Goal: Information Seeking & Learning: Check status

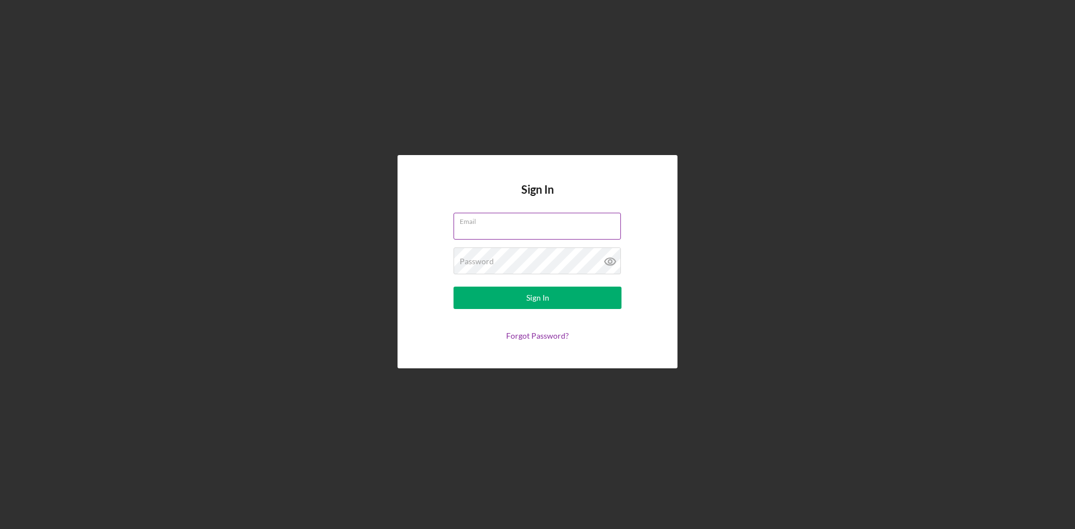
click at [494, 232] on input "Email" at bounding box center [537, 226] width 167 height 27
type input "[EMAIL_ADDRESS][DOMAIN_NAME]"
click at [480, 265] on label "Password" at bounding box center [477, 261] width 34 height 9
click at [454, 287] on button "Sign In" at bounding box center [538, 298] width 168 height 22
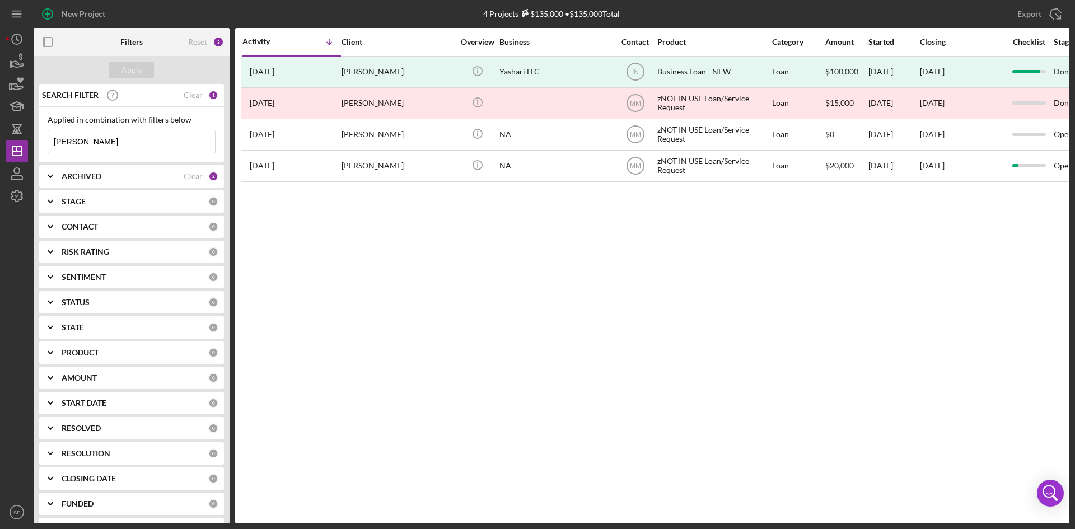
click at [128, 143] on input "[PERSON_NAME]" at bounding box center [131, 141] width 167 height 22
drag, startPoint x: 124, startPoint y: 141, endPoint x: 23, endPoint y: 141, distance: 101.4
click at [23, 141] on div "New Project 4 Projects $135,000 • $135,000 Total [PERSON_NAME] Export Icon/Expo…" at bounding box center [538, 262] width 1064 height 524
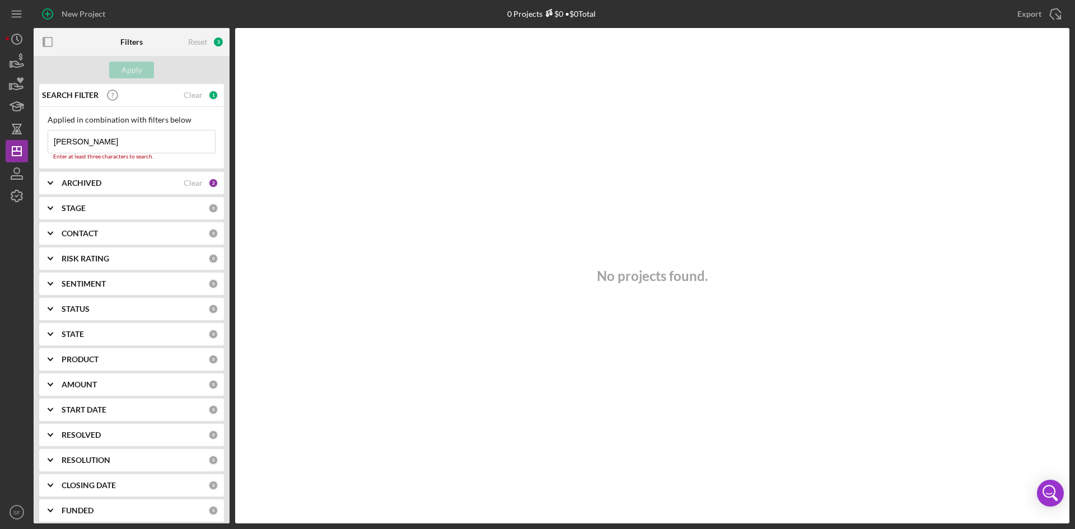
type input "J"
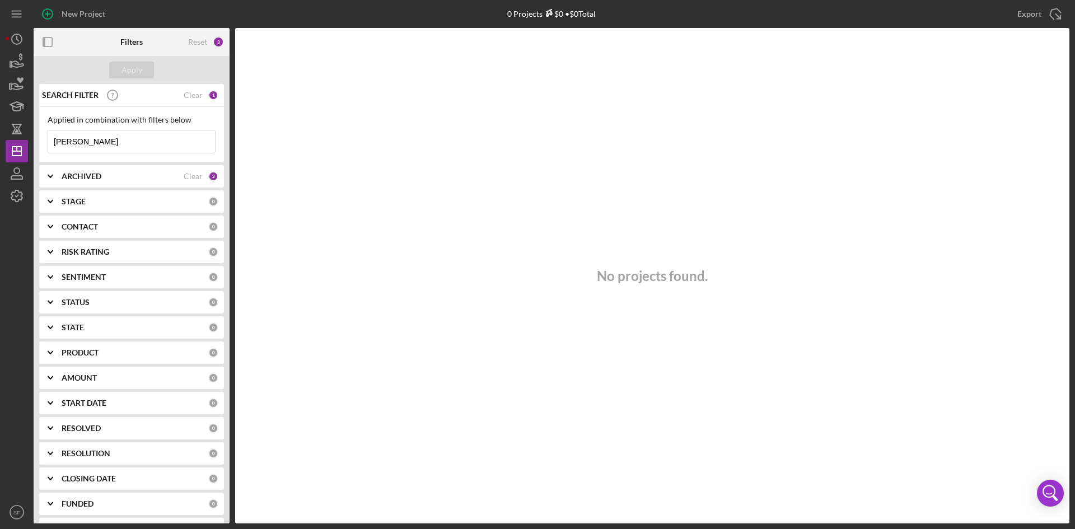
click at [68, 142] on input "[PERSON_NAME]" at bounding box center [131, 141] width 167 height 22
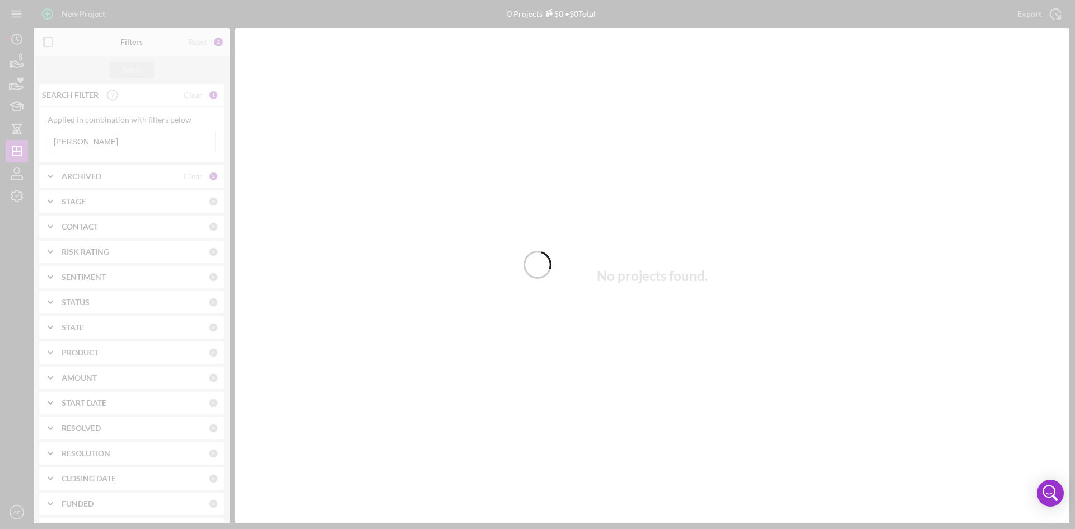
type input "[PERSON_NAME]"
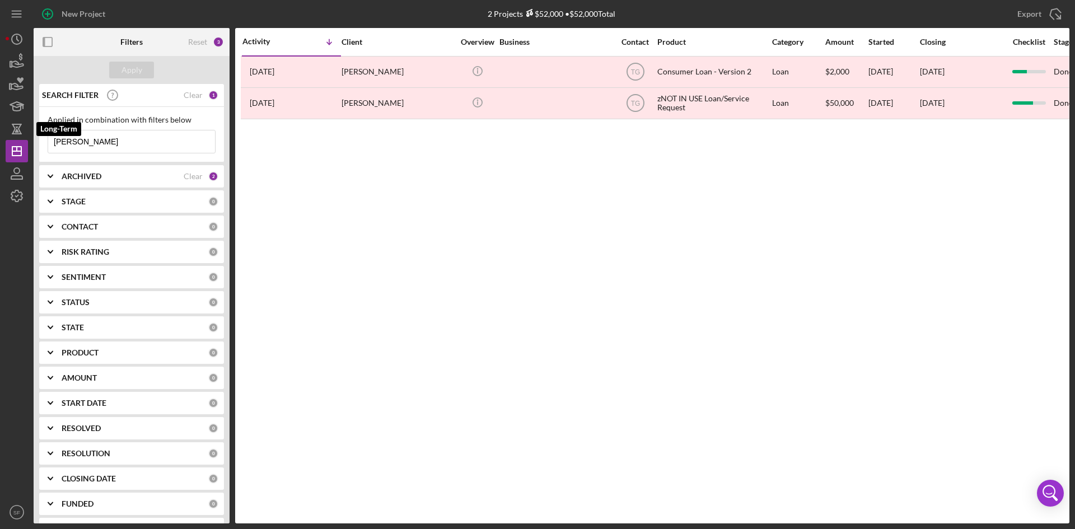
drag, startPoint x: 121, startPoint y: 143, endPoint x: 59, endPoint y: 128, distance: 63.3
click at [16, 132] on div "New Project 2 Projects $52,000 • $52,000 Total [PERSON_NAME] Export Icon/Export…" at bounding box center [538, 262] width 1064 height 524
click at [155, 138] on input at bounding box center [131, 141] width 167 height 22
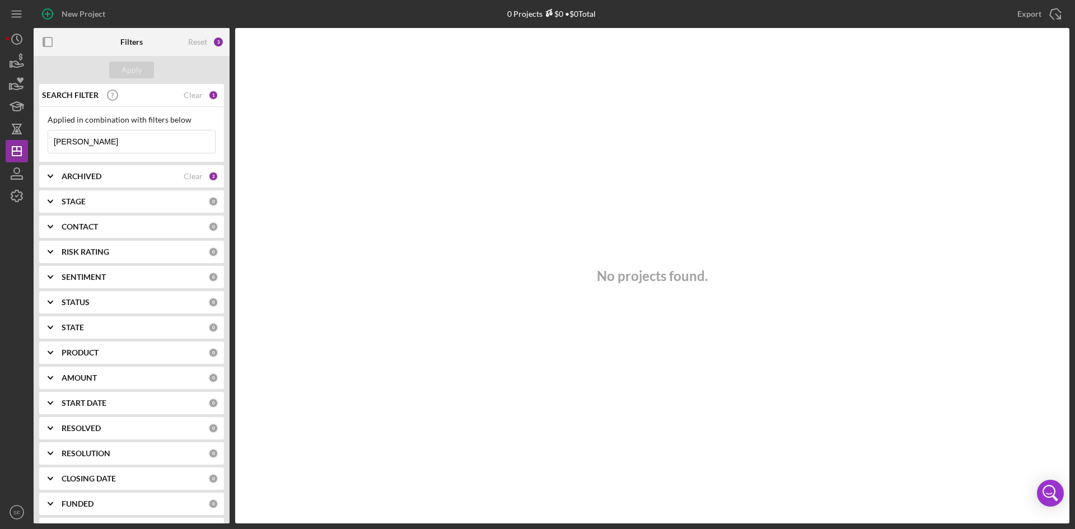
click at [50, 146] on input "[PERSON_NAME]" at bounding box center [131, 141] width 167 height 22
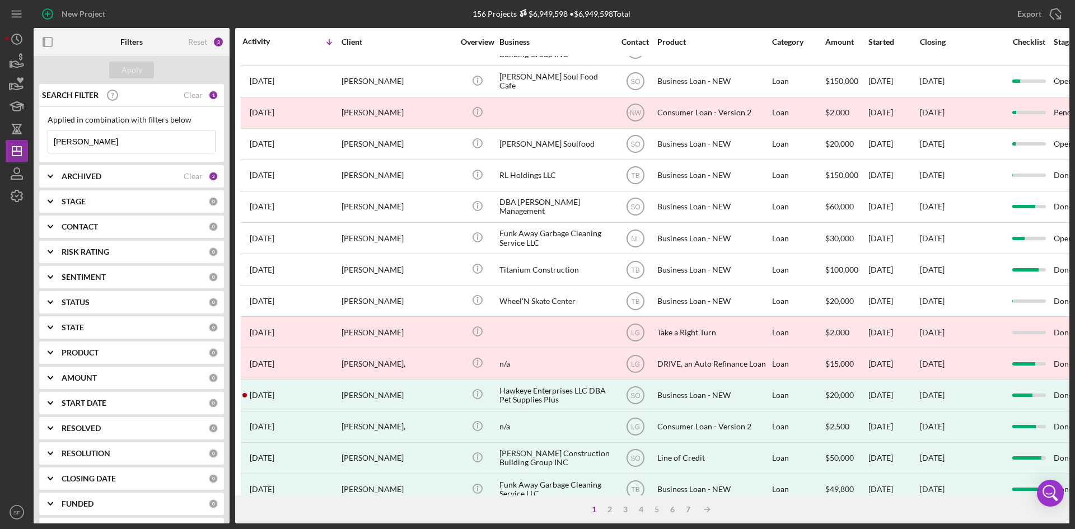
scroll to position [360, 0]
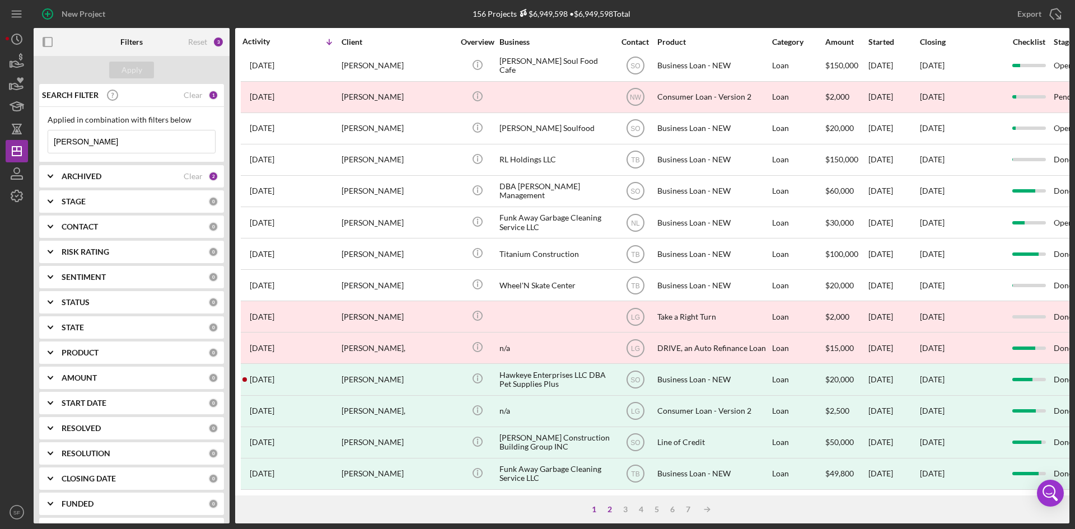
click at [608, 511] on div "2" at bounding box center [610, 509] width 16 height 9
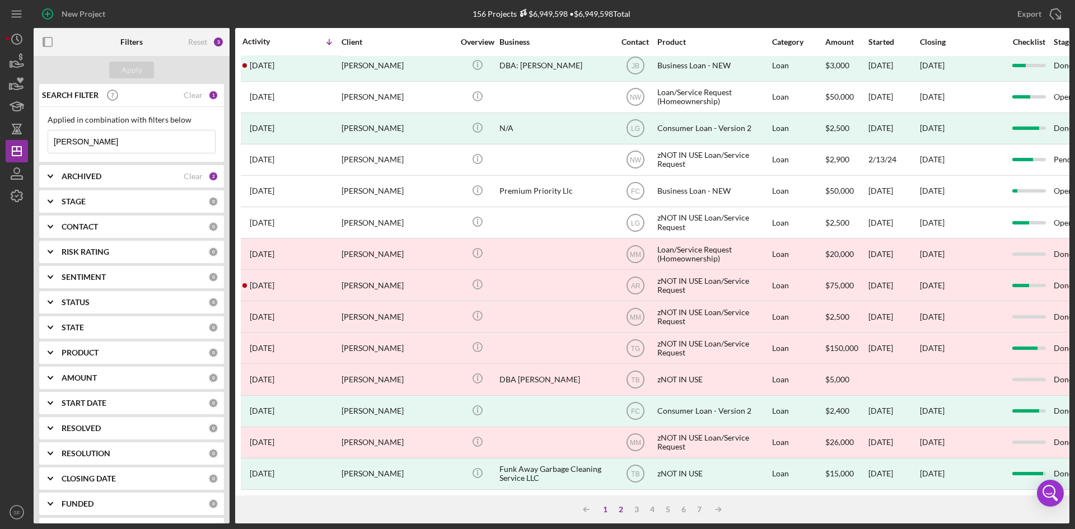
click at [604, 508] on div "1" at bounding box center [605, 509] width 16 height 9
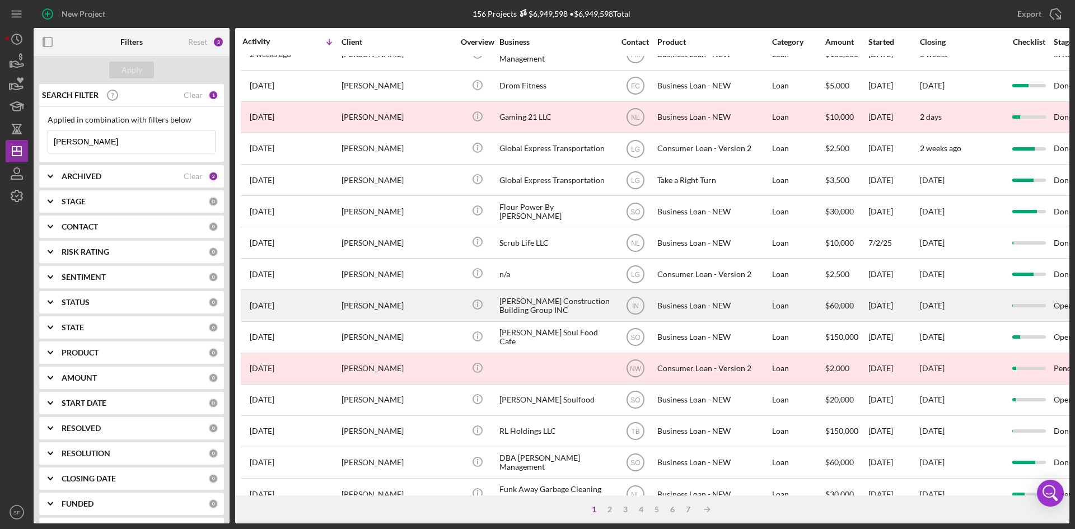
scroll to position [0, 0]
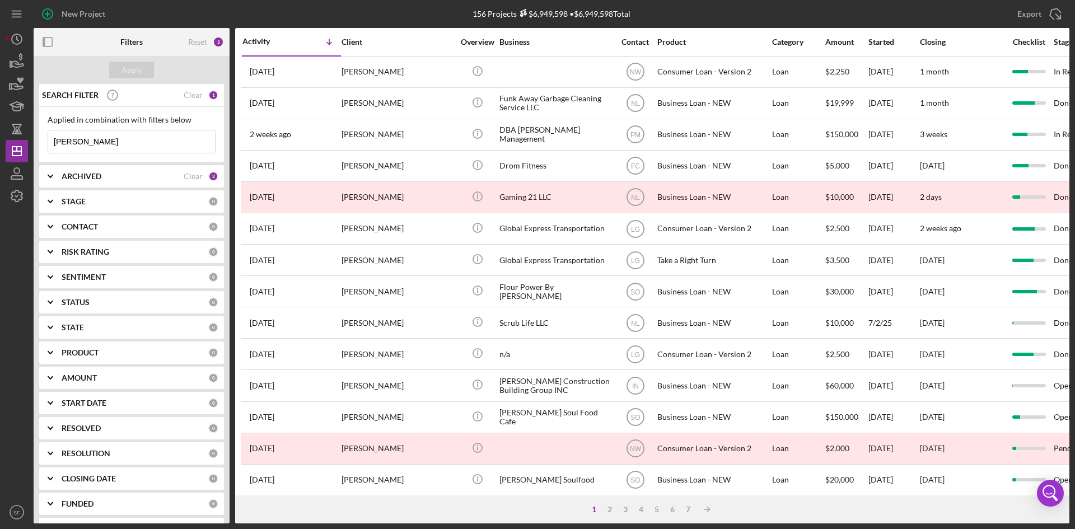
click at [123, 140] on input "[PERSON_NAME]" at bounding box center [131, 141] width 167 height 22
click at [114, 130] on div "[PERSON_NAME] Icon/Menu Close" at bounding box center [132, 142] width 168 height 24
click at [120, 143] on input "[PERSON_NAME]" at bounding box center [131, 141] width 167 height 22
type input "R"
click at [92, 146] on input "Balak" at bounding box center [131, 141] width 167 height 22
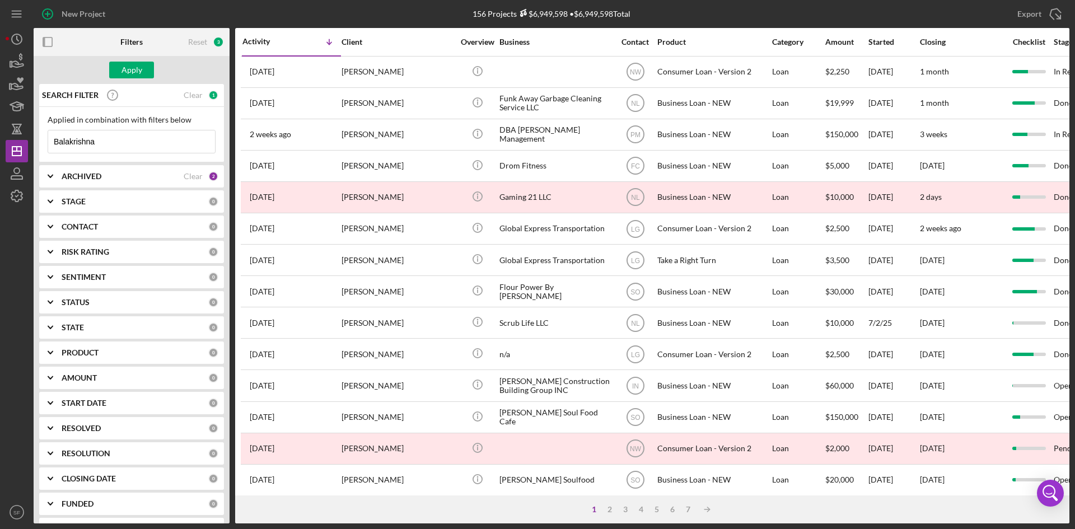
type input "Balakrishnan"
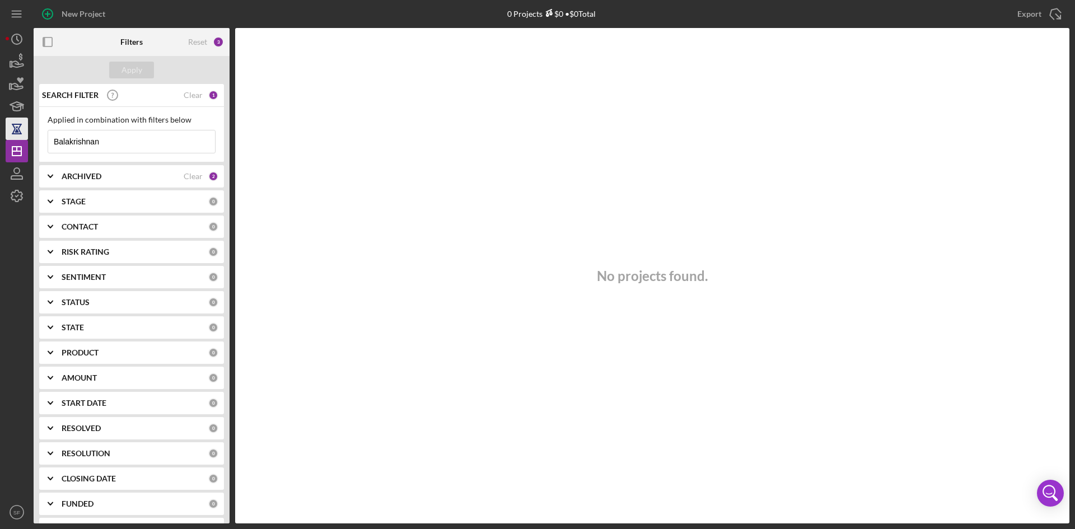
drag, startPoint x: 84, startPoint y: 138, endPoint x: 16, endPoint y: 138, distance: 68.3
click at [16, 138] on div "New Project 0 Projects $0 • $0 Total [PERSON_NAME] Export Icon/Export Filters R…" at bounding box center [538, 262] width 1064 height 524
click at [99, 139] on input at bounding box center [131, 141] width 167 height 22
click at [153, 67] on div "Apply" at bounding box center [132, 70] width 196 height 28
click at [52, 141] on input "Roller" at bounding box center [131, 141] width 167 height 22
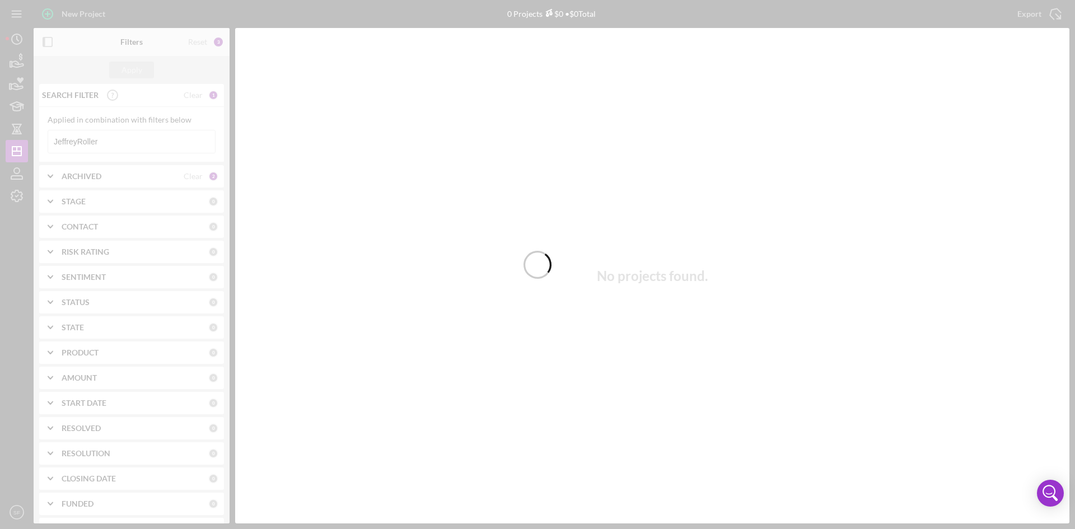
click at [78, 144] on div at bounding box center [537, 264] width 1075 height 529
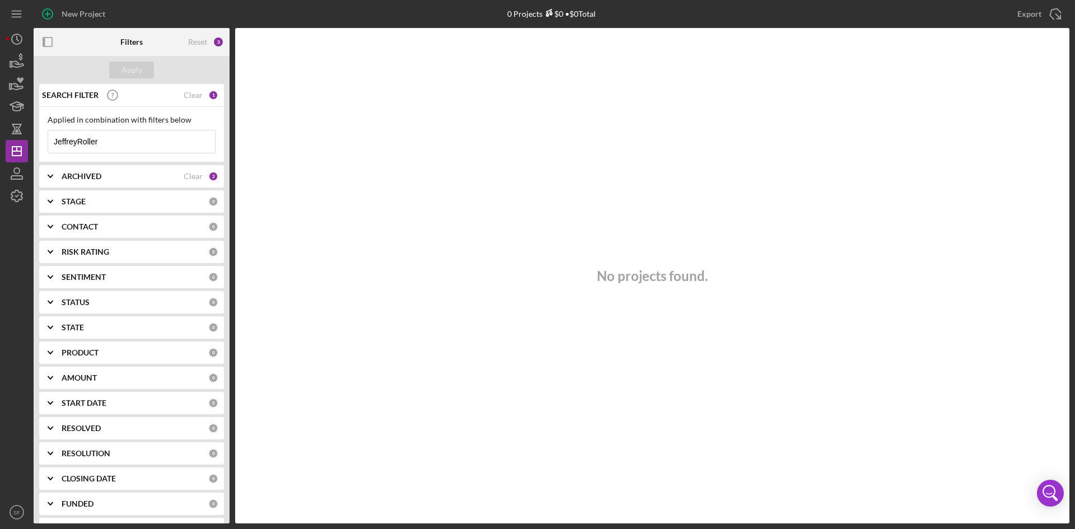
click at [76, 142] on input "JeffreyRoller" at bounding box center [131, 141] width 167 height 22
type input "[PERSON_NAME]"
click at [152, 64] on button "Apply" at bounding box center [131, 70] width 45 height 17
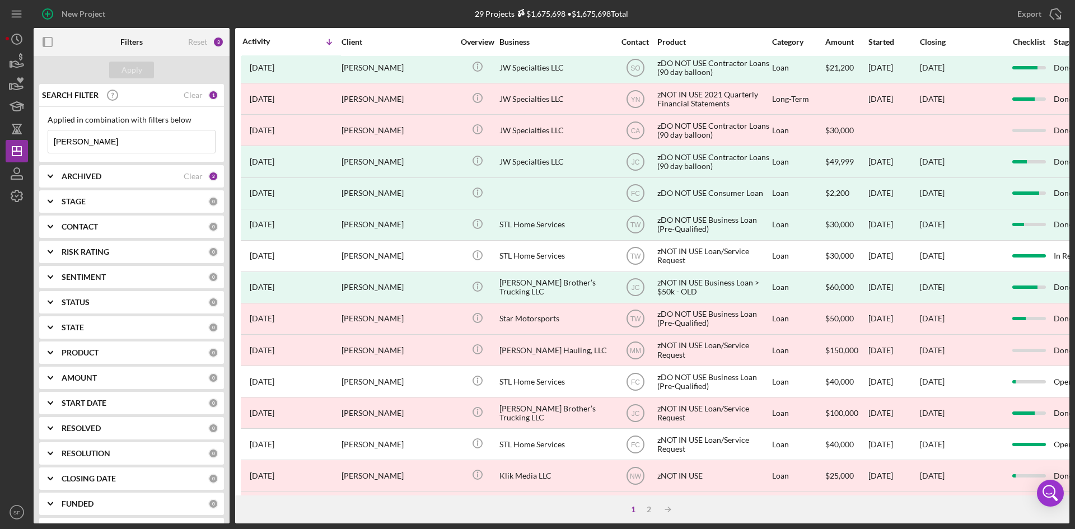
scroll to position [360, 0]
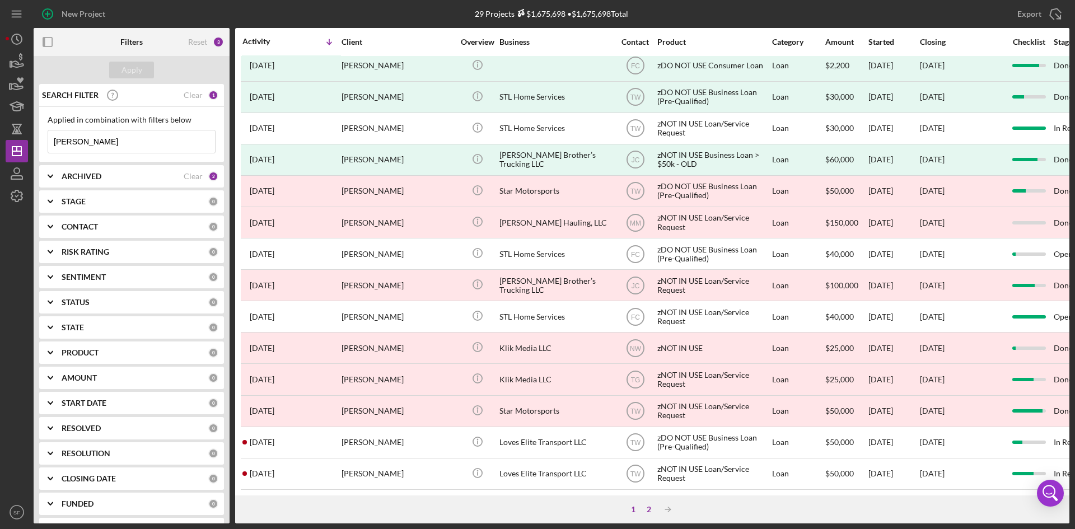
click at [650, 511] on div "2" at bounding box center [649, 509] width 16 height 9
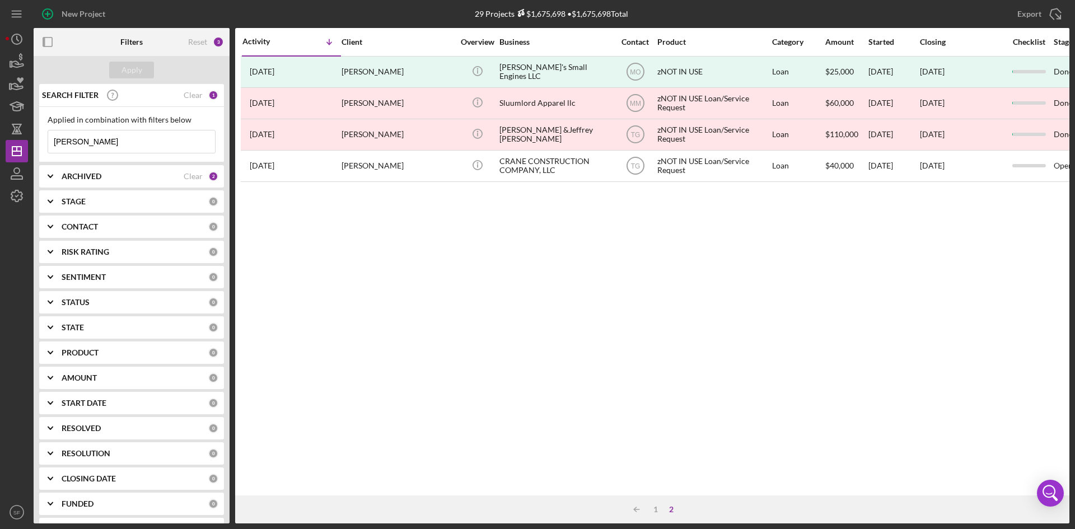
scroll to position [0, 0]
click at [657, 511] on div "1" at bounding box center [656, 509] width 16 height 9
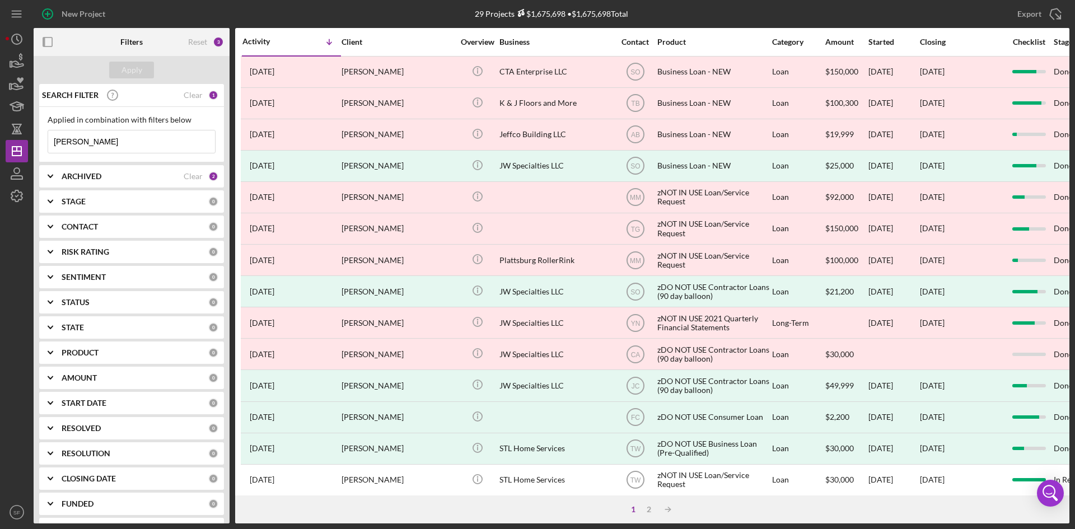
click at [138, 134] on input "[PERSON_NAME]" at bounding box center [131, 141] width 167 height 22
drag, startPoint x: 136, startPoint y: 142, endPoint x: 45, endPoint y: 141, distance: 90.7
click at [45, 141] on div "Applied in combination with filters below [PERSON_NAME] Icon/Menu Close" at bounding box center [131, 134] width 185 height 55
type input "[PERSON_NAME]"
click at [139, 67] on div "Apply" at bounding box center [132, 70] width 21 height 17
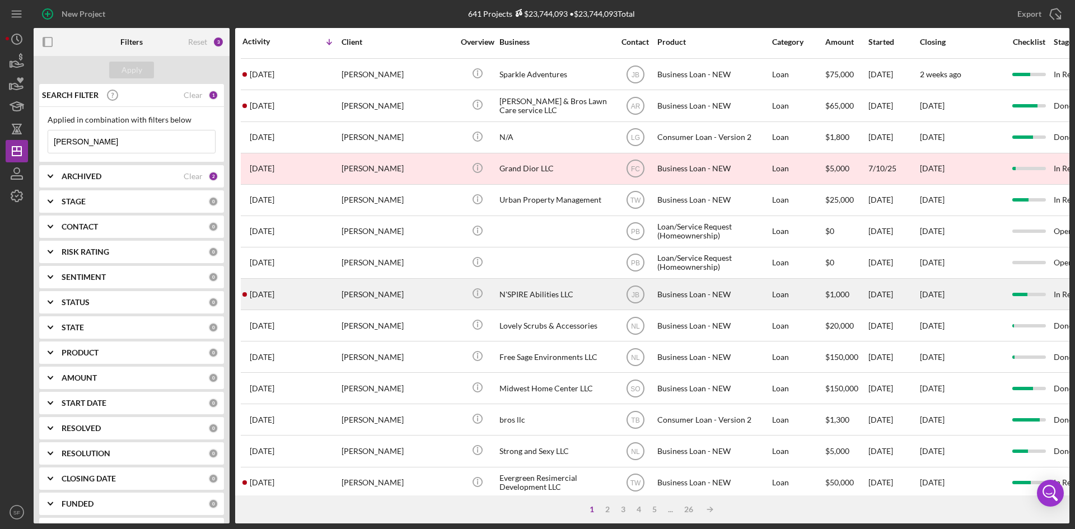
scroll to position [360, 0]
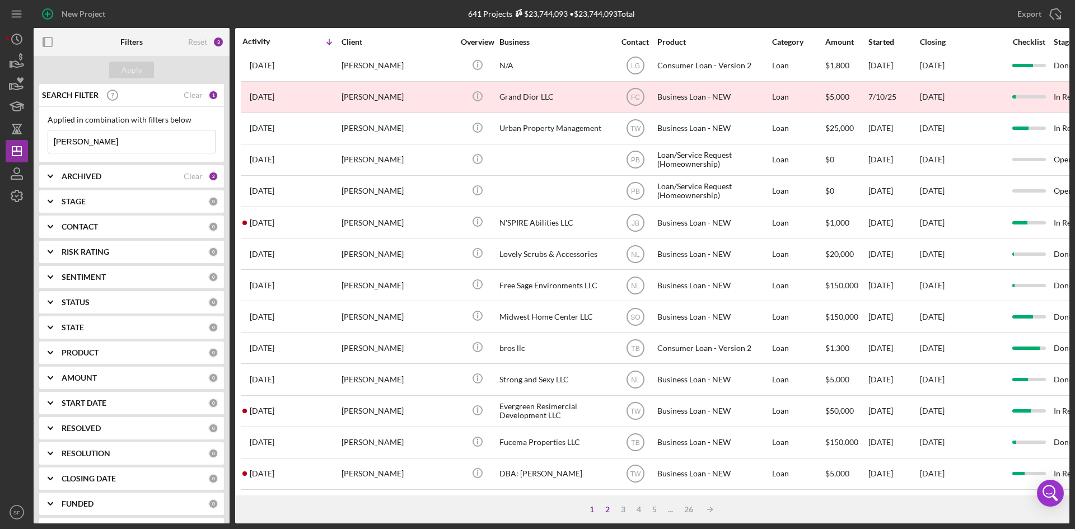
click at [606, 508] on div "2" at bounding box center [608, 509] width 16 height 9
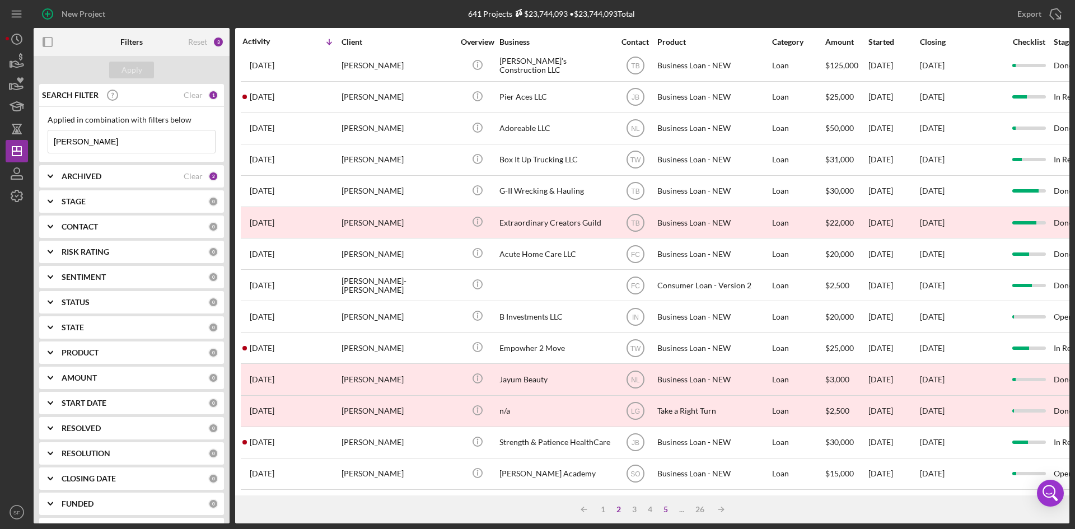
click at [662, 509] on div "5" at bounding box center [666, 509] width 16 height 9
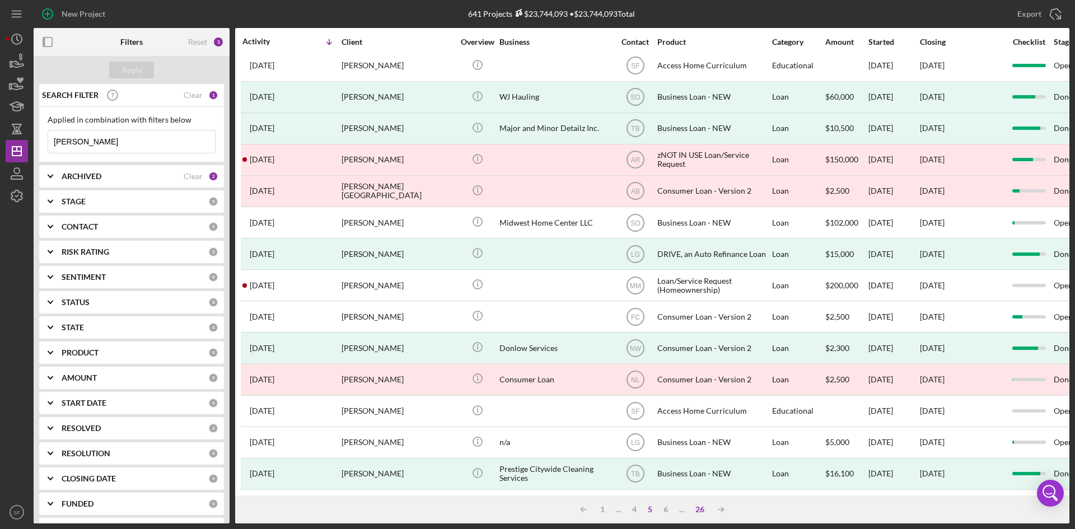
click at [704, 509] on div "26" at bounding box center [700, 509] width 20 height 9
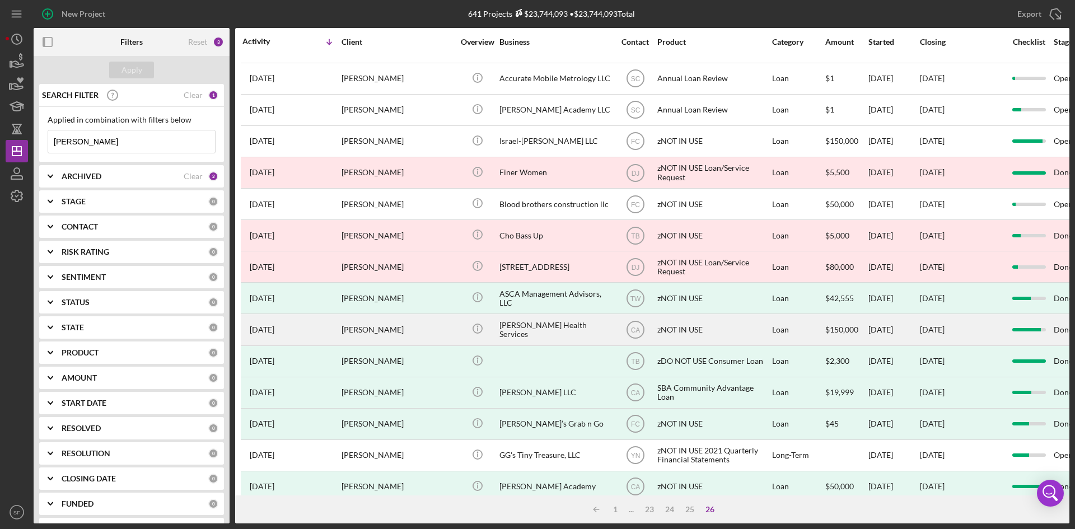
scroll to position [77, 0]
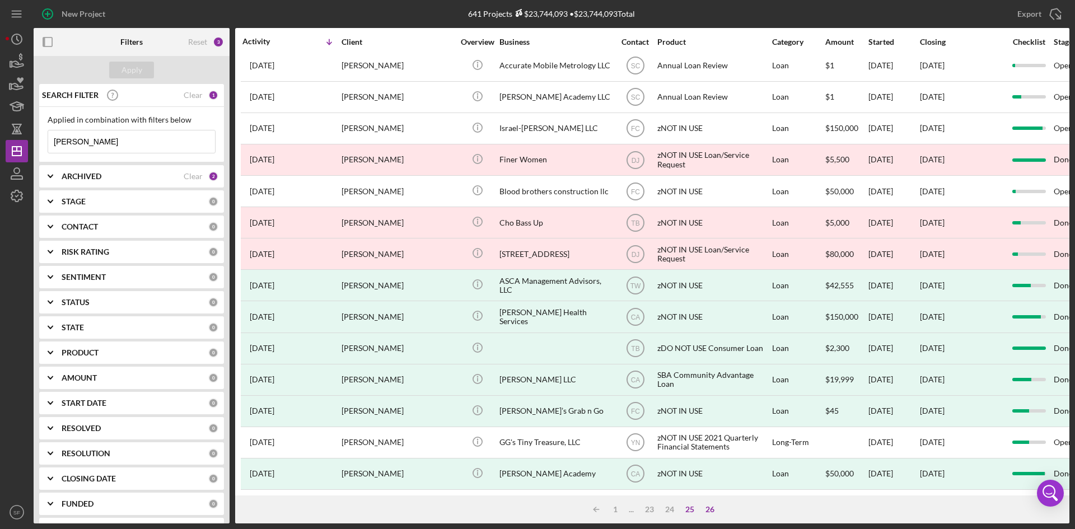
click at [686, 508] on div "25" at bounding box center [690, 509] width 20 height 9
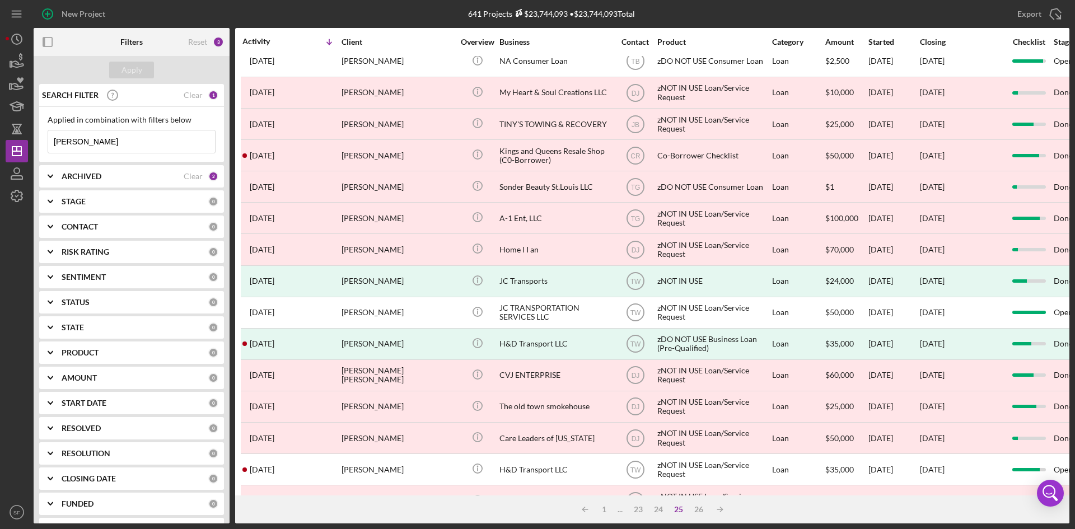
scroll to position [0, 0]
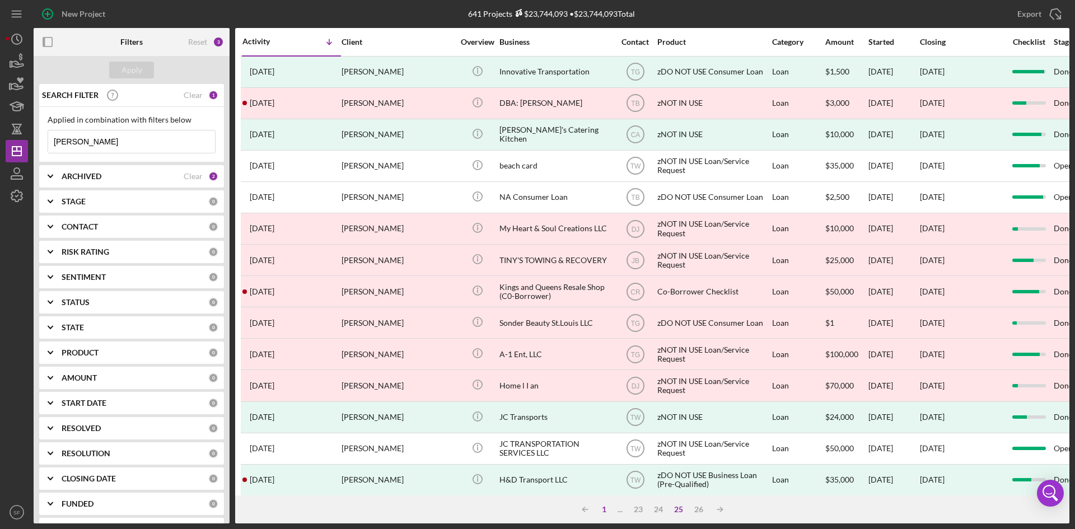
click at [600, 511] on div "1" at bounding box center [604, 509] width 16 height 9
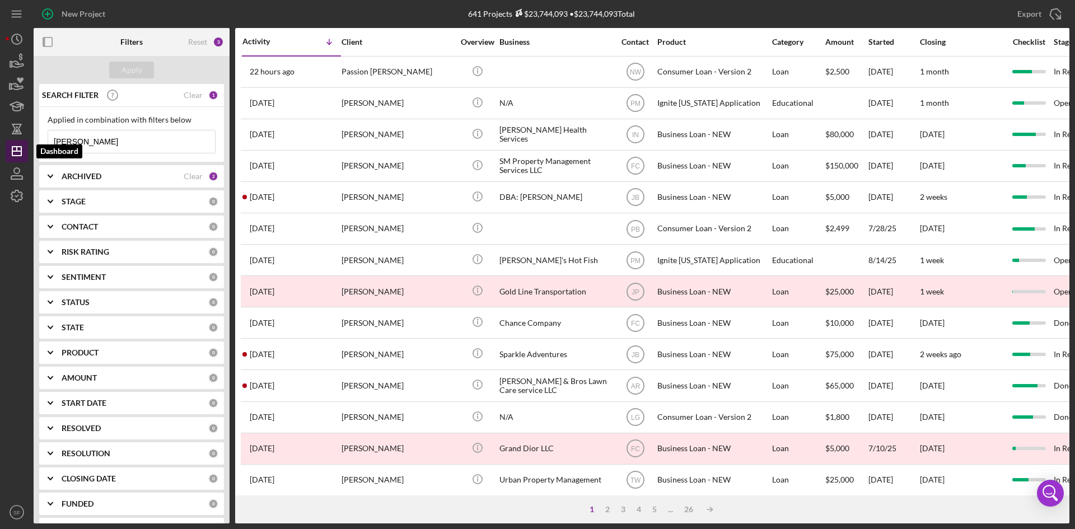
drag, startPoint x: 134, startPoint y: 146, endPoint x: 26, endPoint y: 146, distance: 108.1
click at [26, 146] on div "New Project 641 Projects $23,744,093 • $23,744,093 Total [PERSON_NAME] Export I…" at bounding box center [538, 262] width 1064 height 524
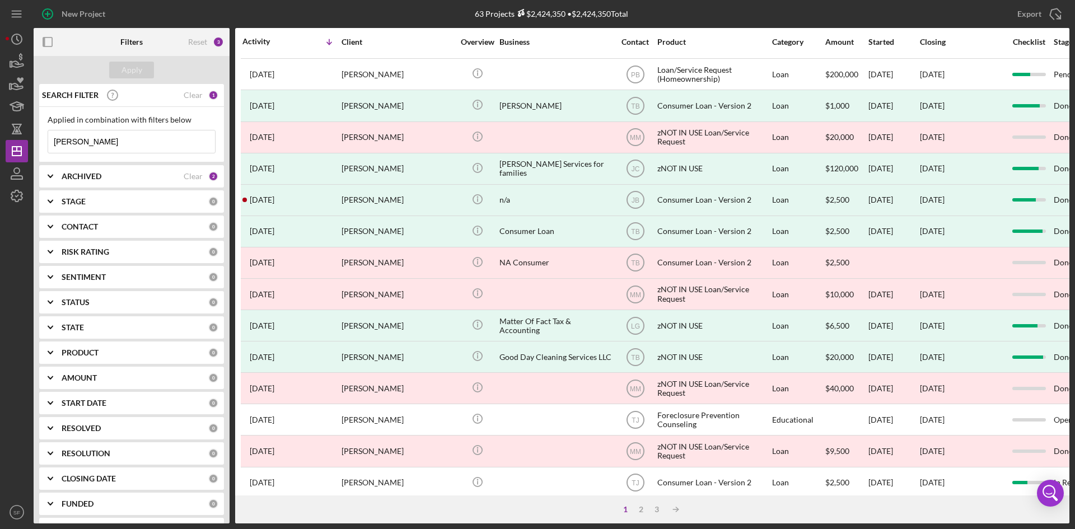
scroll to position [360, 0]
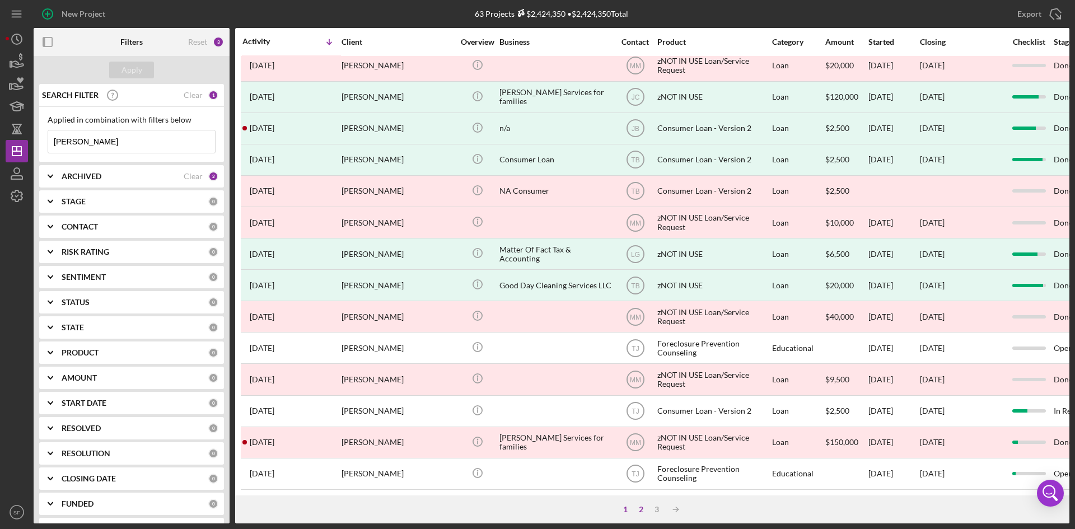
type input "[PERSON_NAME]"
click at [643, 511] on div "2" at bounding box center [641, 509] width 16 height 9
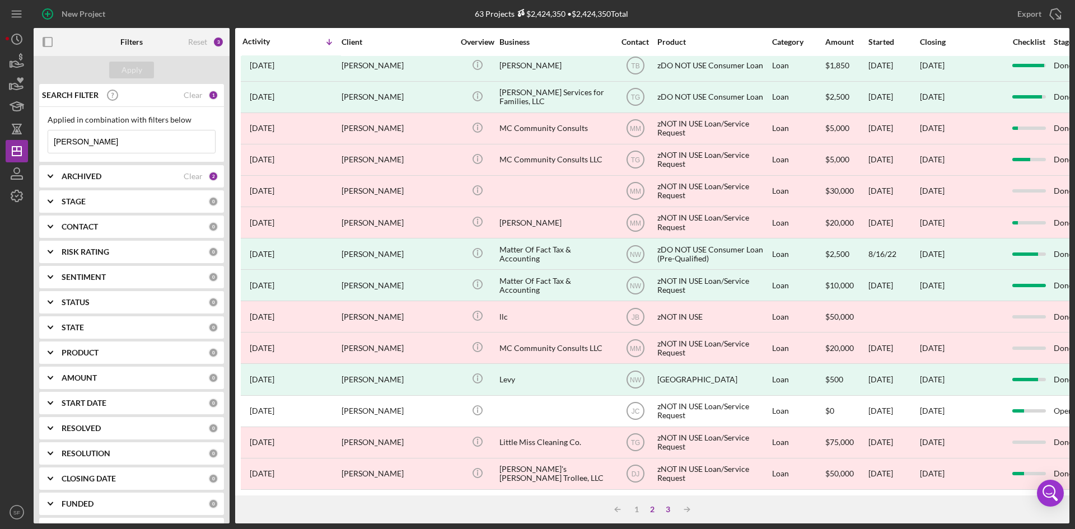
click at [669, 508] on div "3" at bounding box center [668, 509] width 16 height 9
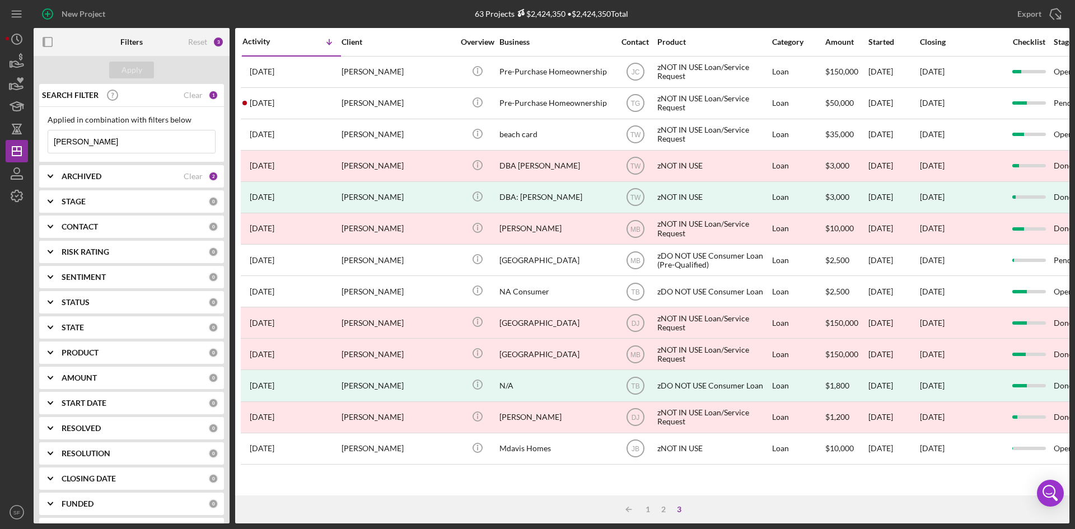
scroll to position [0, 0]
click at [645, 513] on div "1" at bounding box center [648, 509] width 16 height 9
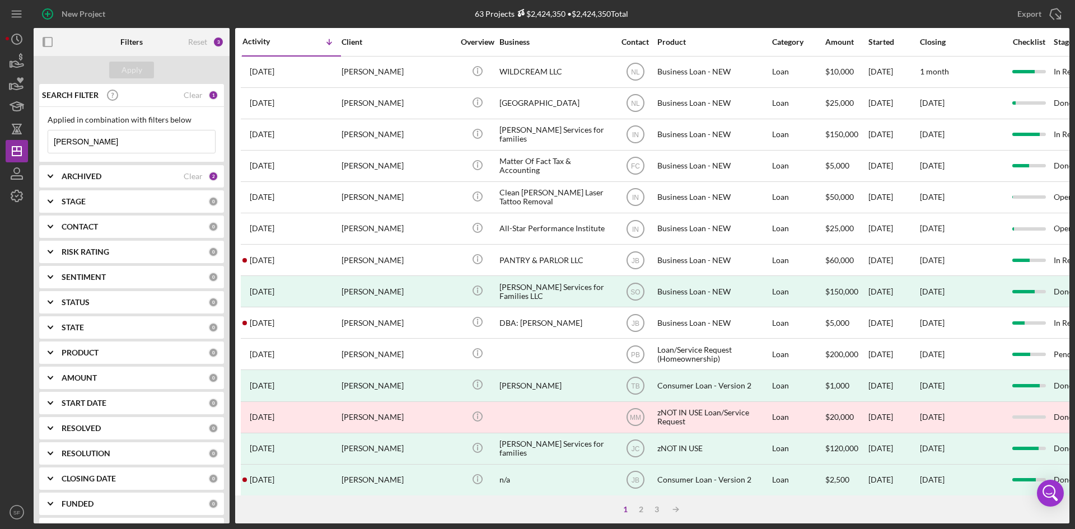
click at [134, 138] on input "[PERSON_NAME]" at bounding box center [131, 141] width 167 height 22
drag, startPoint x: 127, startPoint y: 144, endPoint x: 33, endPoint y: 143, distance: 94.1
click at [33, 143] on div "New Project 63 Projects $2,424,350 • $2,424,350 Total [PERSON_NAME] Export Icon…" at bounding box center [538, 262] width 1064 height 524
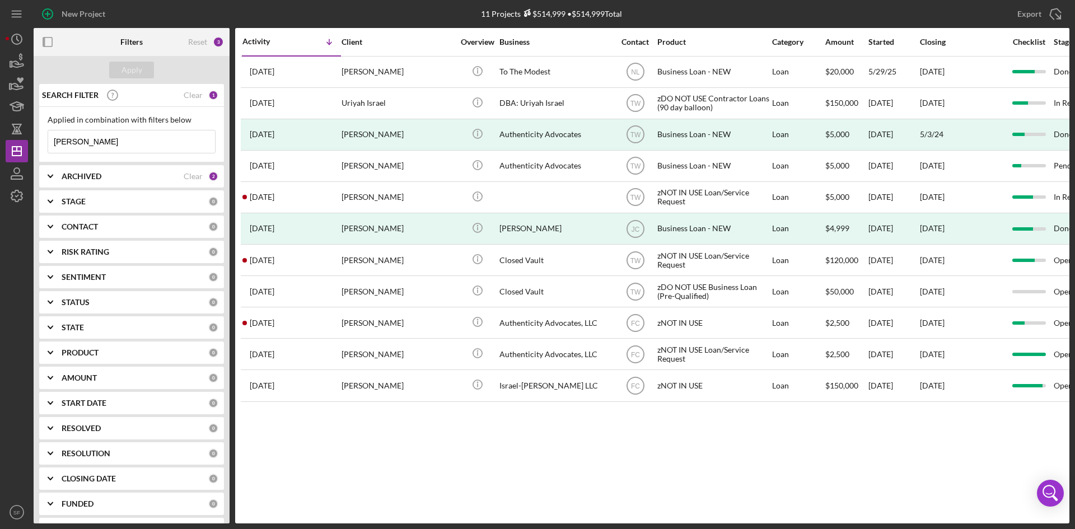
click at [137, 134] on input "[PERSON_NAME]" at bounding box center [131, 141] width 167 height 22
type input "I"
click at [95, 146] on input at bounding box center [131, 141] width 167 height 22
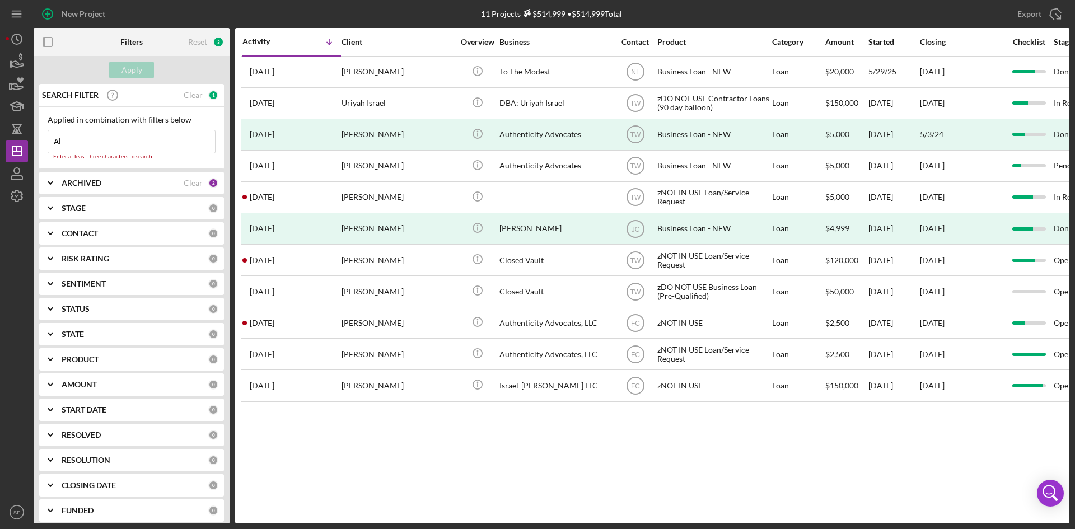
type input "A"
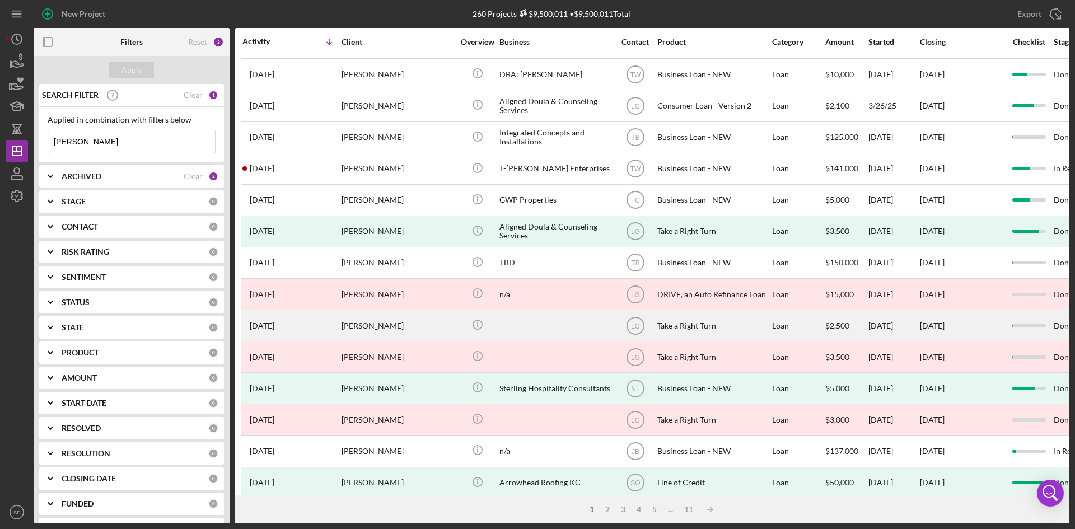
scroll to position [360, 0]
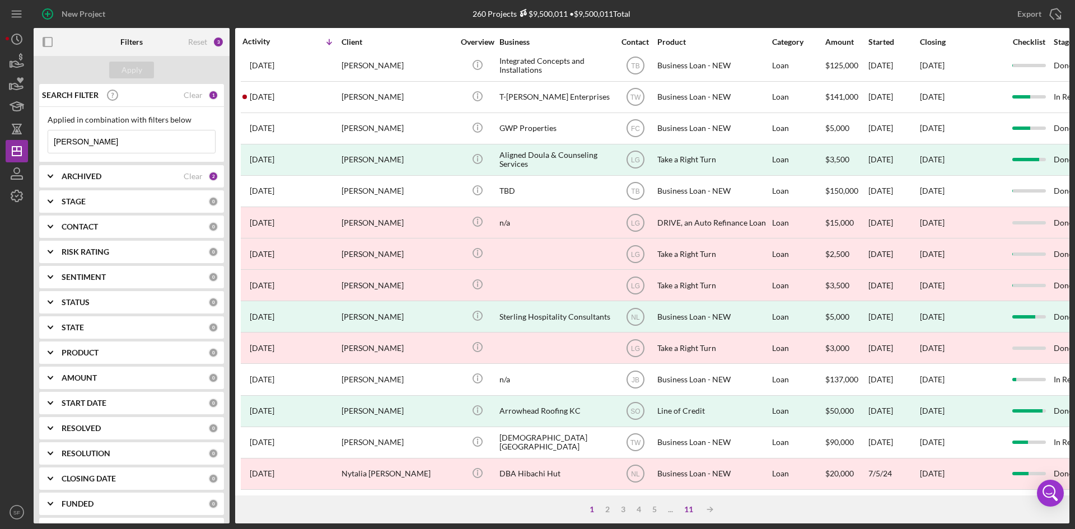
type input "[PERSON_NAME]"
click at [685, 512] on div "11" at bounding box center [689, 509] width 20 height 9
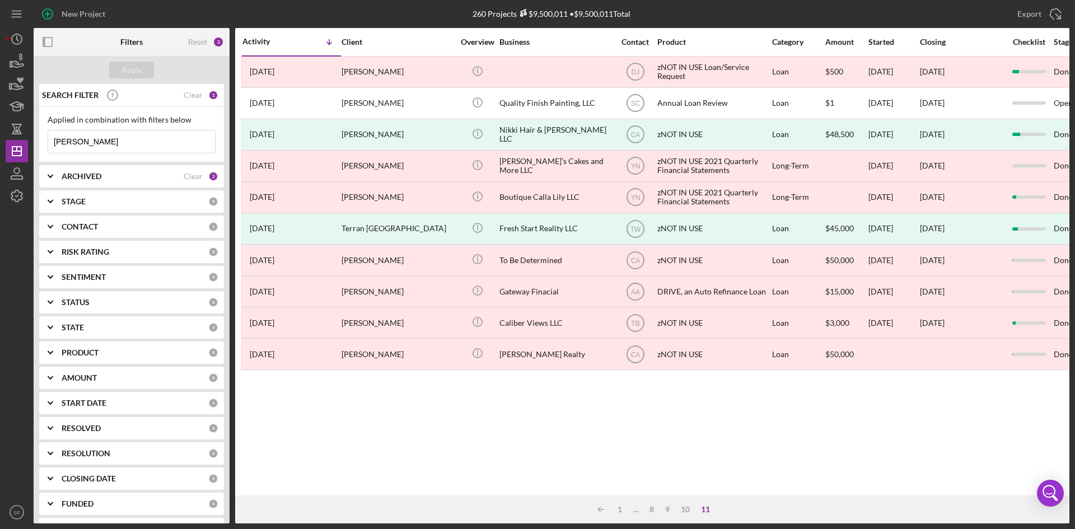
scroll to position [0, 0]
click at [688, 511] on div "10" at bounding box center [685, 509] width 20 height 9
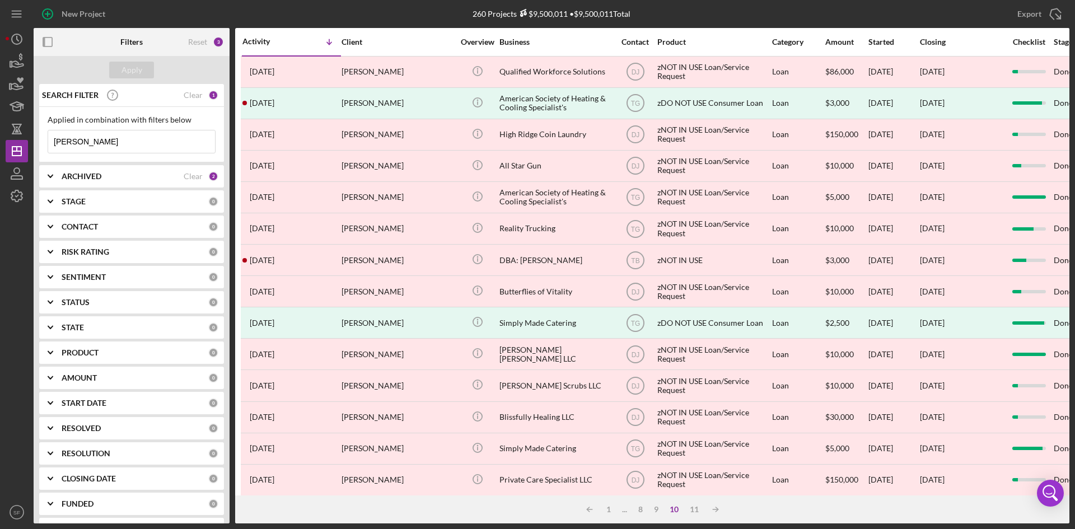
click at [127, 142] on input "[PERSON_NAME]" at bounding box center [131, 141] width 167 height 22
drag, startPoint x: 127, startPoint y: 141, endPoint x: 34, endPoint y: 143, distance: 92.4
click at [26, 143] on div "New Project 260 Projects $9,500,011 • $9,500,011 Total [PERSON_NAME] Export Ico…" at bounding box center [538, 262] width 1064 height 524
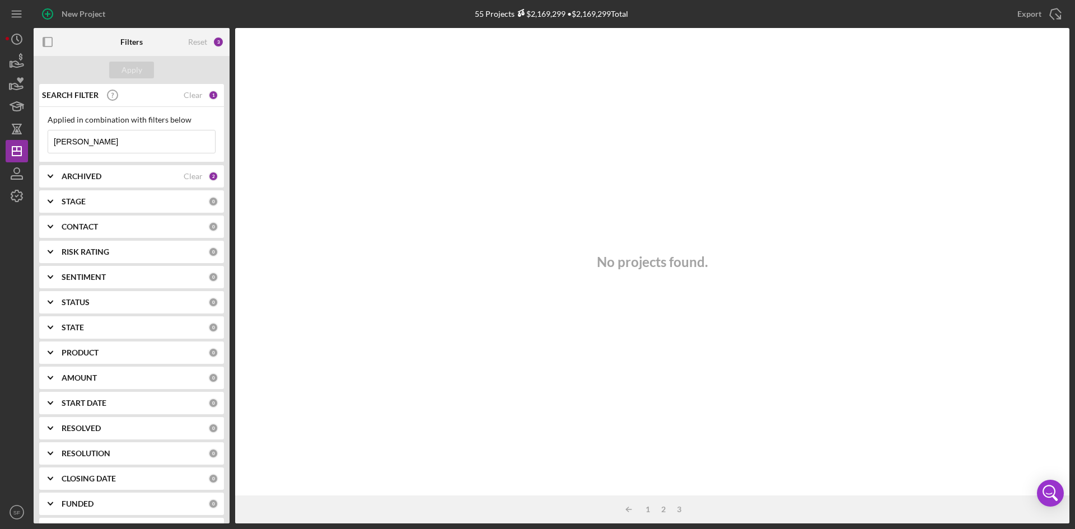
drag, startPoint x: 101, startPoint y: 142, endPoint x: 71, endPoint y: 142, distance: 30.8
click at [71, 142] on input "[PERSON_NAME]" at bounding box center [131, 141] width 167 height 22
click at [120, 139] on input "[PERSON_NAME]" at bounding box center [131, 141] width 167 height 22
type input "[PERSON_NAME]"
click at [51, 141] on input "[PERSON_NAME]" at bounding box center [131, 141] width 167 height 22
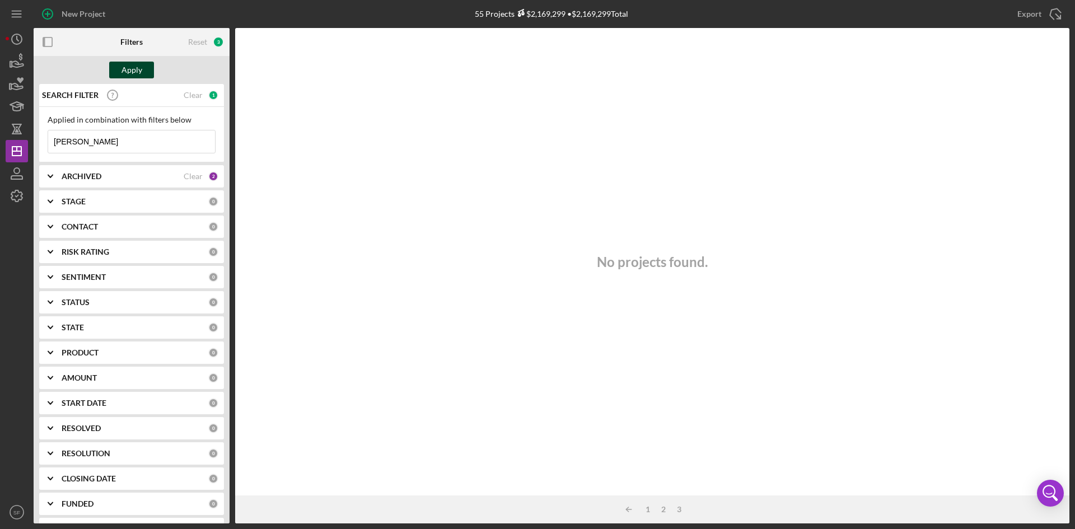
click at [147, 68] on button "Apply" at bounding box center [131, 70] width 45 height 17
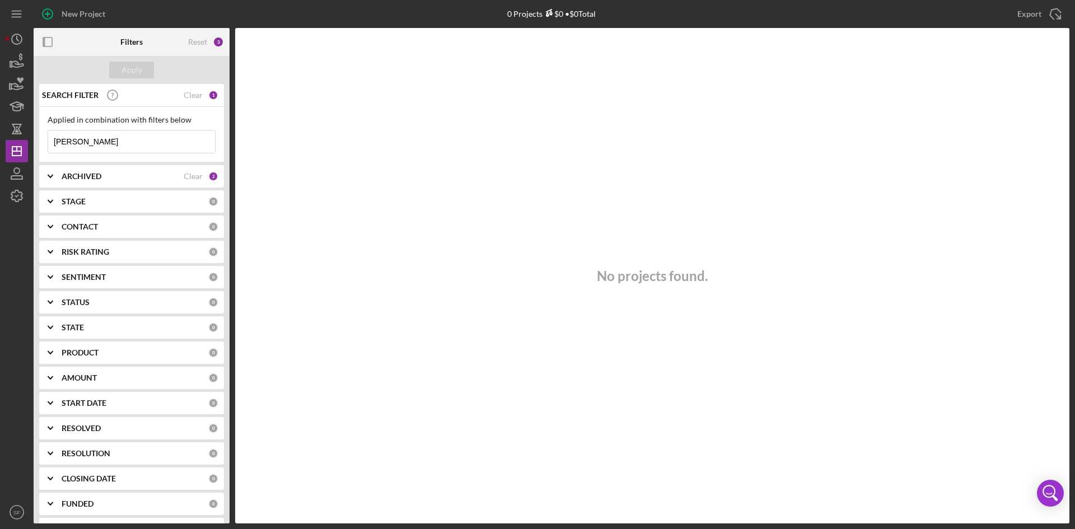
click at [54, 138] on input "[PERSON_NAME]" at bounding box center [131, 141] width 167 height 22
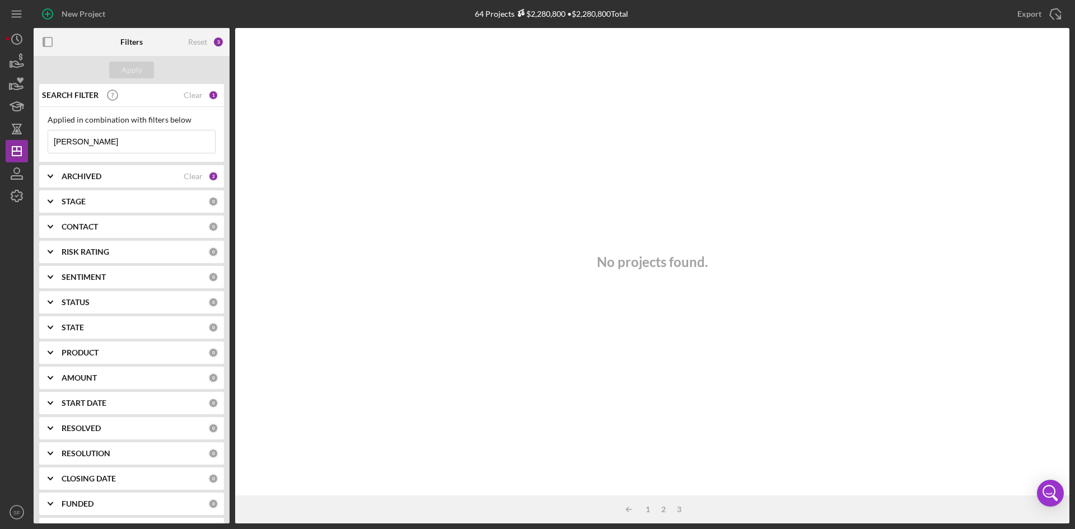
type input "[PERSON_NAME]"
click at [451, 143] on div "No projects found." at bounding box center [652, 262] width 834 height 468
click at [125, 136] on input "[PERSON_NAME]" at bounding box center [131, 141] width 167 height 22
drag, startPoint x: 100, startPoint y: 138, endPoint x: 48, endPoint y: 137, distance: 52.1
click at [48, 137] on input "[PERSON_NAME]" at bounding box center [131, 141] width 167 height 22
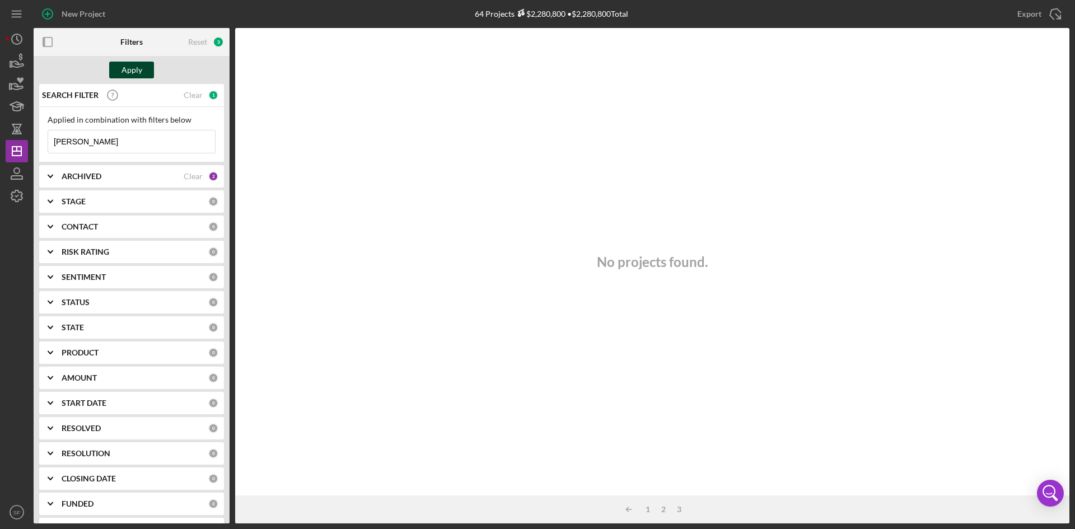
click at [136, 72] on div "Apply" at bounding box center [132, 70] width 21 height 17
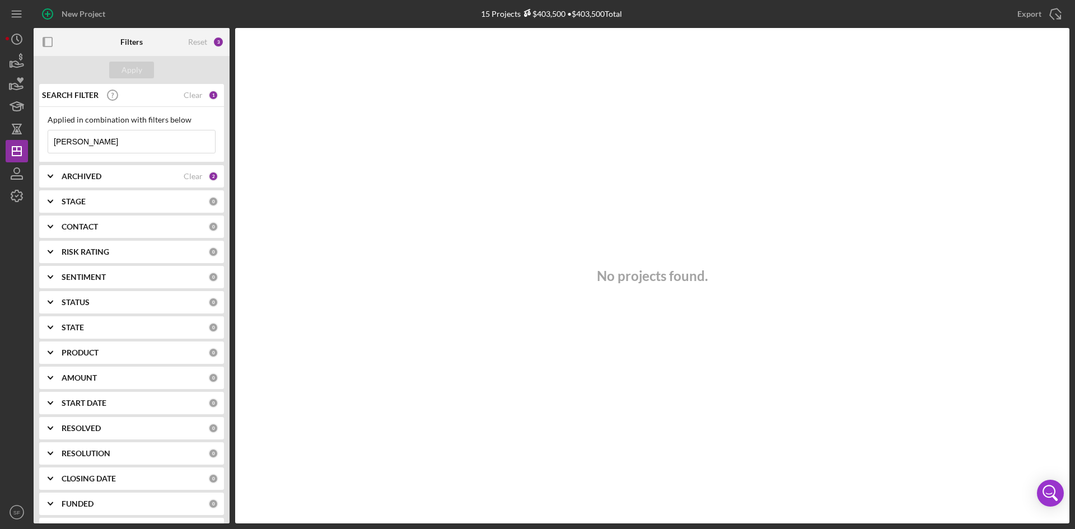
click at [637, 180] on div "No projects found." at bounding box center [652, 276] width 834 height 496
drag, startPoint x: 101, startPoint y: 144, endPoint x: 153, endPoint y: 152, distance: 52.7
click at [153, 152] on input "[PERSON_NAME]" at bounding box center [131, 141] width 167 height 22
type input "ZaVonda"
drag, startPoint x: 94, startPoint y: 140, endPoint x: 51, endPoint y: 138, distance: 43.1
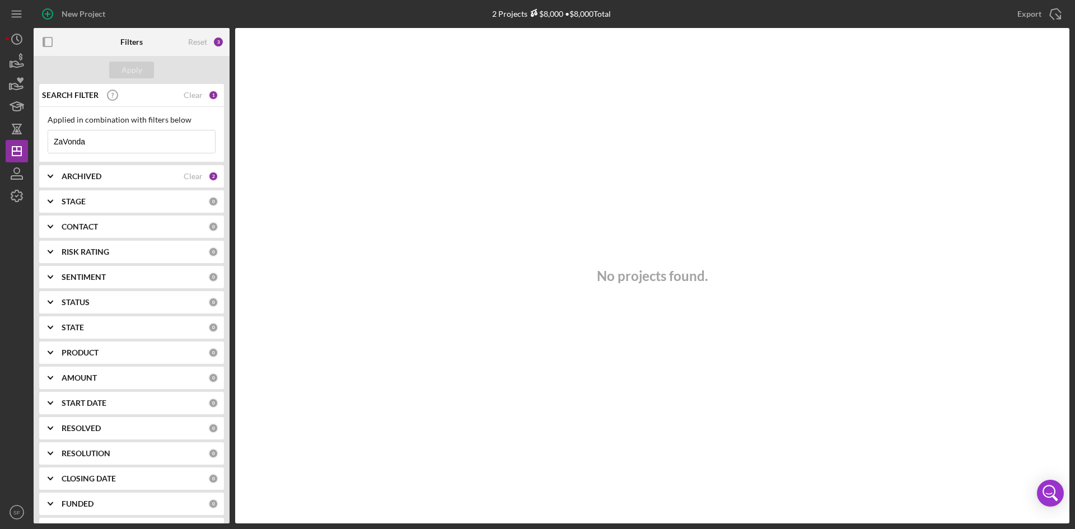
click at [27, 144] on div "New Project 2 Projects $8,000 • $8,000 Total [PERSON_NAME] Export Icon/Export F…" at bounding box center [538, 262] width 1064 height 524
click at [167, 139] on input "[PERSON_NAME]" at bounding box center [131, 141] width 167 height 22
click at [103, 144] on input "[PERSON_NAME]" at bounding box center [131, 141] width 167 height 22
type input "[PERSON_NAME]"
click at [136, 136] on input "[PERSON_NAME]" at bounding box center [131, 141] width 167 height 22
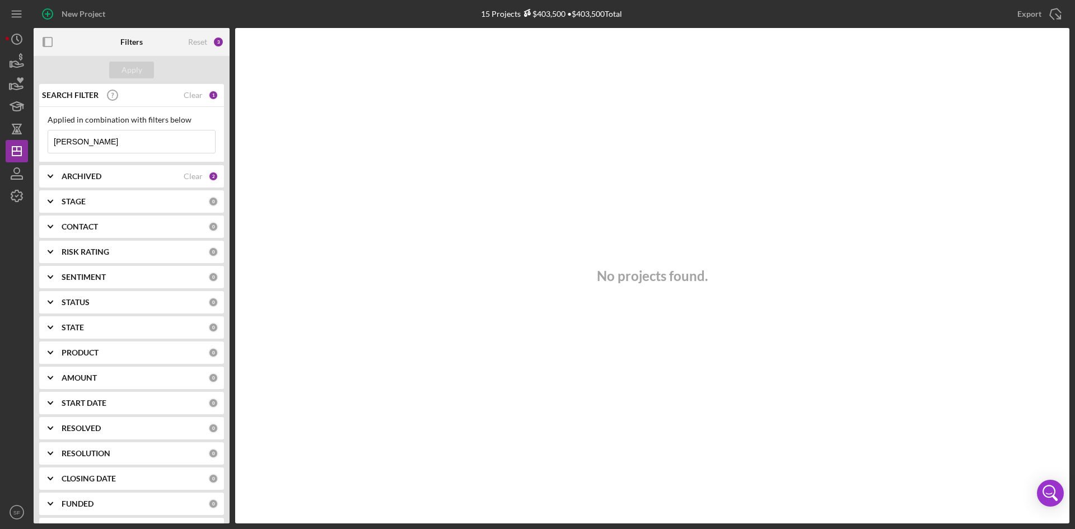
drag, startPoint x: 95, startPoint y: 142, endPoint x: 41, endPoint y: 142, distance: 54.3
click at [41, 142] on div "Applied in combination with filters below [PERSON_NAME] Icon/Menu Close" at bounding box center [131, 134] width 185 height 55
click at [61, 144] on icon at bounding box center [59, 141] width 22 height 22
click at [60, 142] on icon at bounding box center [59, 141] width 22 height 22
click at [141, 70] on div "Apply" at bounding box center [132, 70] width 21 height 17
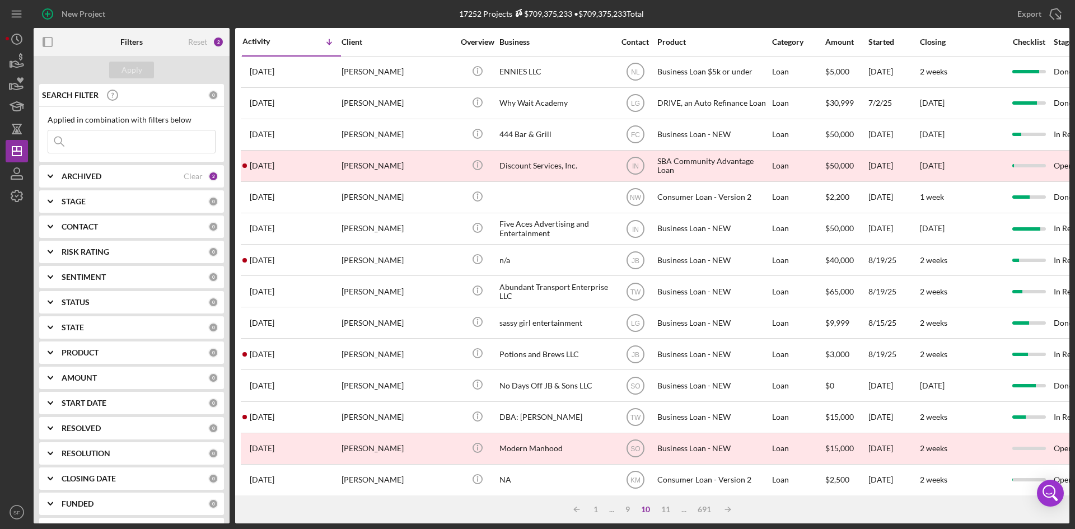
click at [101, 144] on input at bounding box center [131, 141] width 167 height 22
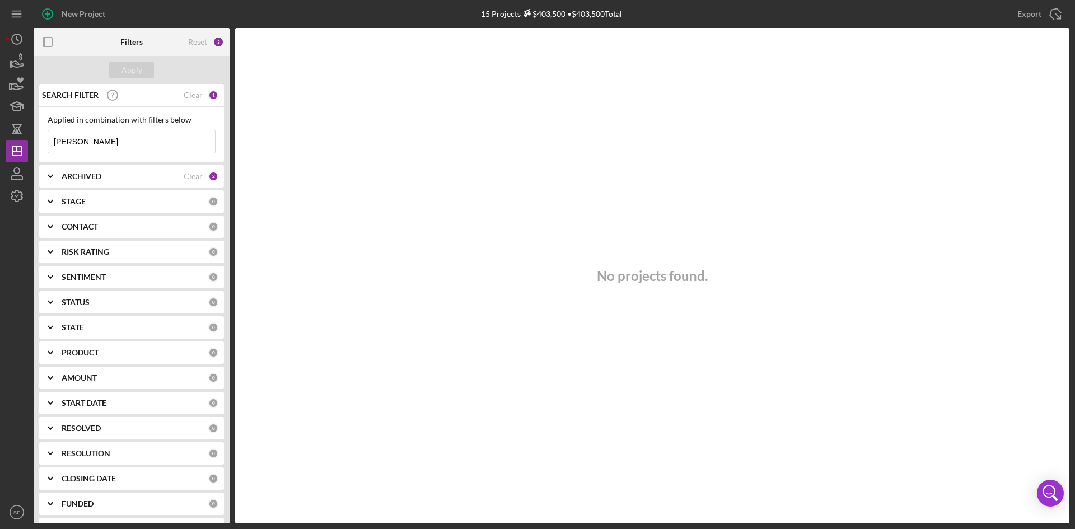
type input "[PERSON_NAME]"
click at [97, 139] on input "[PERSON_NAME]" at bounding box center [131, 141] width 167 height 22
drag, startPoint x: 96, startPoint y: 141, endPoint x: 46, endPoint y: 145, distance: 50.0
click at [46, 145] on div "Applied in combination with filters below [PERSON_NAME] Icon/Menu Close" at bounding box center [131, 134] width 185 height 55
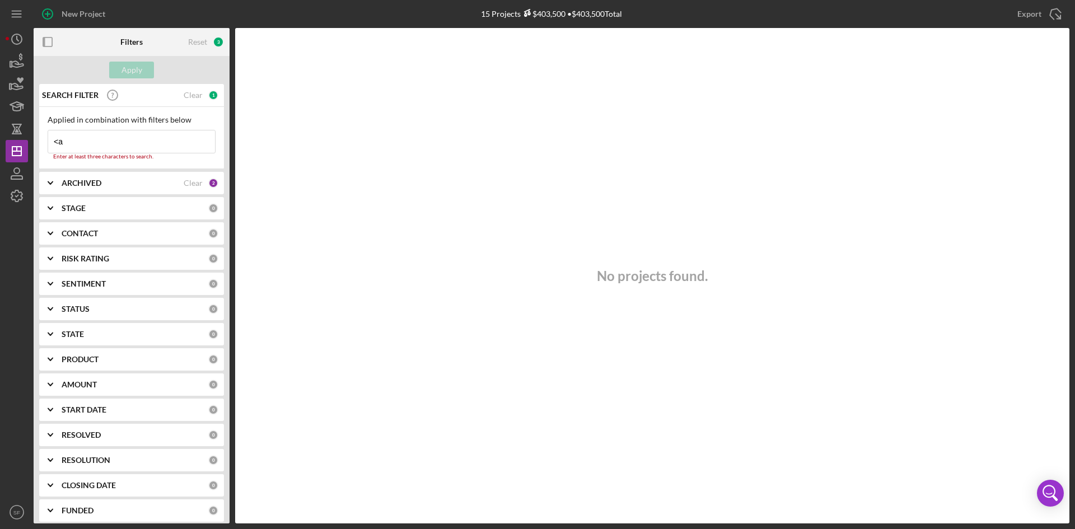
type input "<"
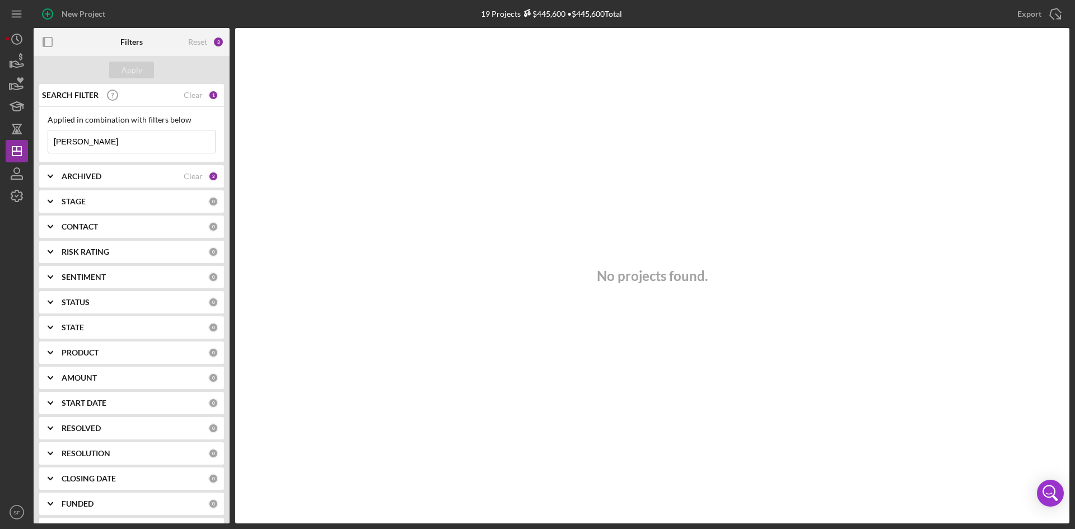
type input "[PERSON_NAME]"
click at [90, 134] on input "[PERSON_NAME]" at bounding box center [131, 141] width 167 height 22
drag, startPoint x: 91, startPoint y: 141, endPoint x: 38, endPoint y: 141, distance: 53.2
click at [38, 141] on div "SEARCH FILTER Clear 1 Applied in combination with filters below [PERSON_NAME] I…" at bounding box center [132, 304] width 196 height 440
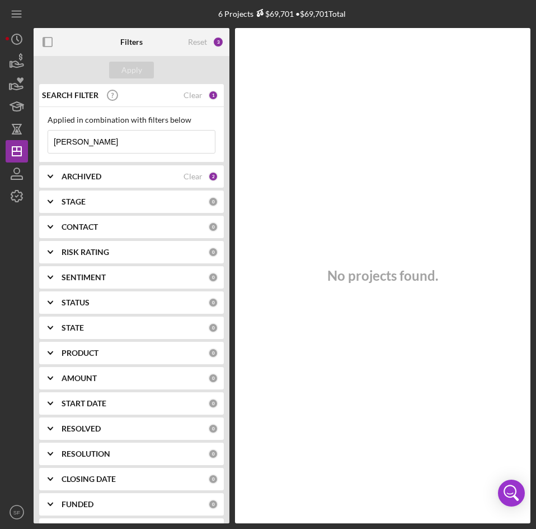
click at [154, 150] on input "[PERSON_NAME]" at bounding box center [131, 141] width 167 height 22
click at [147, 144] on input "[PERSON_NAME]" at bounding box center [131, 141] width 167 height 22
type input "[PERSON_NAME]"
click at [121, 69] on button "Apply" at bounding box center [131, 70] width 45 height 17
click at [114, 146] on input "[PERSON_NAME]" at bounding box center [131, 141] width 167 height 22
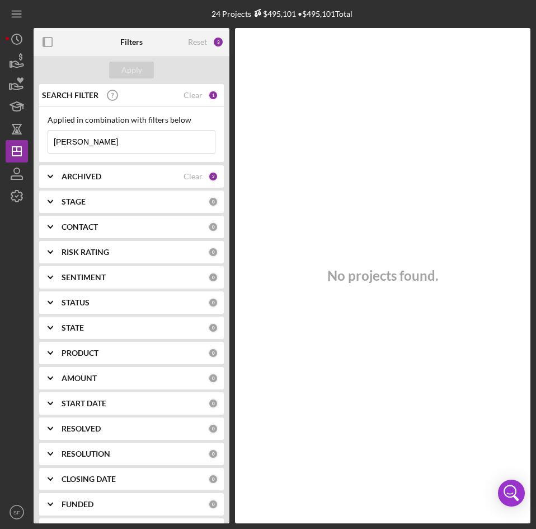
click at [116, 136] on input "[PERSON_NAME]" at bounding box center [131, 141] width 167 height 22
click at [19, 148] on icon "Icon/Dashboard" at bounding box center [17, 151] width 28 height 28
click at [205, 49] on div "Reset 3" at bounding box center [206, 42] width 36 height 28
click at [205, 43] on div "Reset" at bounding box center [197, 42] width 19 height 9
click at [139, 70] on div "Apply" at bounding box center [132, 70] width 21 height 17
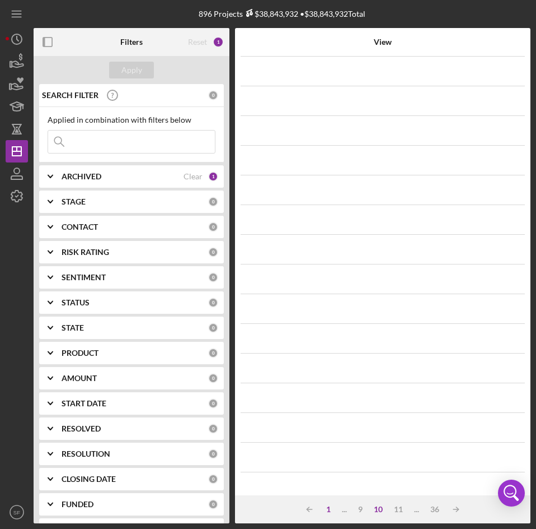
click at [326, 511] on div "1" at bounding box center [329, 509] width 16 height 9
click at [88, 156] on div "Applied in combination with filters below Icon/Menu Close" at bounding box center [131, 134] width 185 height 55
click at [90, 137] on input at bounding box center [131, 141] width 167 height 22
click at [208, 180] on div "1" at bounding box center [213, 176] width 10 height 10
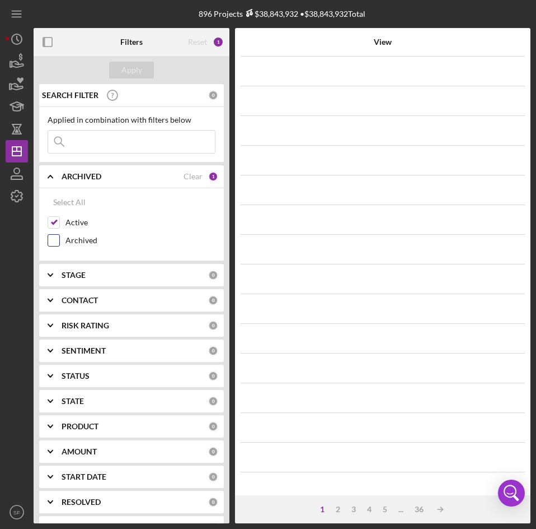
click at [86, 241] on label "Archived" at bounding box center [141, 240] width 150 height 11
click at [55, 240] on input "Archived" at bounding box center [53, 240] width 11 height 11
checkbox input "true"
click at [121, 142] on input at bounding box center [131, 141] width 167 height 22
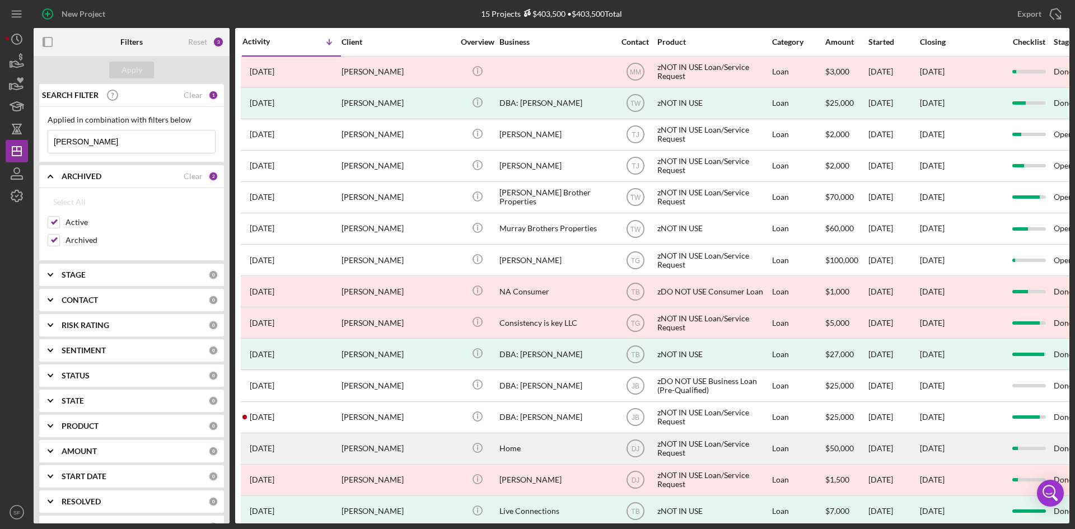
scroll to position [18, 0]
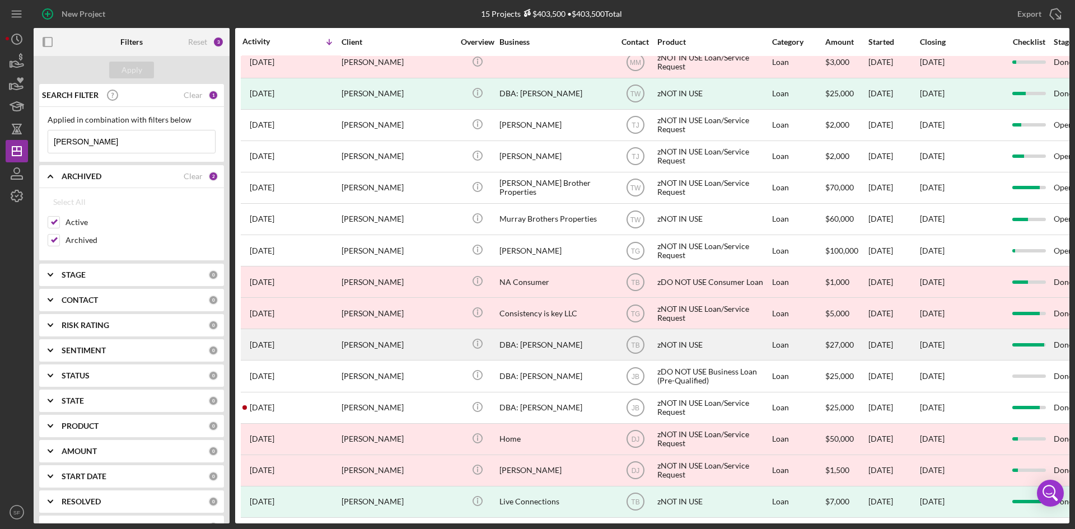
type input "[PERSON_NAME]"
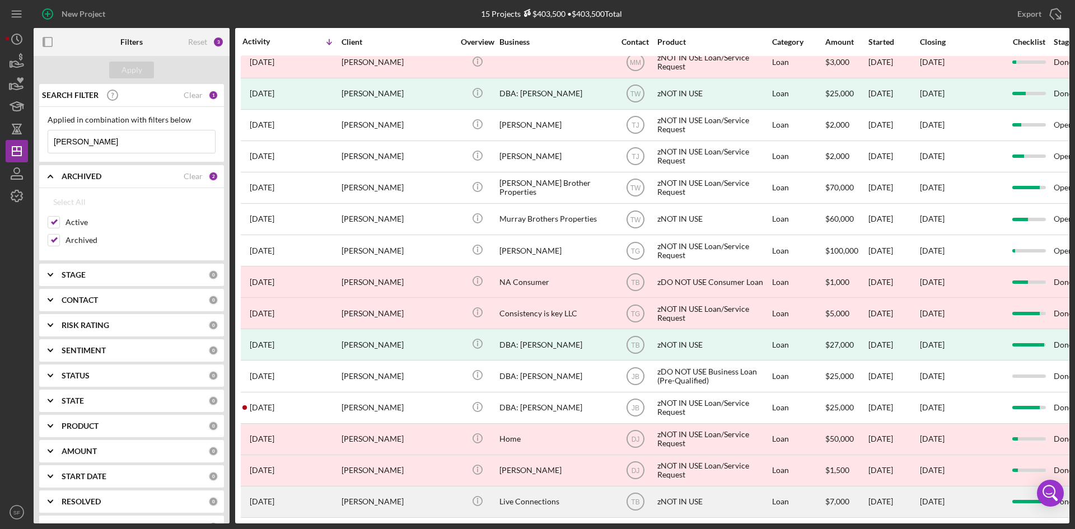
click at [430, 505] on div "[PERSON_NAME]" at bounding box center [398, 502] width 112 height 30
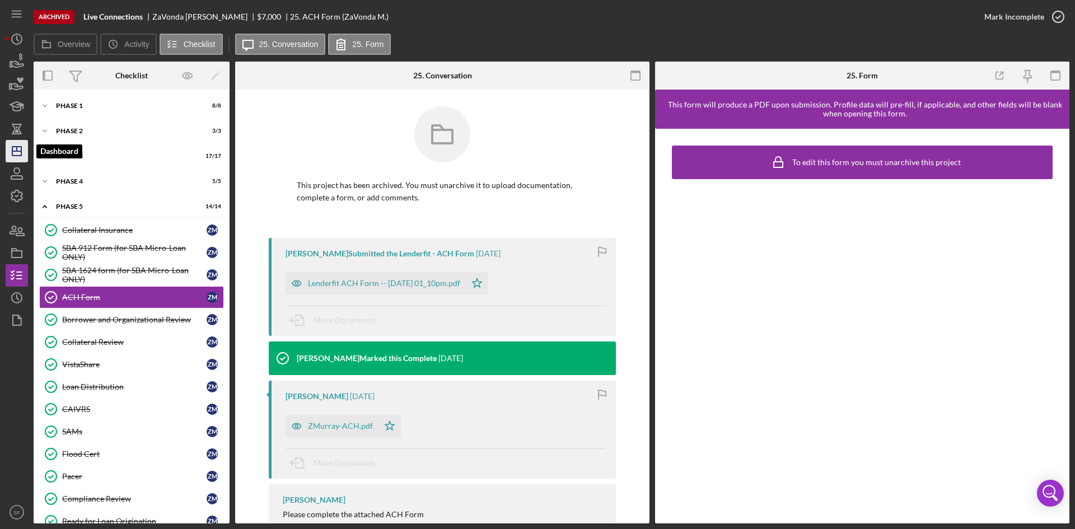
click at [16, 150] on icon "Icon/Dashboard" at bounding box center [17, 151] width 28 height 28
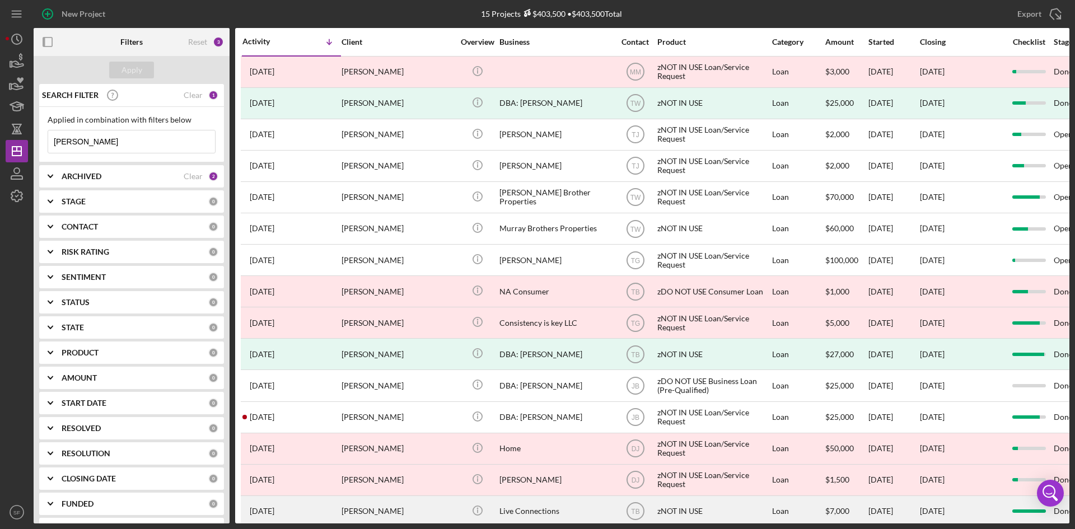
click at [573, 501] on div "Live Connections" at bounding box center [555, 512] width 112 height 30
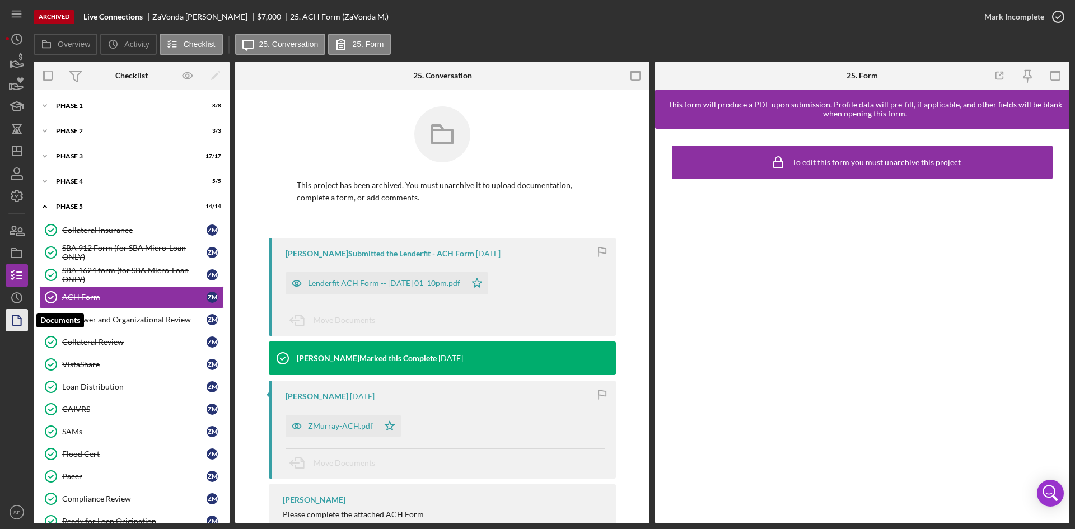
click at [15, 315] on polygon "button" at bounding box center [17, 320] width 8 height 10
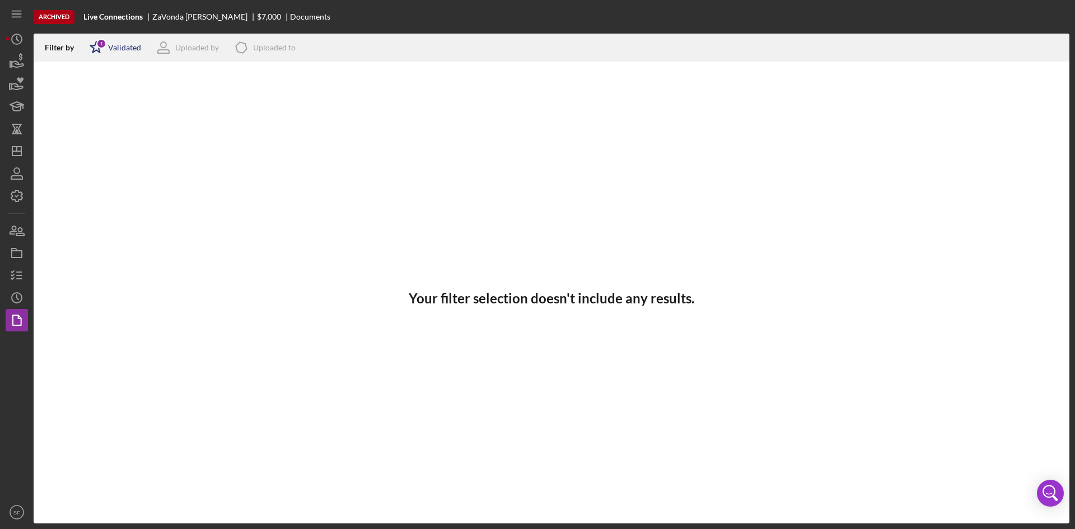
click at [123, 49] on div "Validated" at bounding box center [124, 47] width 33 height 9
click at [110, 102] on div "Not validated" at bounding box center [130, 106] width 47 height 9
checkbox input "true"
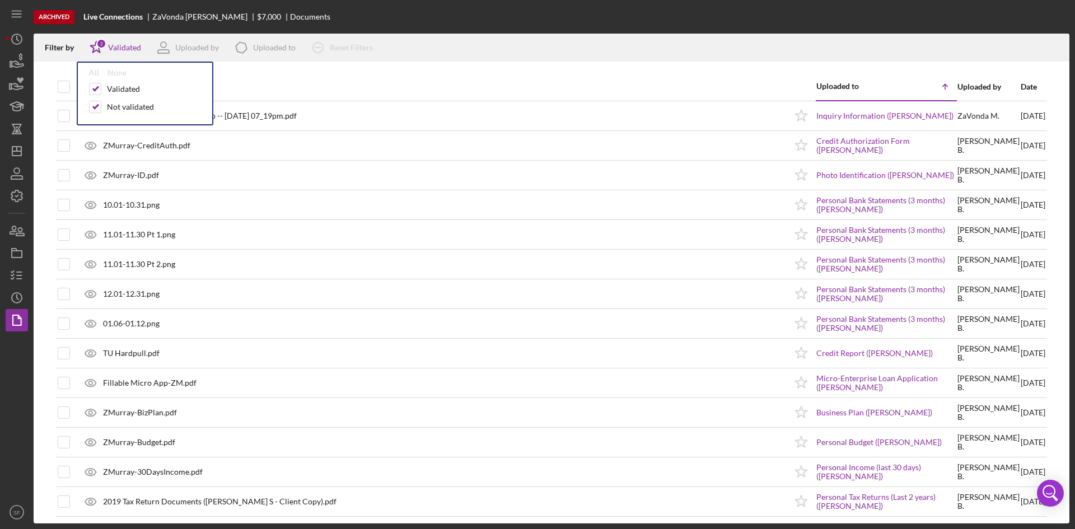
click at [547, 67] on div at bounding box center [552, 67] width 1036 height 11
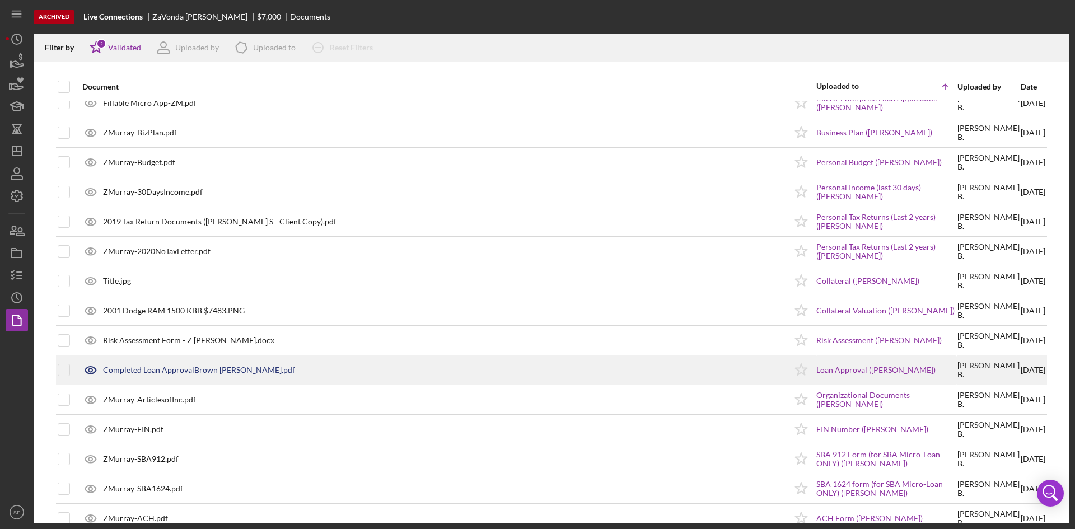
scroll to position [336, 0]
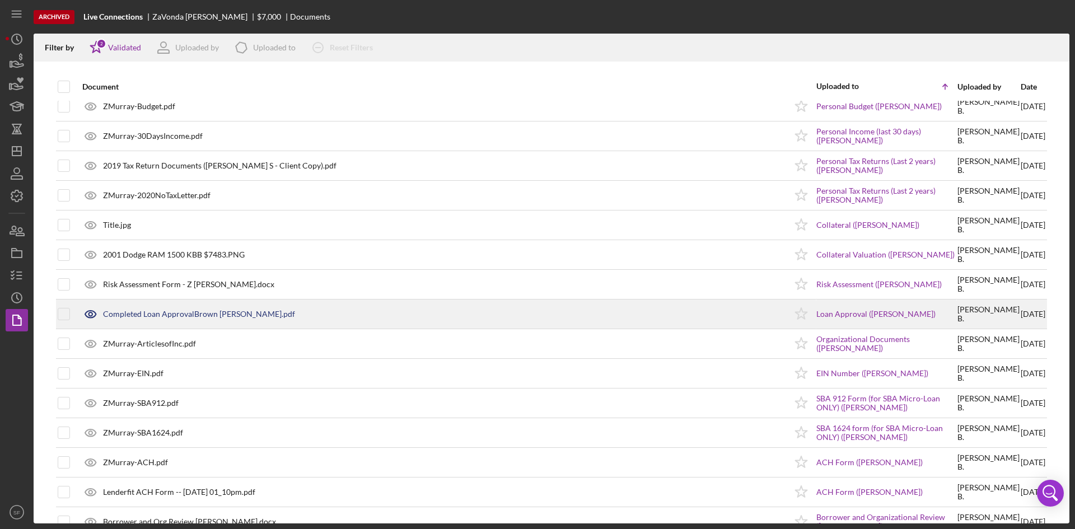
click at [181, 312] on div "Completed Loan ApprovalBrown [PERSON_NAME].pdf" at bounding box center [199, 314] width 192 height 9
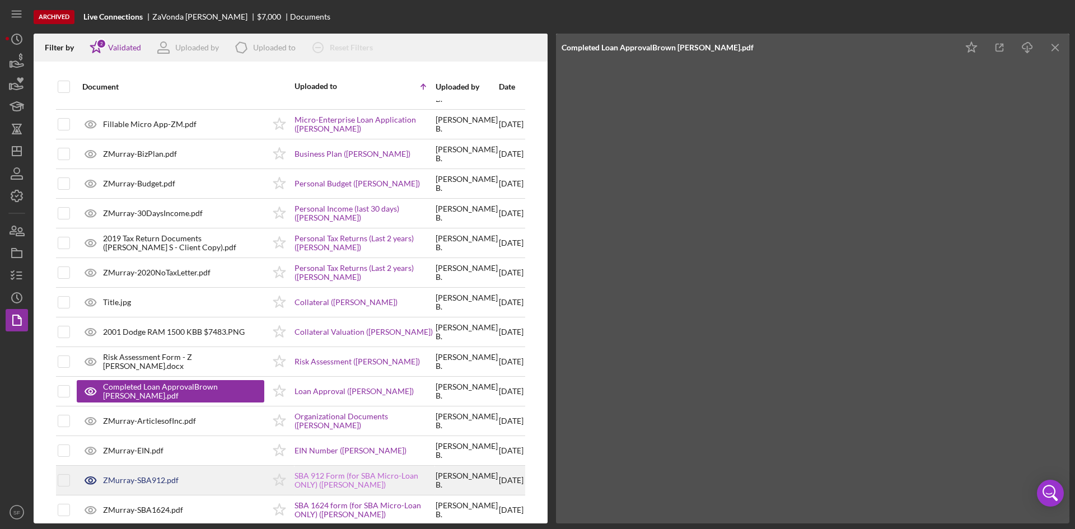
scroll to position [203, 0]
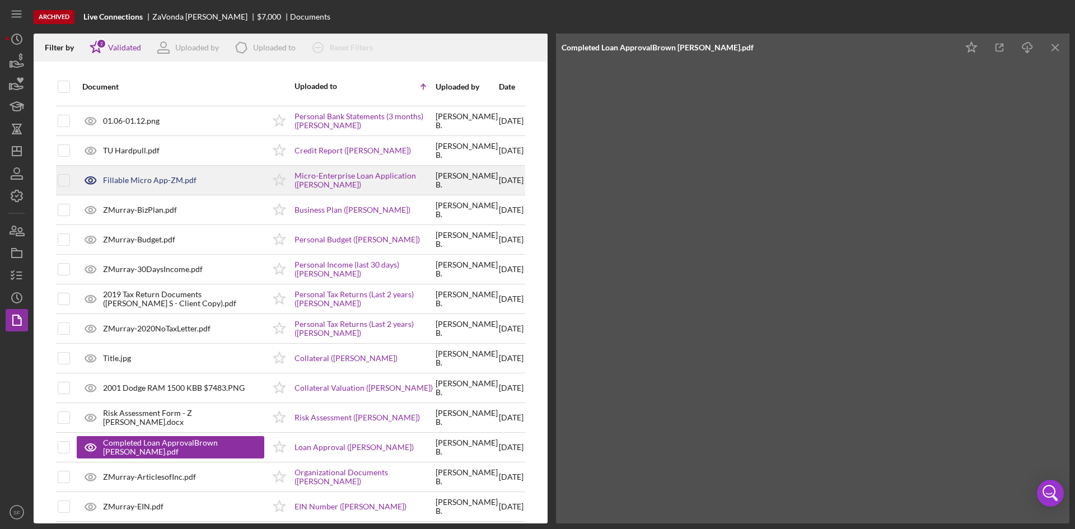
click at [185, 181] on div "Fillable Micro App-ZM.pdf" at bounding box center [150, 180] width 94 height 9
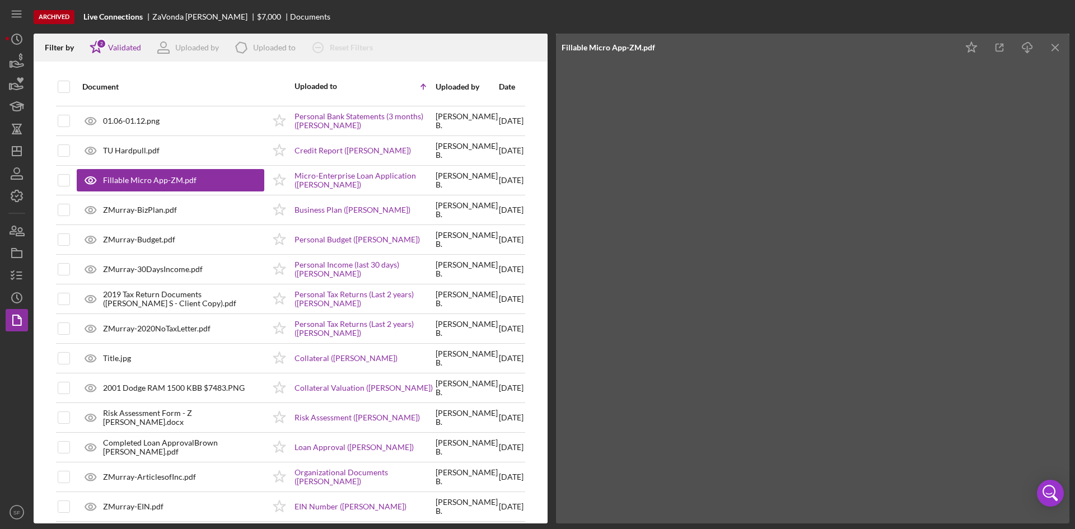
scroll to position [0, 0]
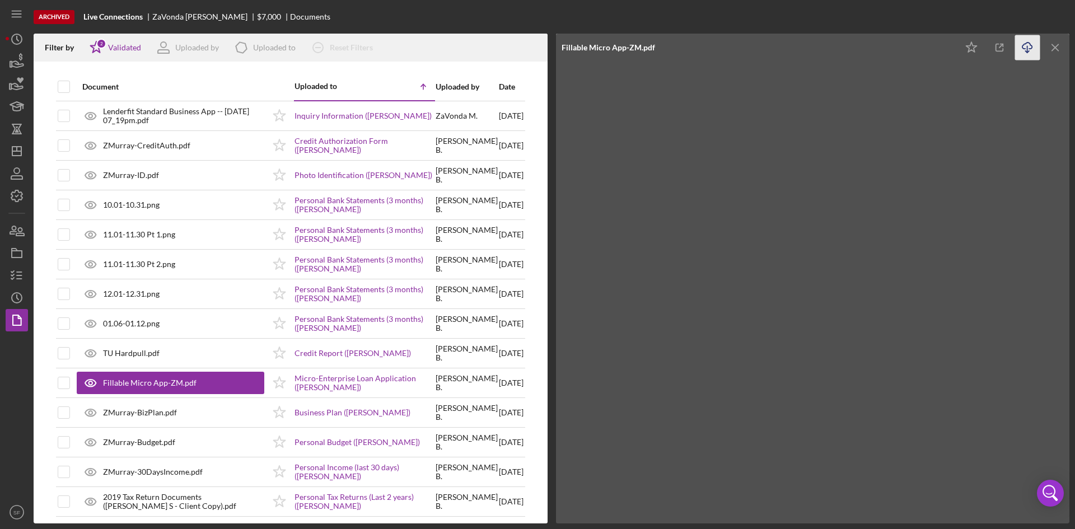
click at [1029, 50] on icon "Icon/Download" at bounding box center [1027, 47] width 25 height 25
click at [1056, 48] on line "button" at bounding box center [1055, 47] width 6 height 6
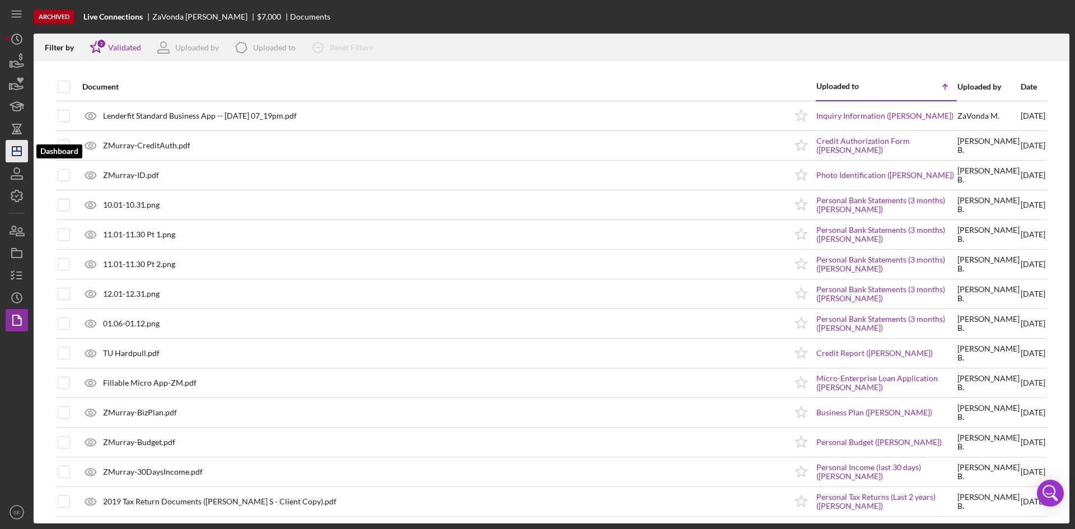
click at [18, 155] on icon "Icon/Dashboard" at bounding box center [17, 151] width 28 height 28
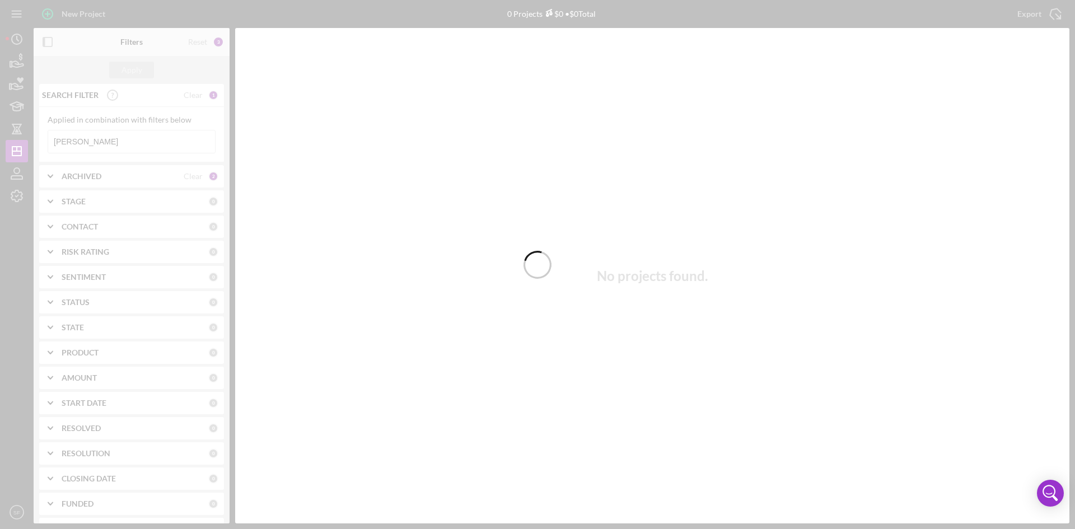
click at [130, 141] on div at bounding box center [537, 264] width 1075 height 529
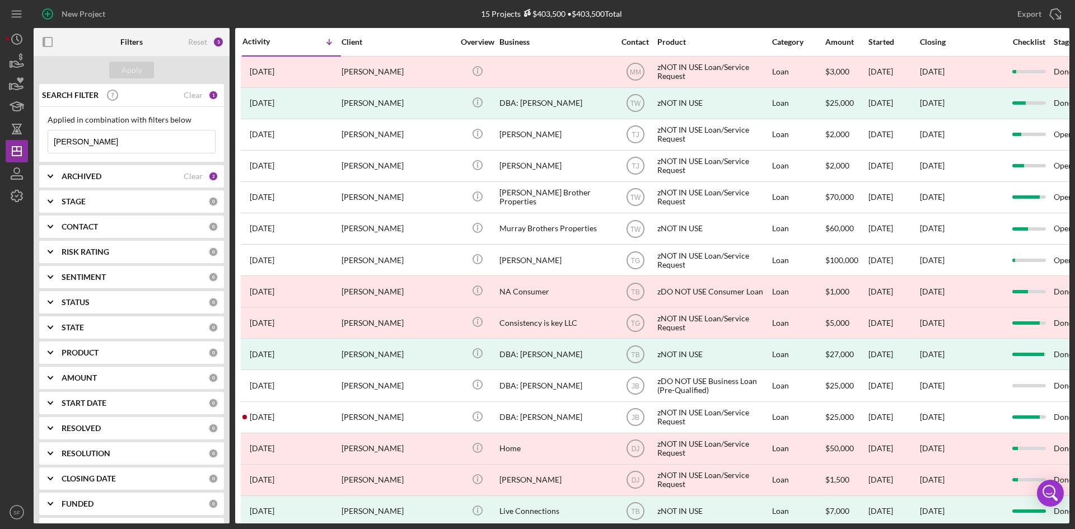
click at [152, 144] on input "[PERSON_NAME]" at bounding box center [131, 141] width 167 height 22
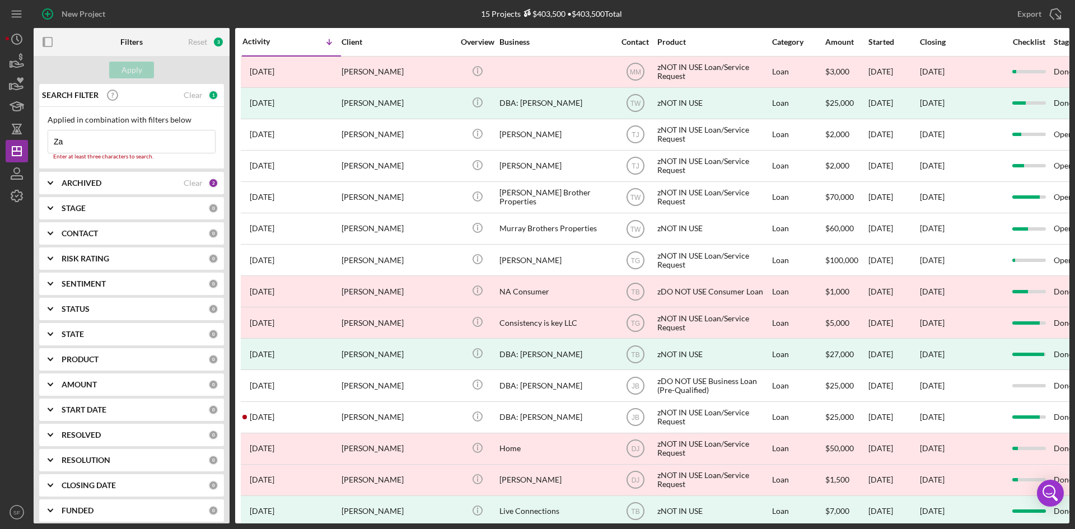
type input "Z"
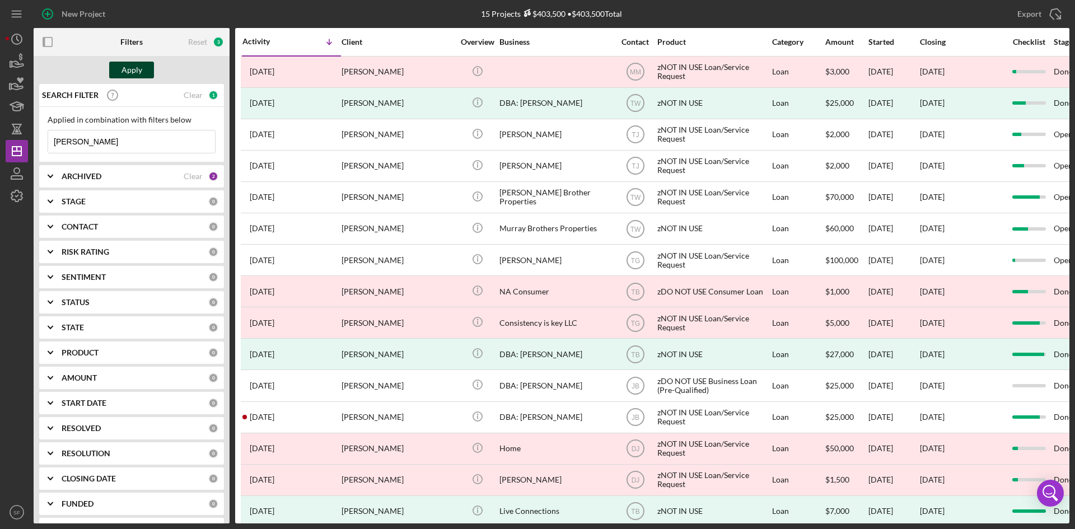
type input "[PERSON_NAME]"
click at [134, 64] on div "Apply" at bounding box center [132, 70] width 21 height 17
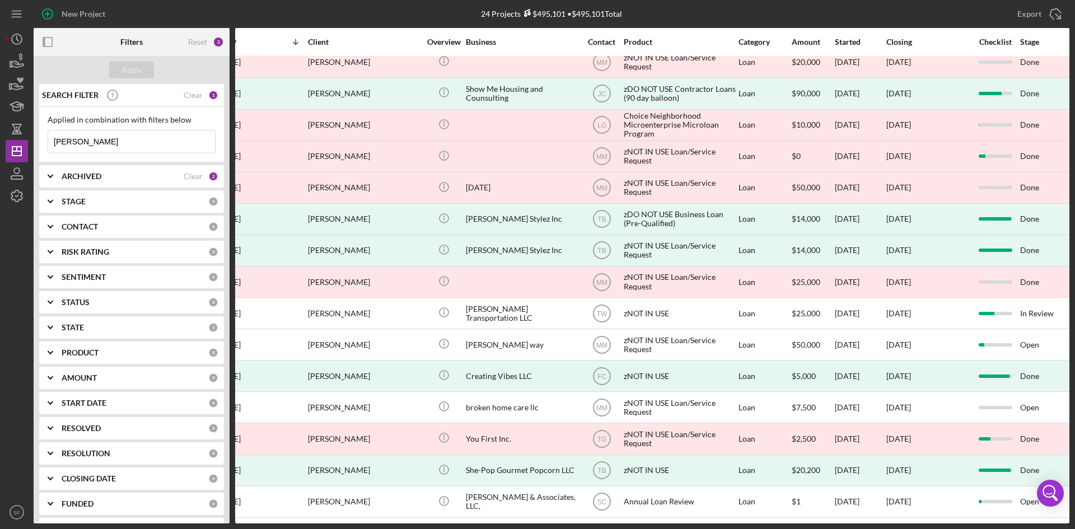
scroll to position [301, 0]
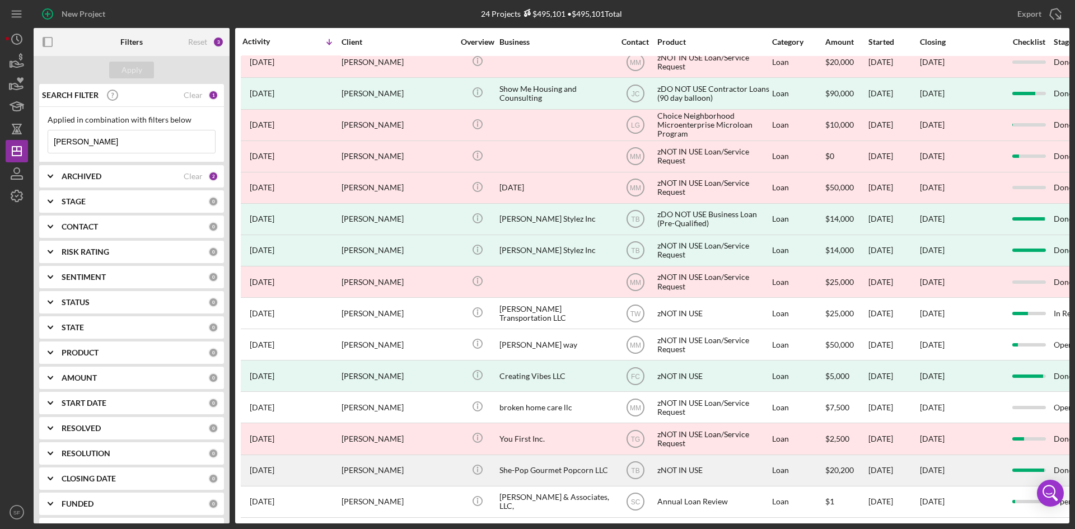
click at [367, 463] on div "[PERSON_NAME]" at bounding box center [398, 471] width 112 height 30
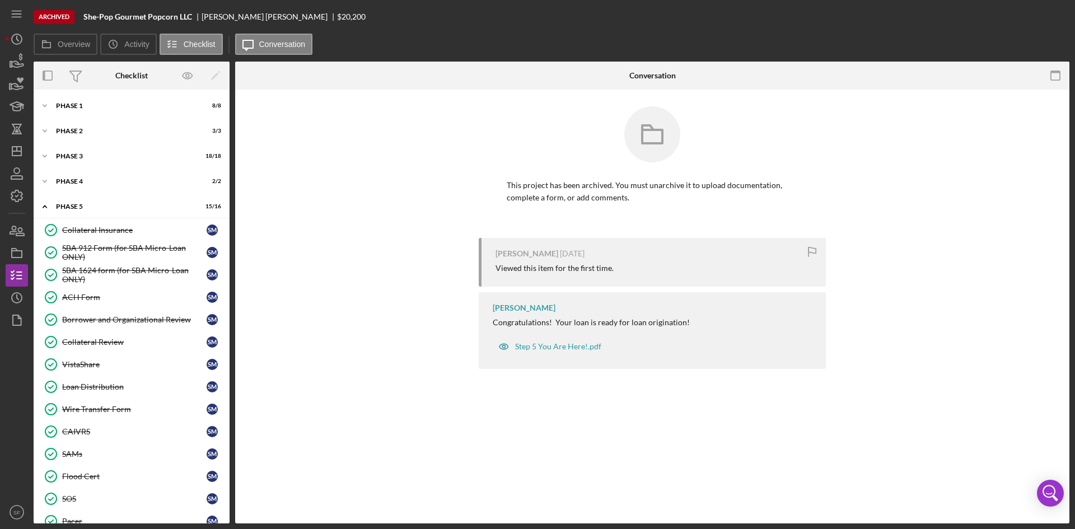
scroll to position [89, 0]
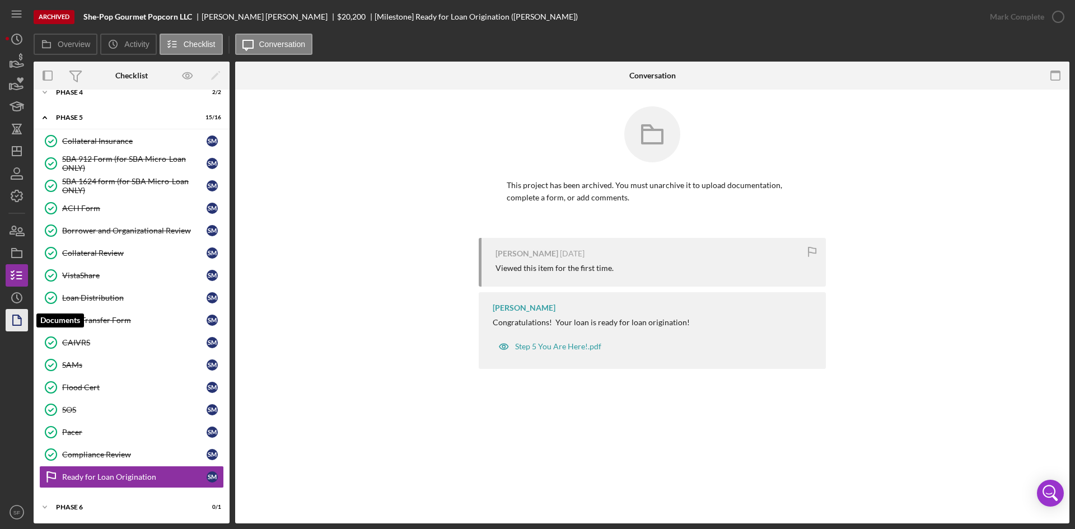
click at [10, 321] on icon "button" at bounding box center [17, 320] width 28 height 28
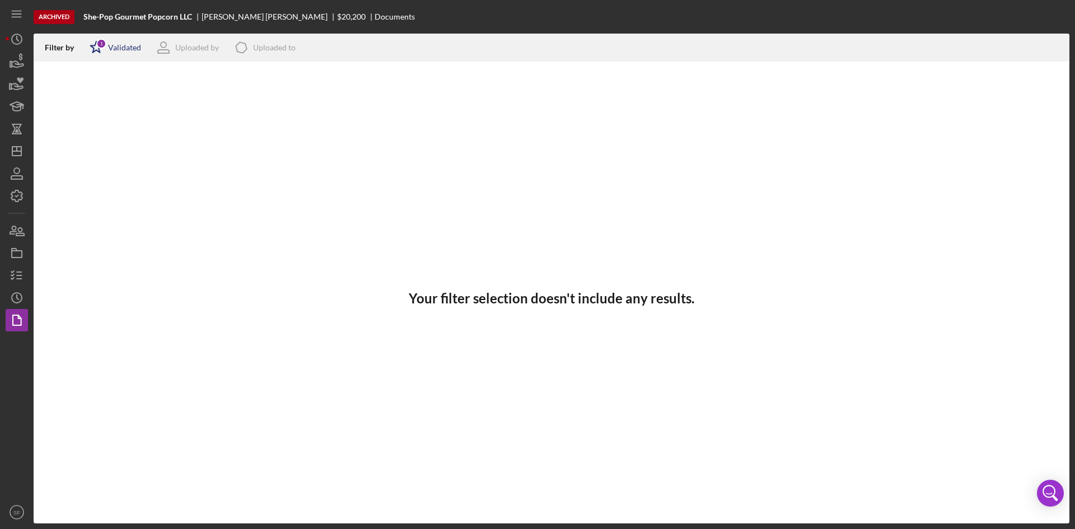
click at [121, 47] on div "Validated" at bounding box center [124, 47] width 33 height 9
click at [108, 108] on div "Not validated" at bounding box center [130, 106] width 47 height 9
checkbox input "true"
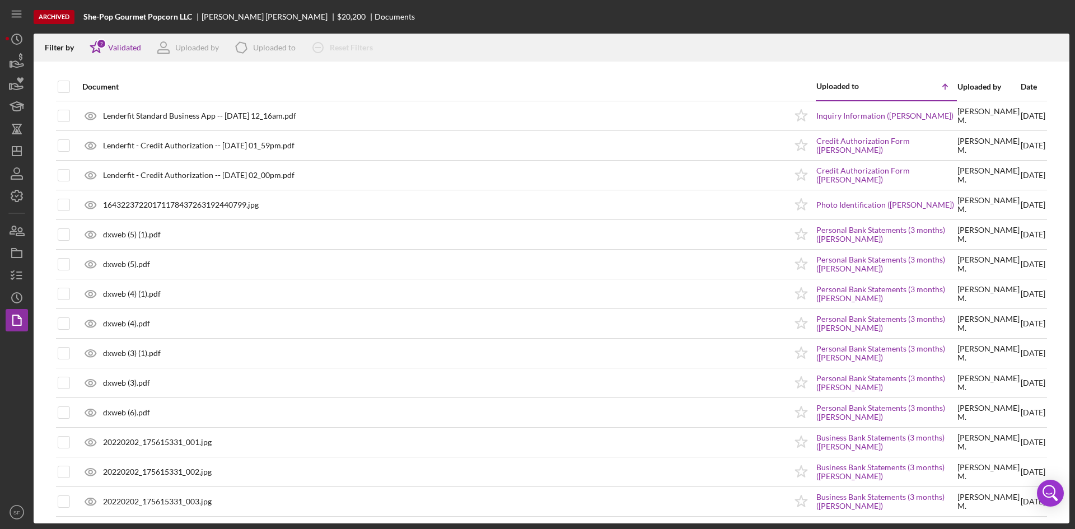
click at [515, 66] on div at bounding box center [552, 67] width 1036 height 11
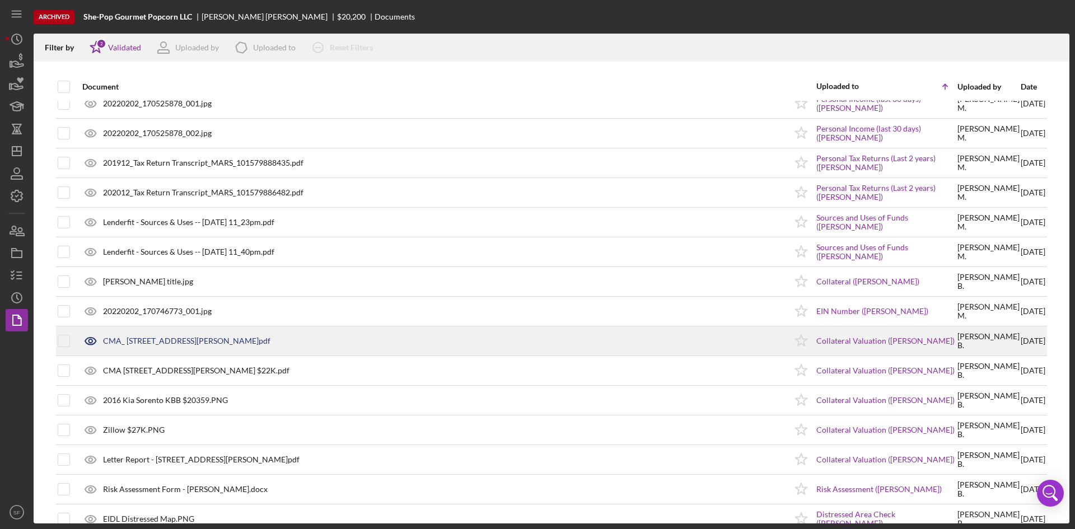
scroll to position [1008, 0]
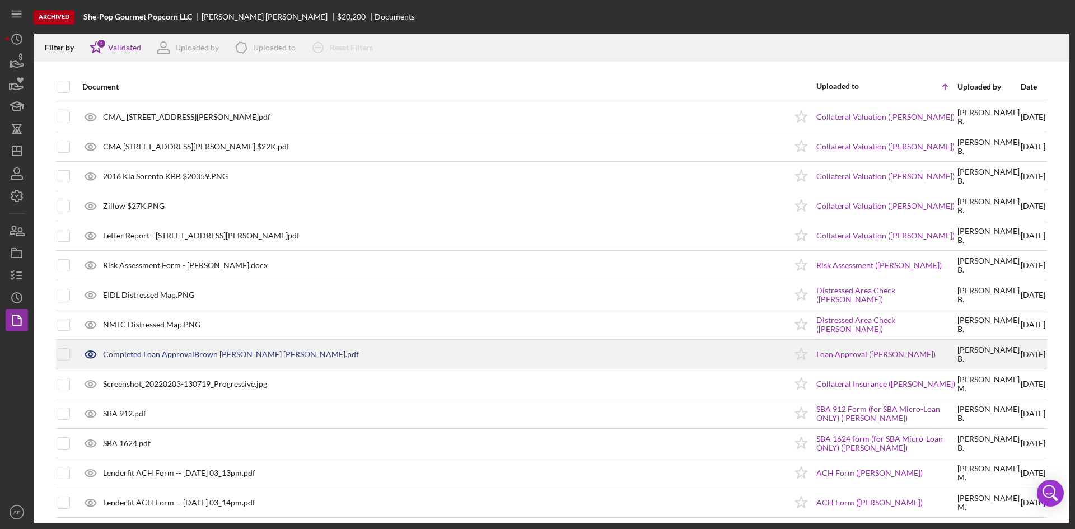
click at [274, 359] on div "Completed Loan ApprovalBrown [PERSON_NAME] [PERSON_NAME].pdf" at bounding box center [231, 354] width 256 height 9
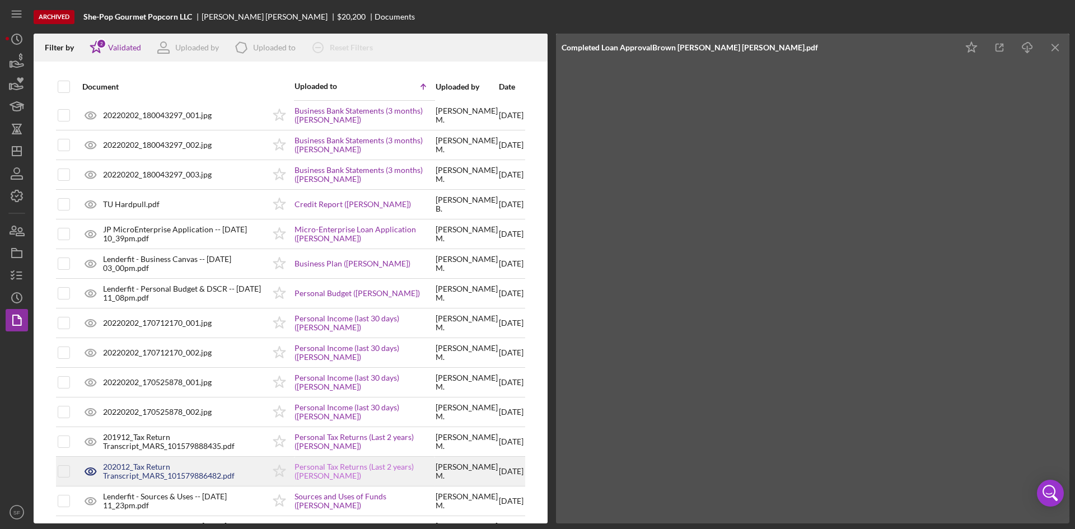
scroll to position [449, 0]
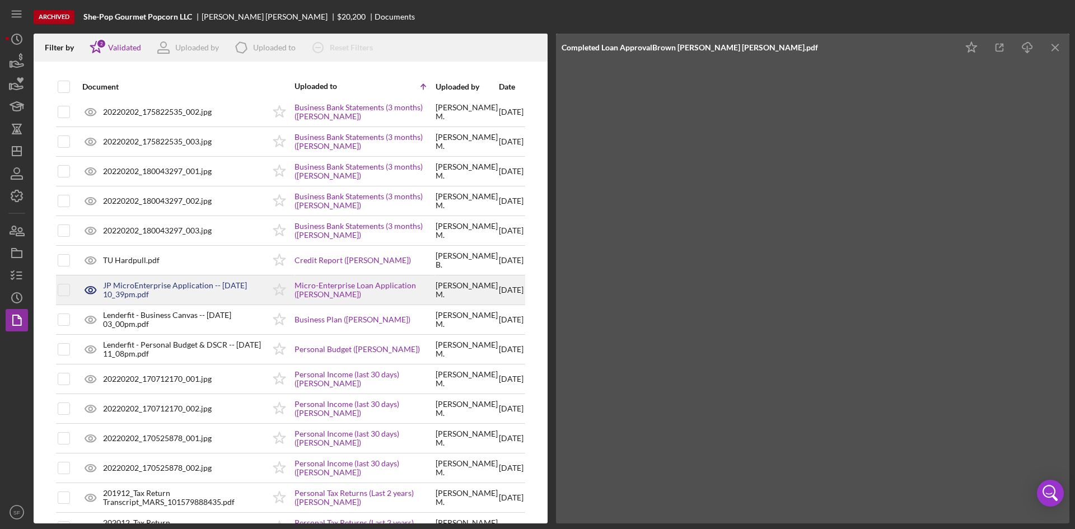
click at [176, 286] on div "JP MicroEnterprise Application -- [DATE] 10_39pm.pdf" at bounding box center [183, 290] width 161 height 18
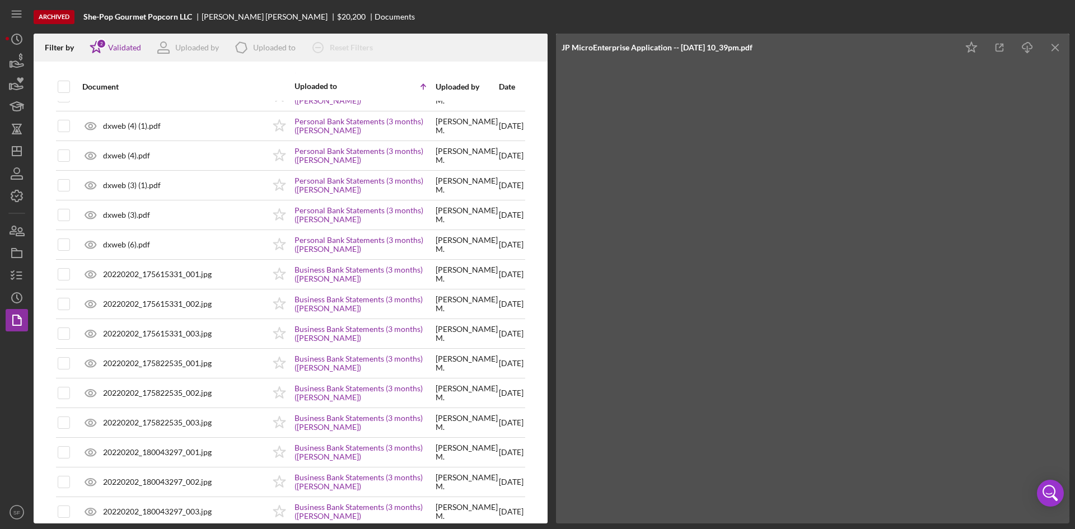
scroll to position [392, 0]
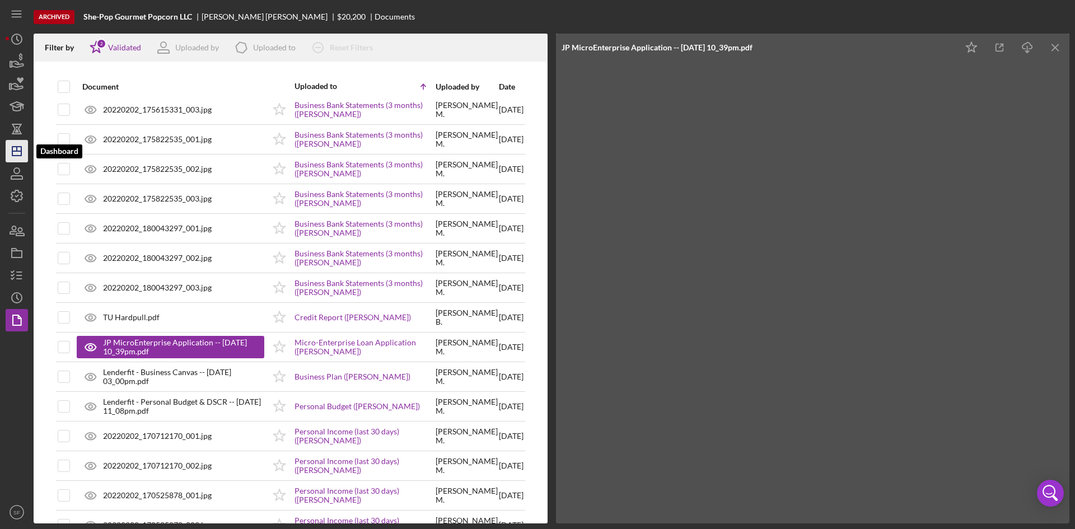
click at [18, 157] on icon "Icon/Dashboard" at bounding box center [17, 151] width 28 height 28
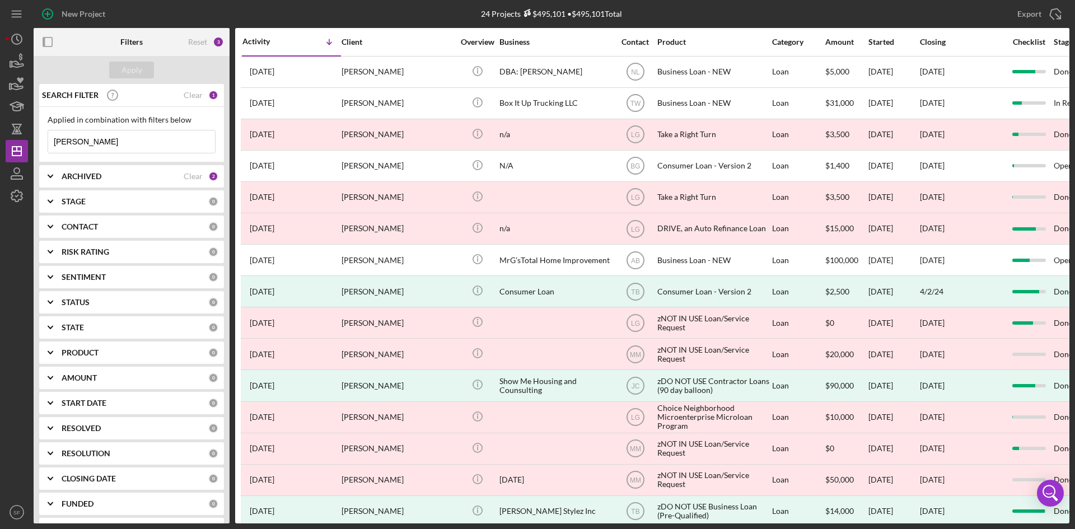
drag, startPoint x: 113, startPoint y: 143, endPoint x: 29, endPoint y: 142, distance: 83.4
click at [29, 142] on div "New Project 24 Projects $495,101 • $495,101 Total [PERSON_NAME] Export Icon/Exp…" at bounding box center [538, 262] width 1064 height 524
click at [85, 143] on input "[PERSON_NAME]" at bounding box center [131, 141] width 167 height 22
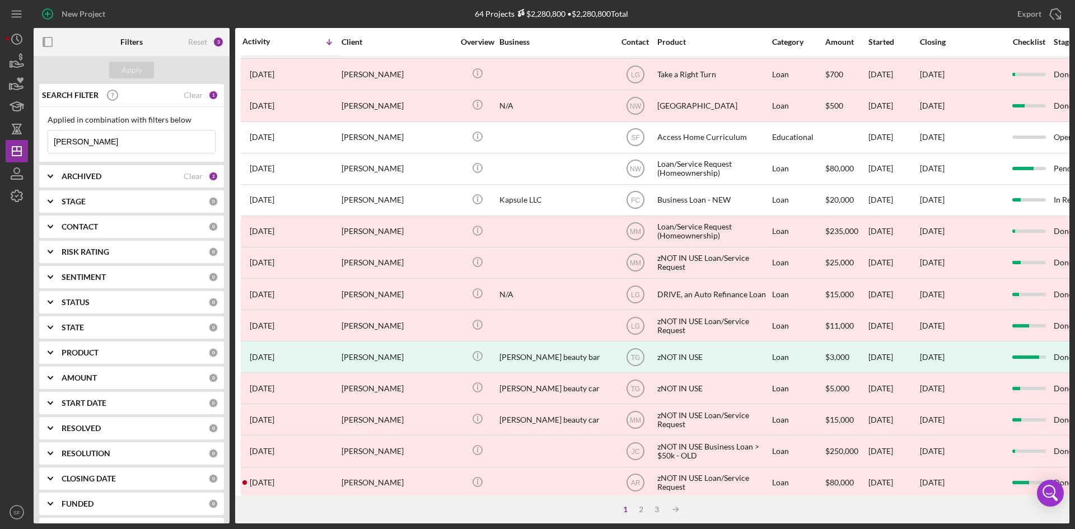
scroll to position [360, 0]
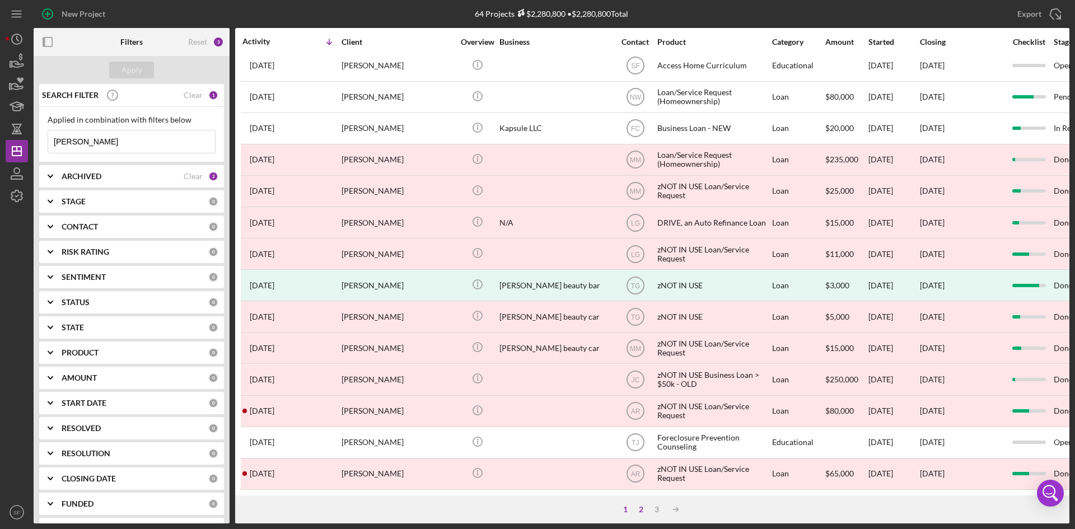
click at [639, 508] on div "2" at bounding box center [641, 509] width 16 height 9
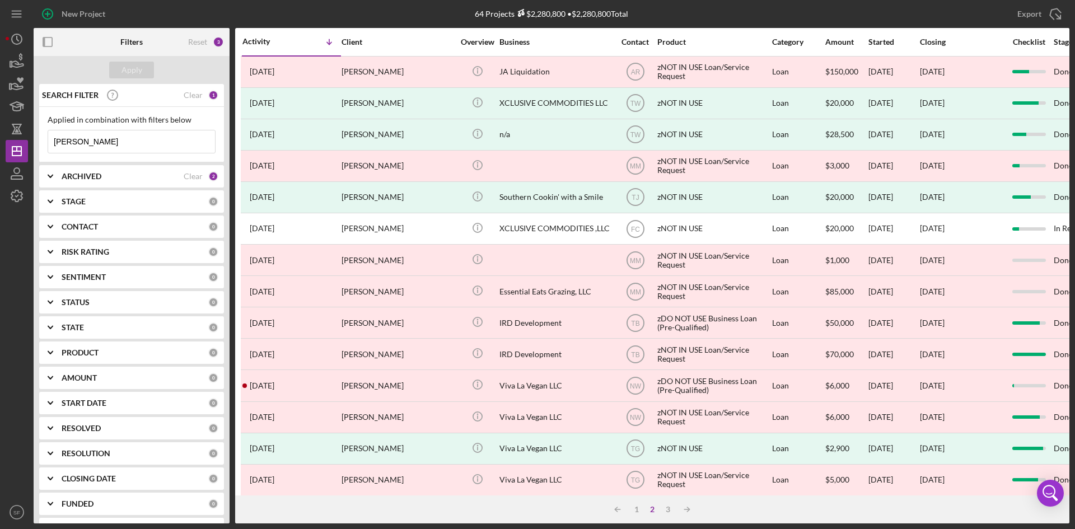
scroll to position [224, 0]
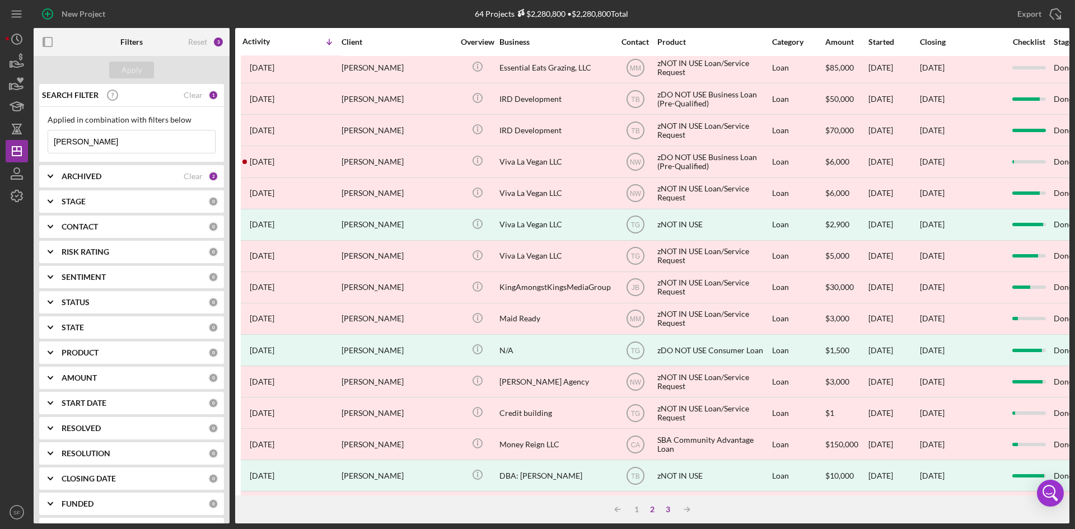
click at [672, 507] on div "3" at bounding box center [668, 509] width 16 height 9
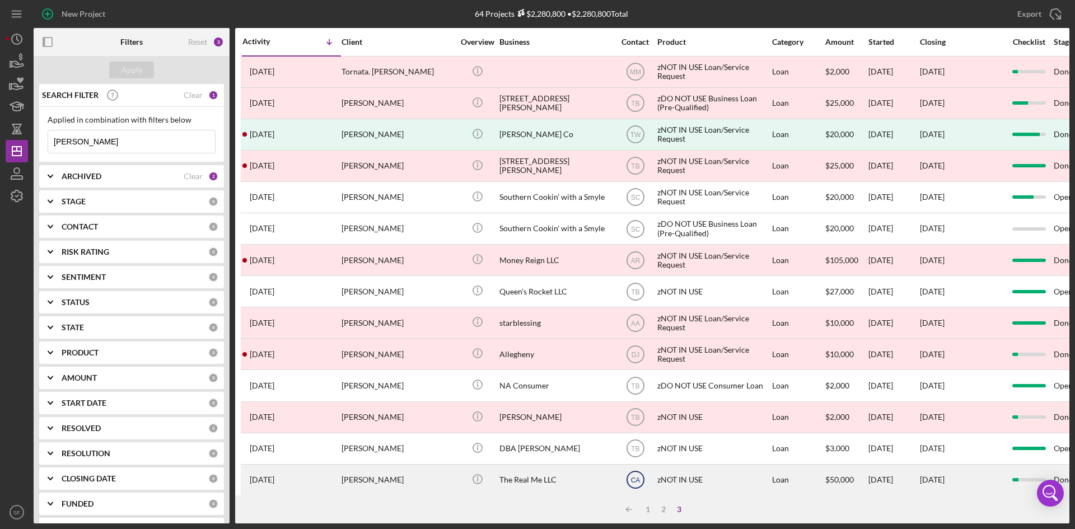
scroll to position [15, 0]
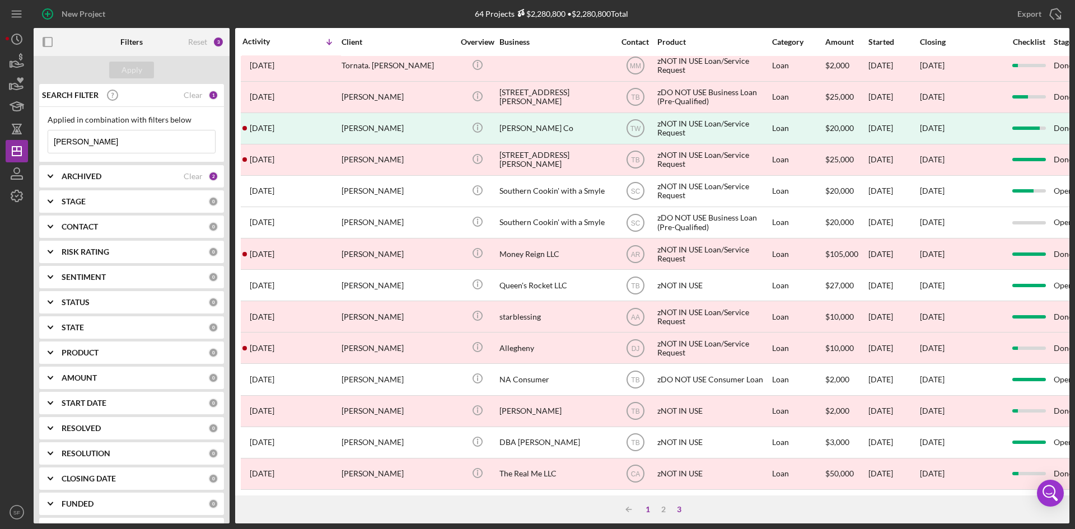
click at [643, 510] on div "1" at bounding box center [648, 509] width 16 height 9
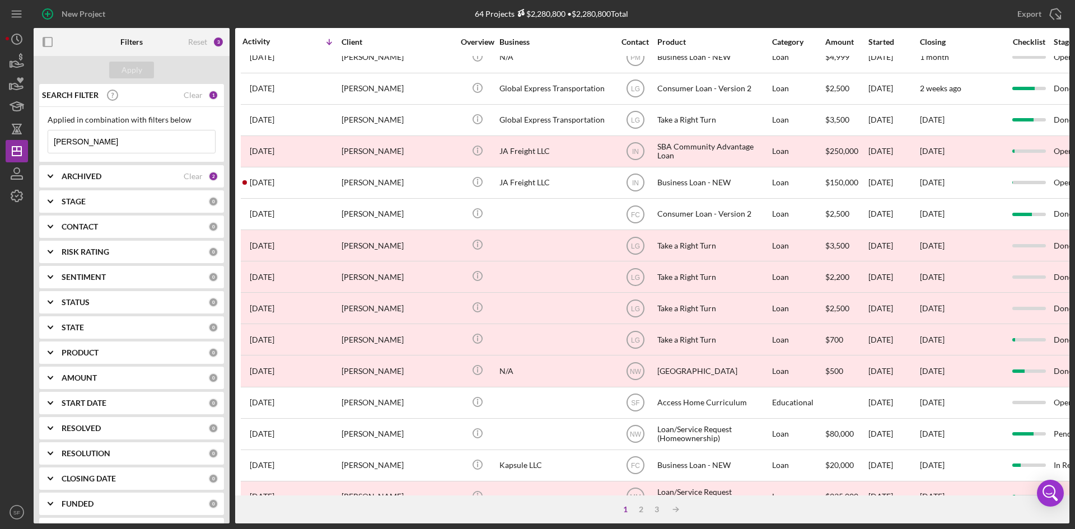
click at [115, 148] on input "[PERSON_NAME]" at bounding box center [131, 141] width 167 height 22
type input "A"
click at [141, 67] on div "Apply" at bounding box center [132, 70] width 21 height 17
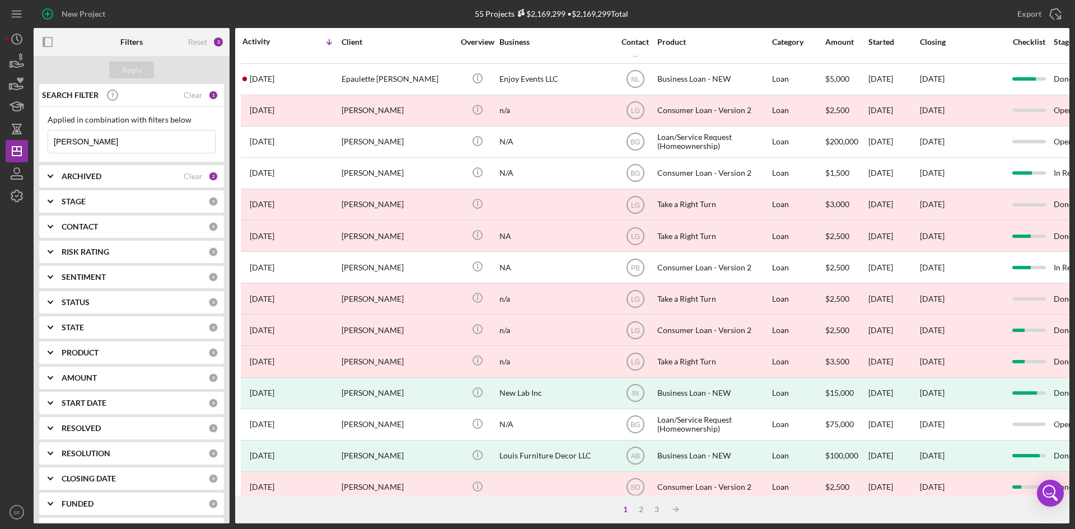
scroll to position [0, 0]
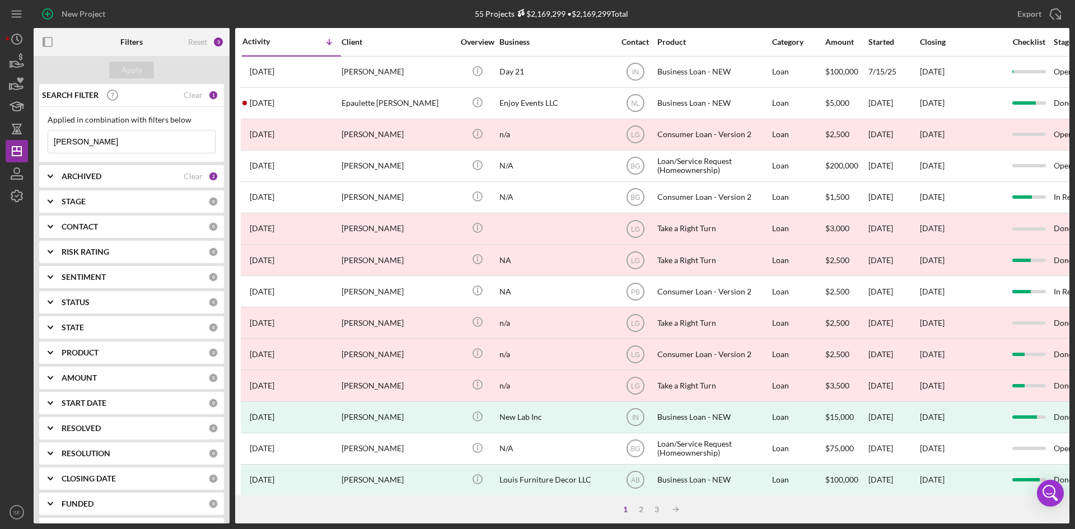
click at [133, 142] on input "[PERSON_NAME]" at bounding box center [131, 141] width 167 height 22
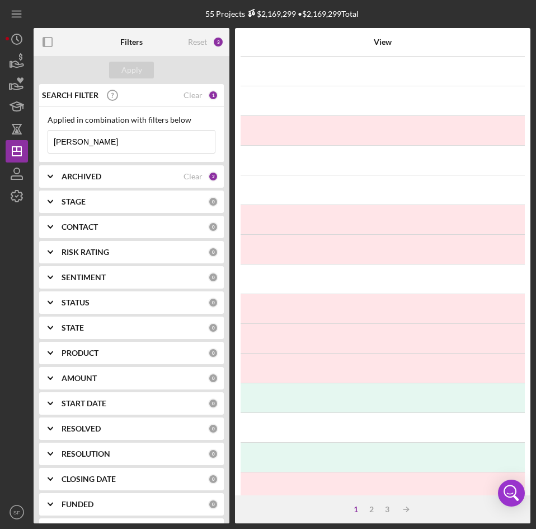
click at [124, 143] on input "[PERSON_NAME]" at bounding box center [131, 141] width 167 height 22
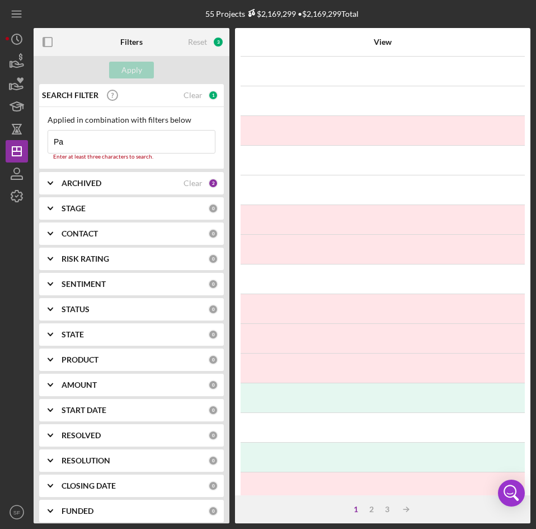
type input "P"
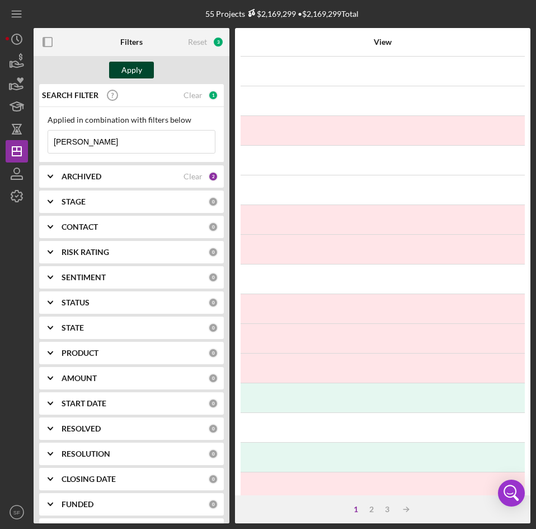
type input "[PERSON_NAME]"
click at [138, 69] on div "Apply" at bounding box center [132, 70] width 21 height 17
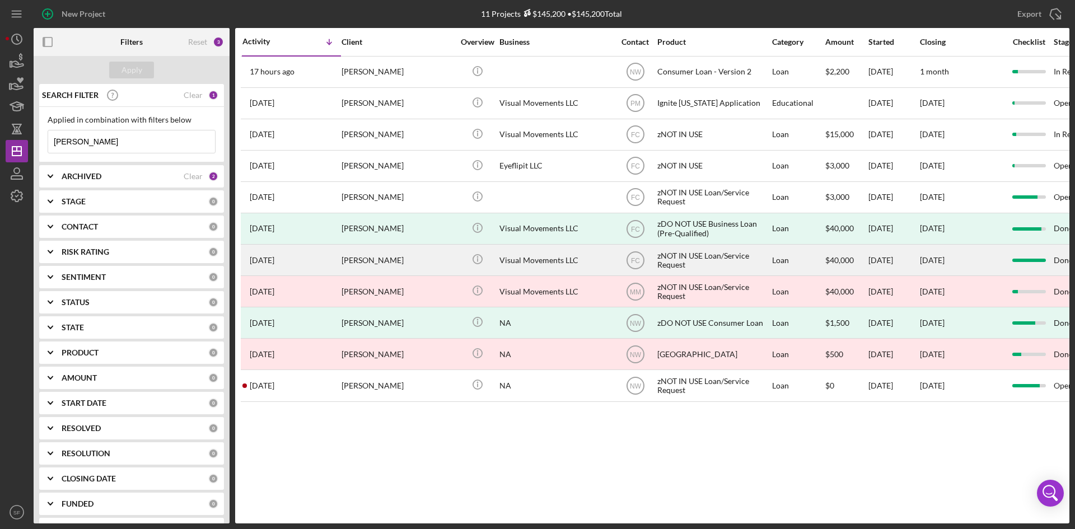
click at [398, 258] on div "[PERSON_NAME]" at bounding box center [398, 260] width 112 height 30
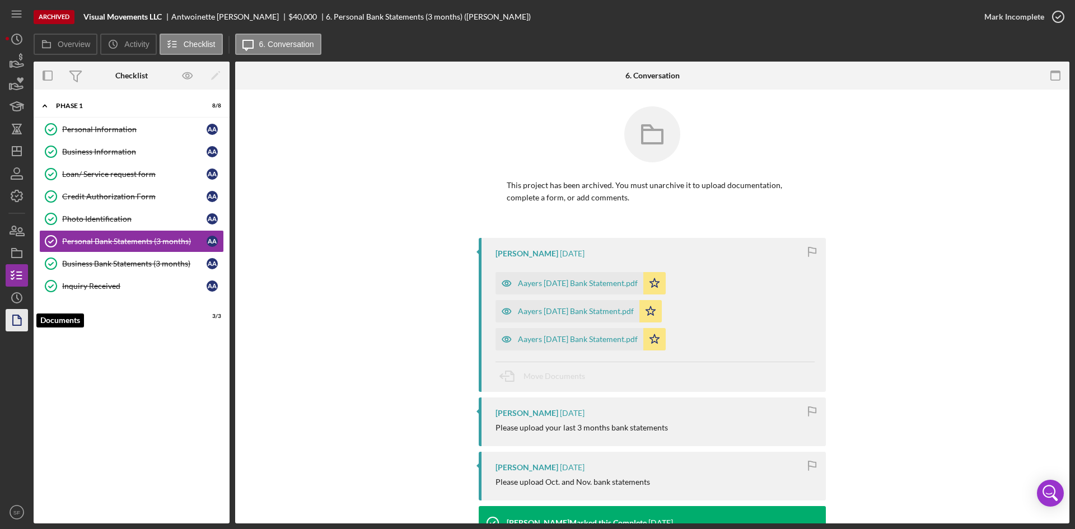
click at [18, 324] on icon "button" at bounding box center [17, 320] width 28 height 28
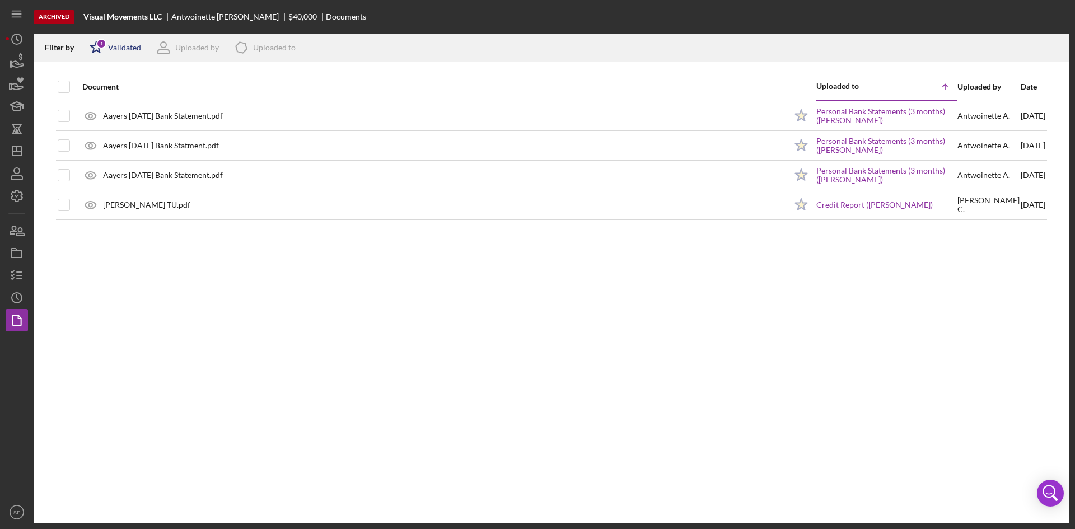
click at [128, 46] on div "Validated" at bounding box center [124, 47] width 33 height 9
click at [124, 104] on div "Not validated" at bounding box center [130, 106] width 47 height 9
checkbox input "true"
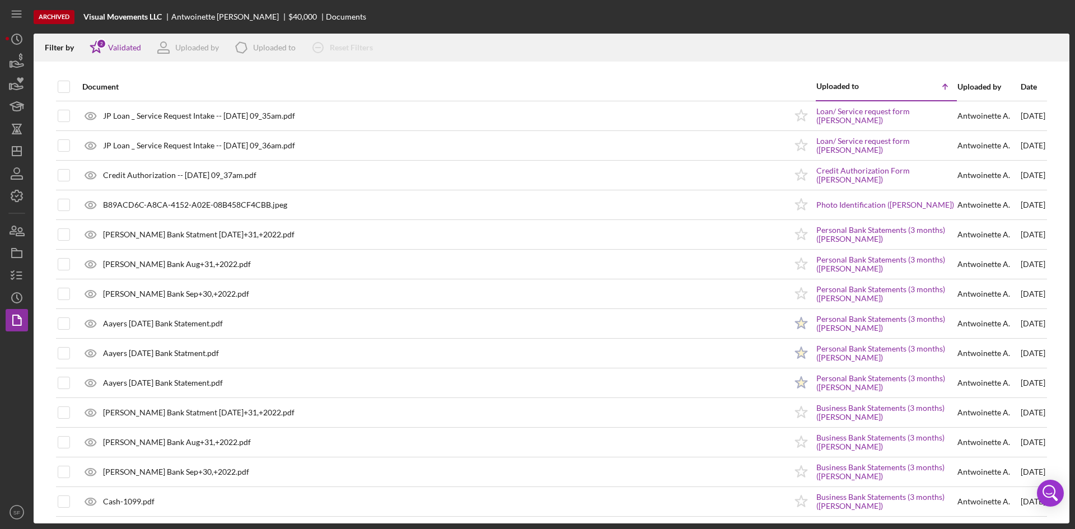
click at [474, 79] on div "Document" at bounding box center [434, 86] width 704 height 27
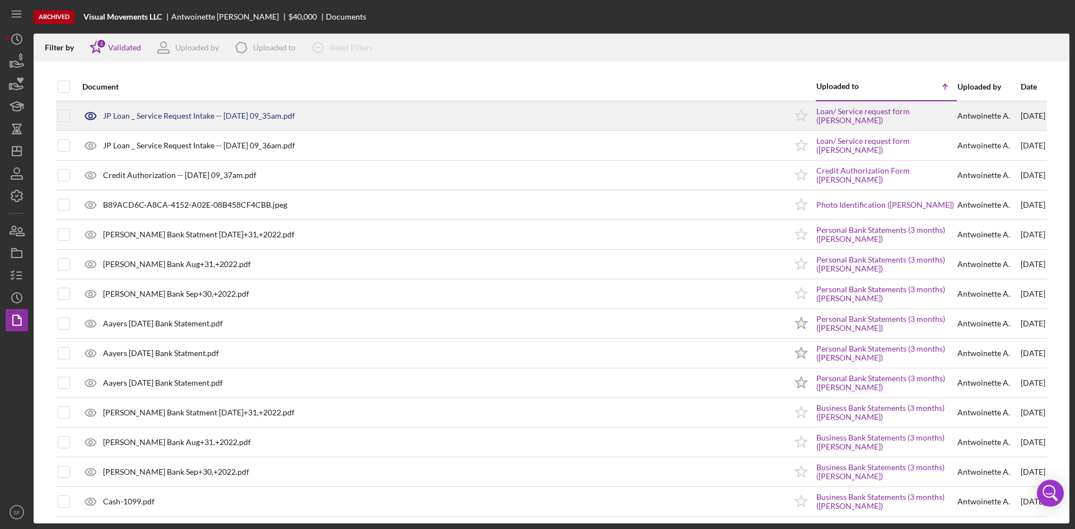
click at [222, 110] on div "JP Loan _ Service Request Intake -- [DATE] 09_35am.pdf" at bounding box center [431, 116] width 709 height 28
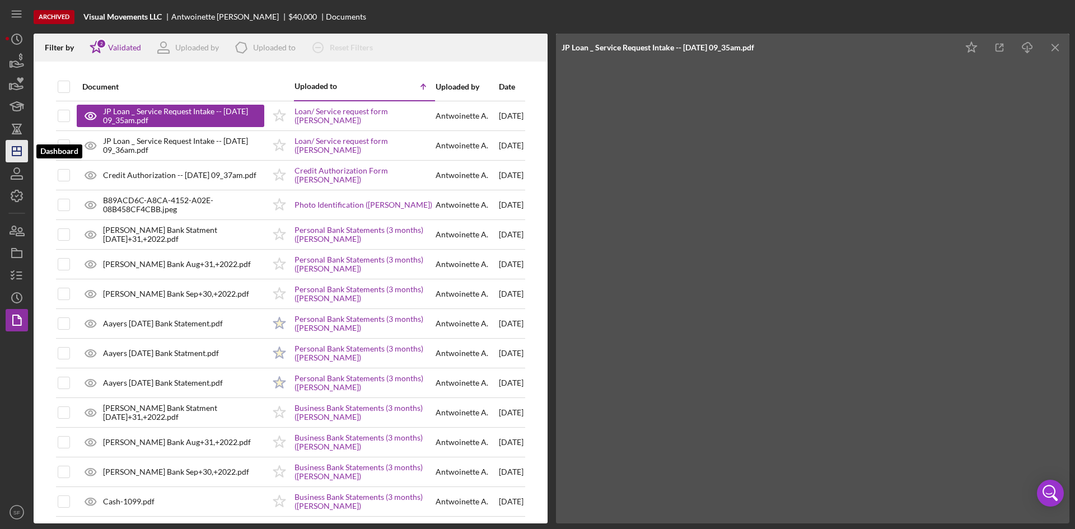
click at [12, 147] on polygon "button" at bounding box center [16, 151] width 9 height 9
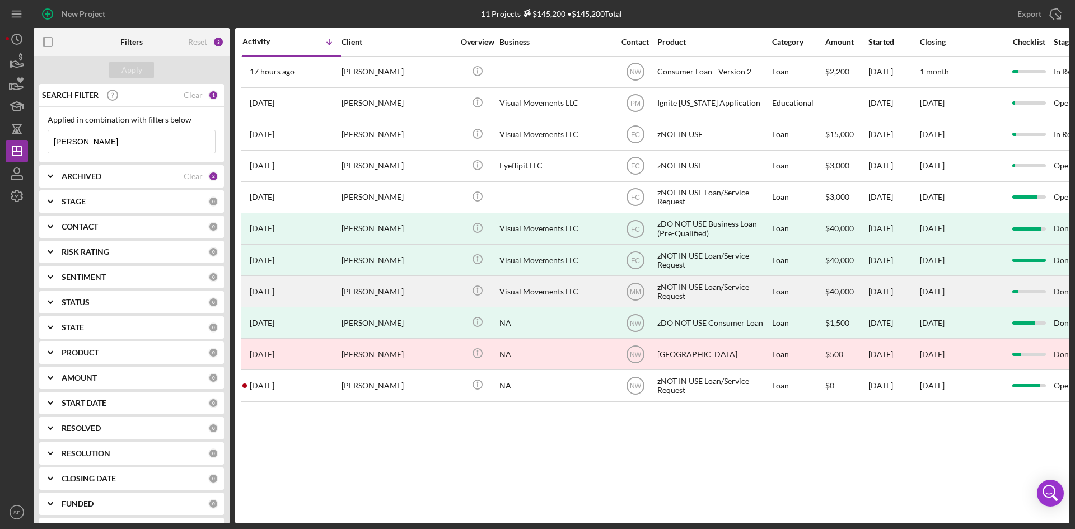
click at [386, 294] on div "[PERSON_NAME]" at bounding box center [398, 292] width 112 height 30
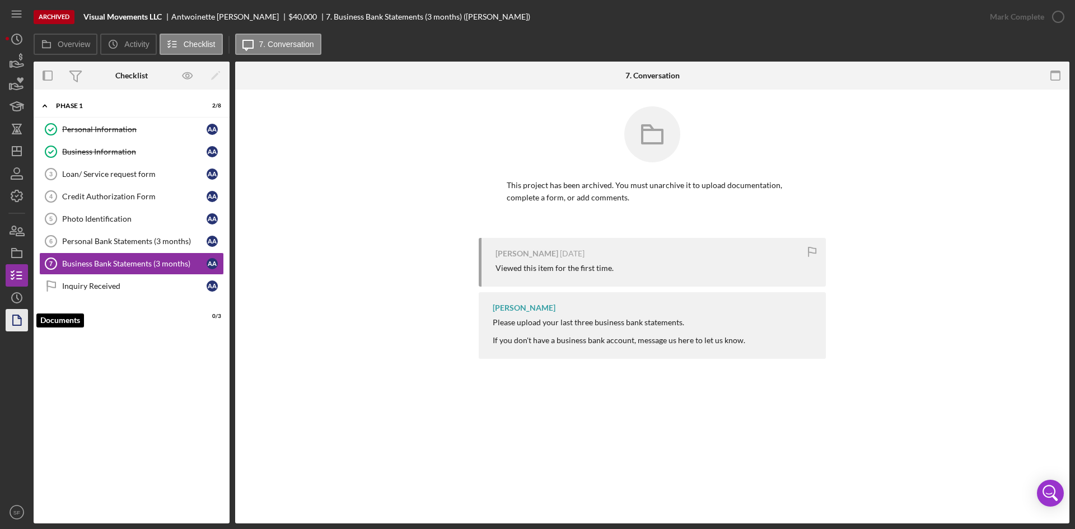
click at [11, 319] on icon "button" at bounding box center [17, 320] width 28 height 28
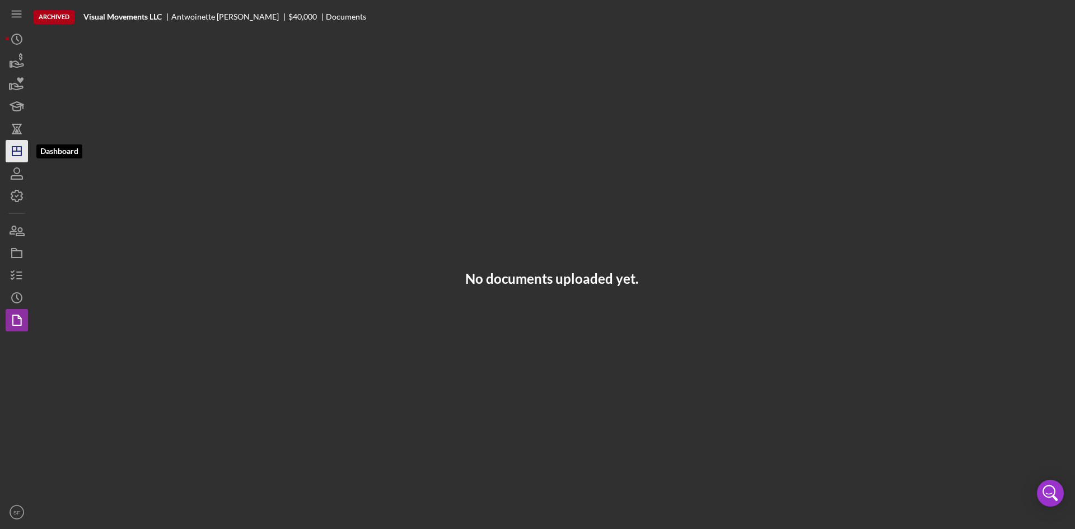
click at [16, 156] on polygon "button" at bounding box center [16, 151] width 9 height 9
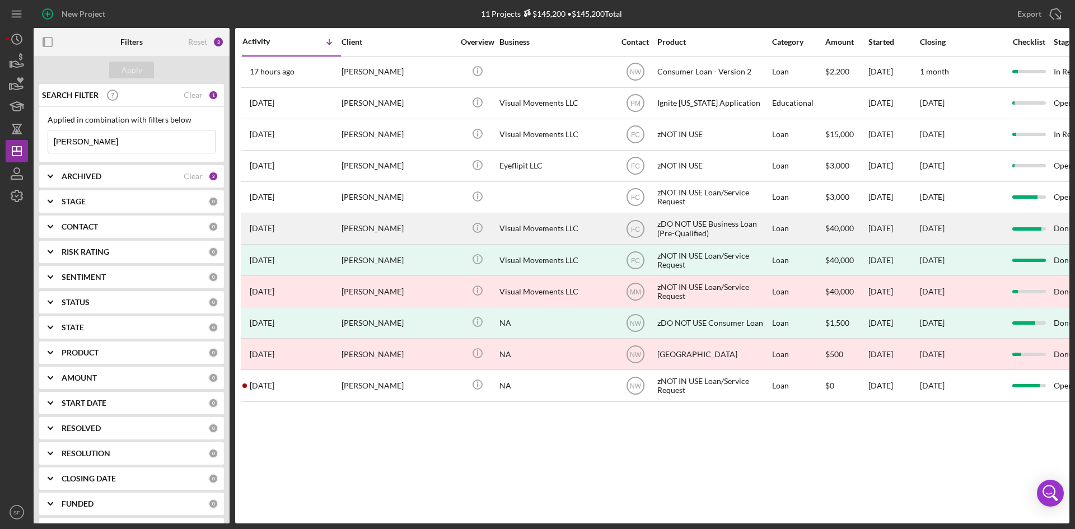
click at [703, 233] on div "zDO NOT USE Business Loan (Pre-Qualified)" at bounding box center [713, 229] width 112 height 30
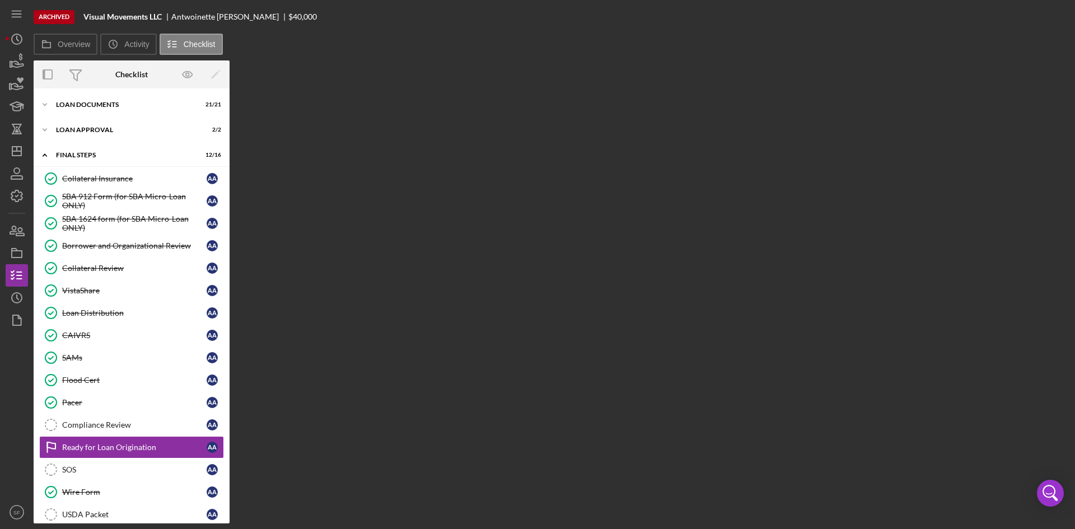
scroll to position [39, 0]
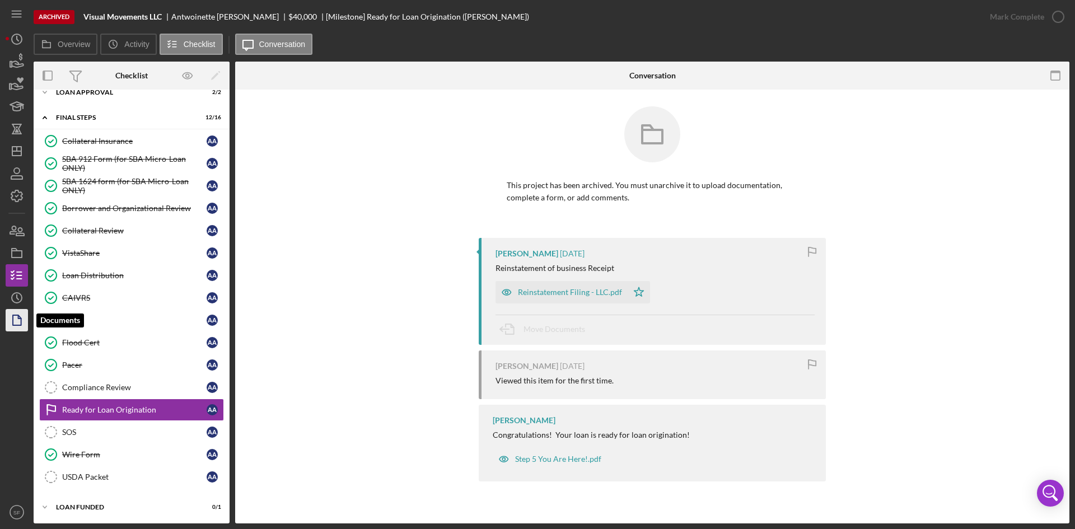
click at [15, 316] on polygon "button" at bounding box center [17, 320] width 8 height 10
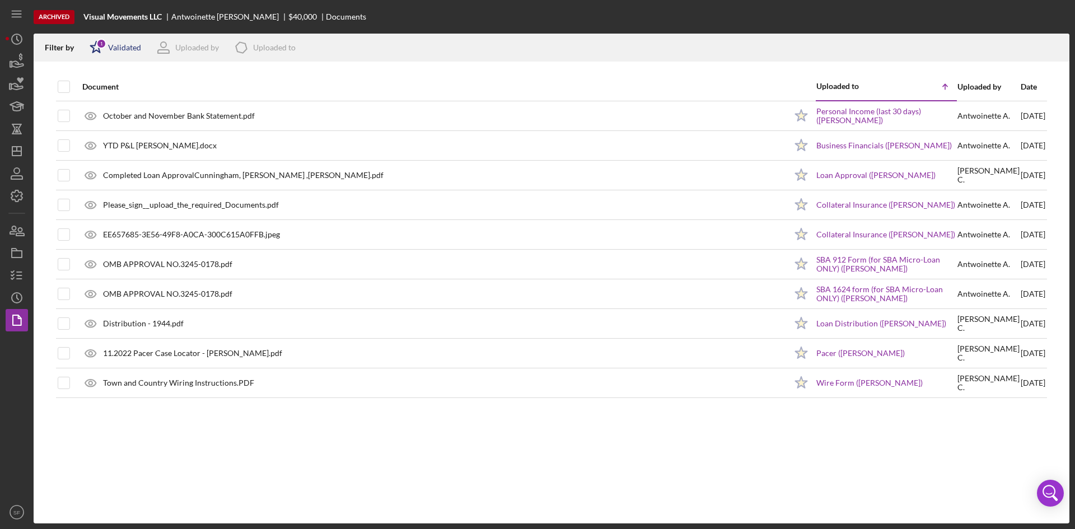
click at [97, 50] on polygon at bounding box center [97, 46] width 12 height 11
click at [111, 111] on div "Not validated" at bounding box center [130, 106] width 47 height 9
checkbox input "true"
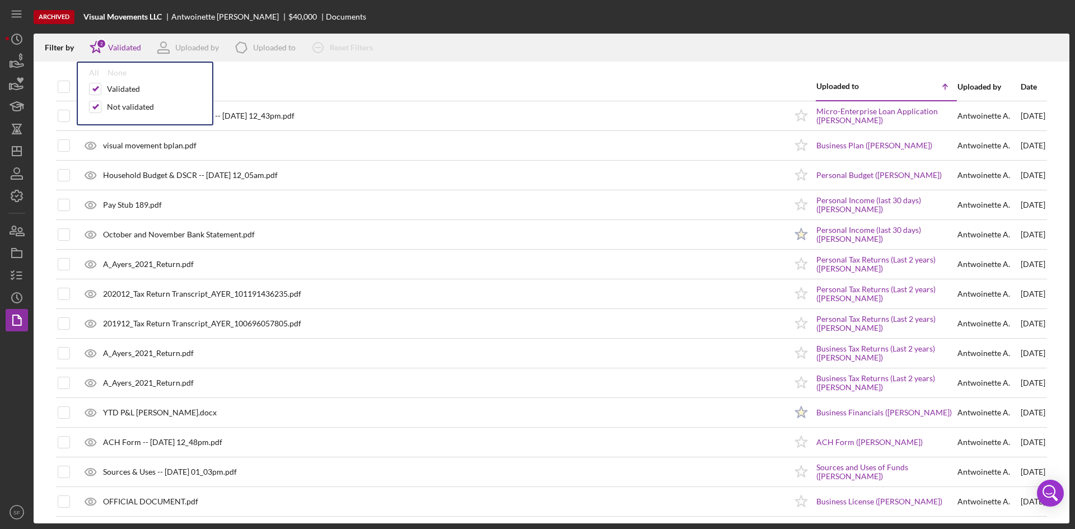
click at [340, 73] on th "Document" at bounding box center [431, 87] width 711 height 28
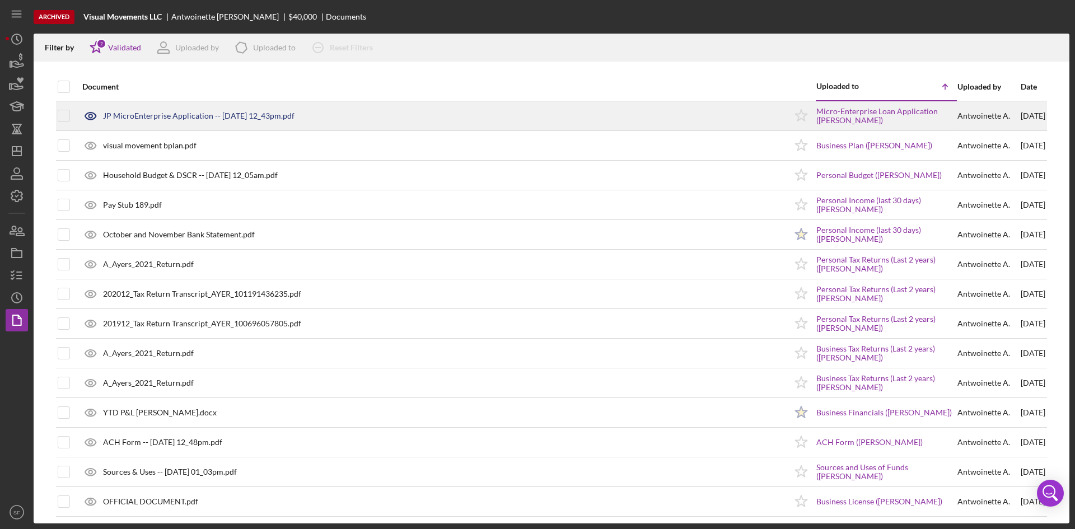
click at [193, 122] on div "JP MicroEnterprise Application -- [DATE] 12_43pm.pdf" at bounding box center [431, 116] width 709 height 28
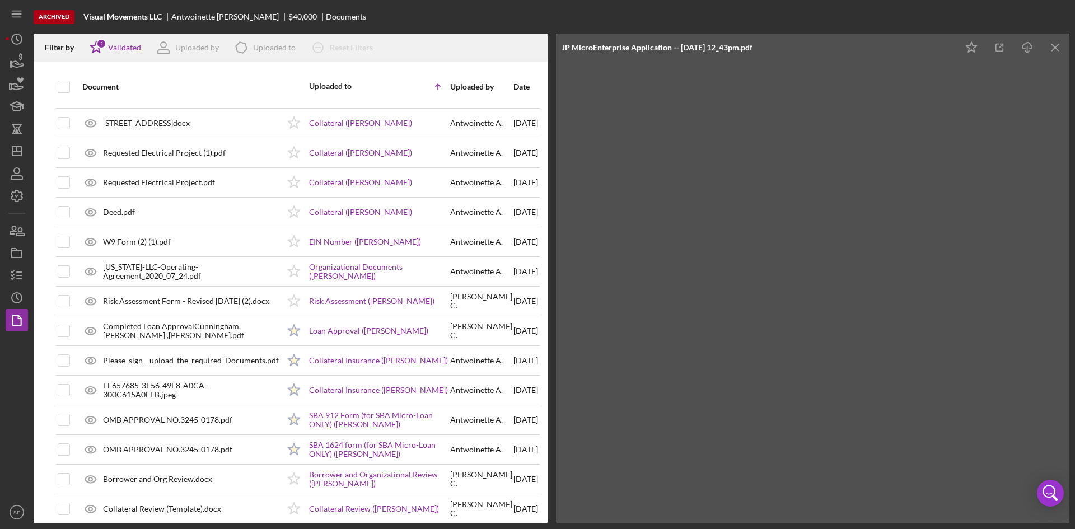
scroll to position [672, 0]
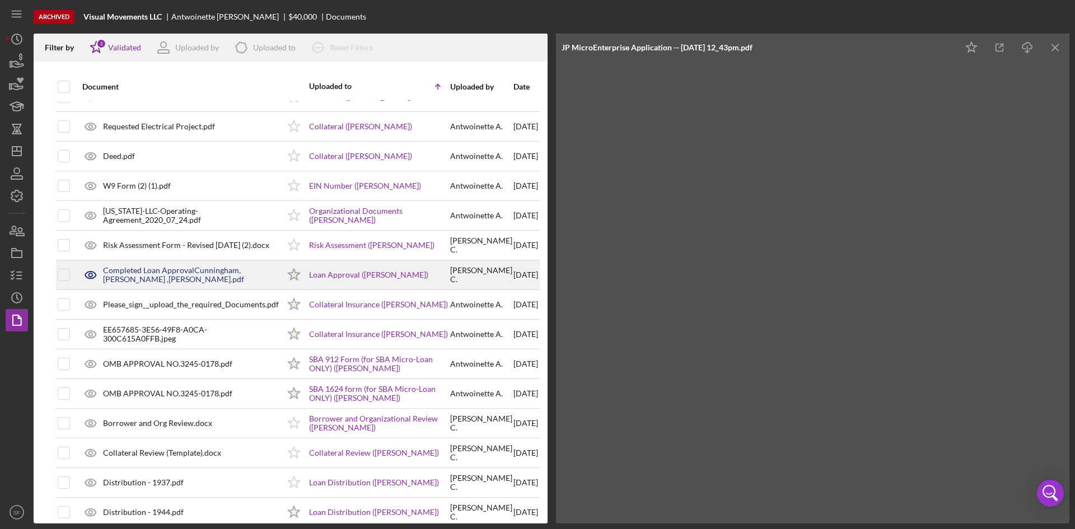
click at [174, 271] on div "Completed Loan ApprovalCunningham, [PERSON_NAME] ,[PERSON_NAME].pdf" at bounding box center [191, 275] width 176 height 18
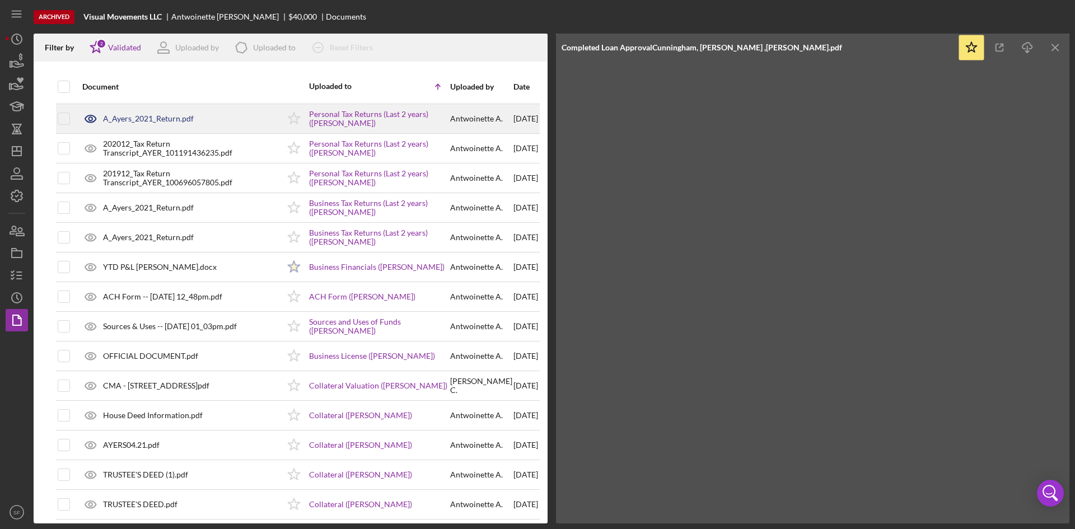
scroll to position [0, 0]
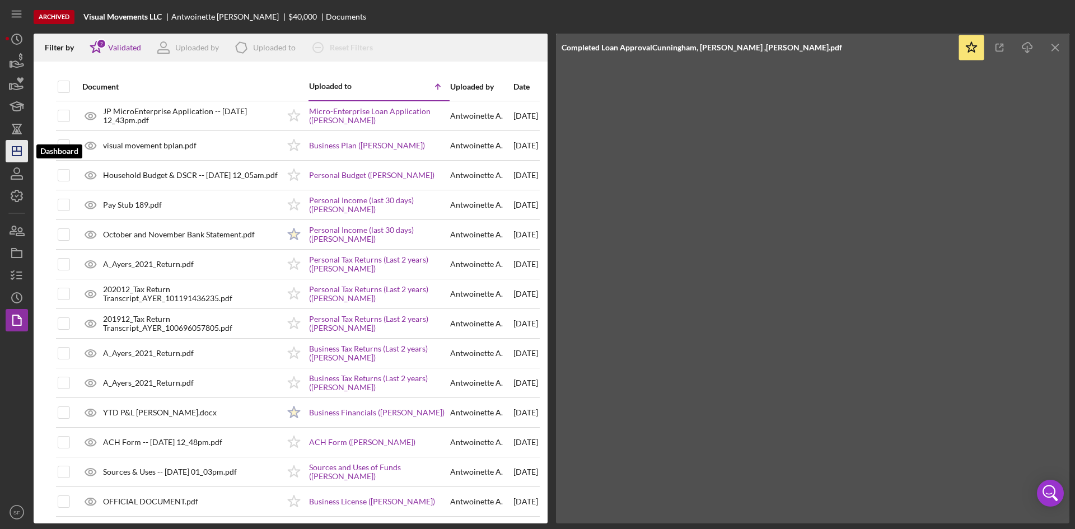
click at [25, 148] on icon "Icon/Dashboard" at bounding box center [17, 151] width 28 height 28
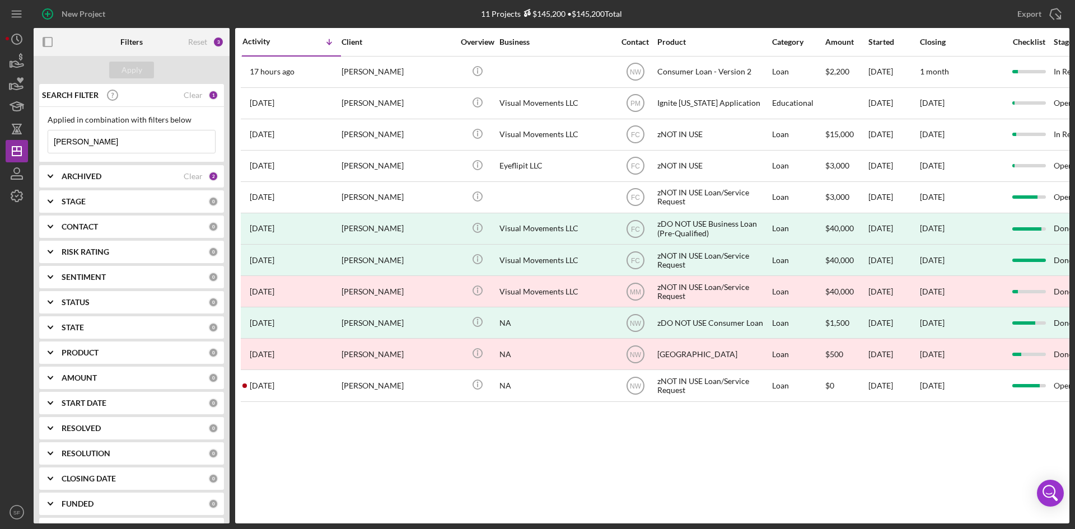
drag, startPoint x: 124, startPoint y: 140, endPoint x: 52, endPoint y: 139, distance: 72.8
click at [52, 139] on input "[PERSON_NAME]" at bounding box center [131, 141] width 167 height 22
click at [146, 73] on button "Apply" at bounding box center [131, 70] width 45 height 17
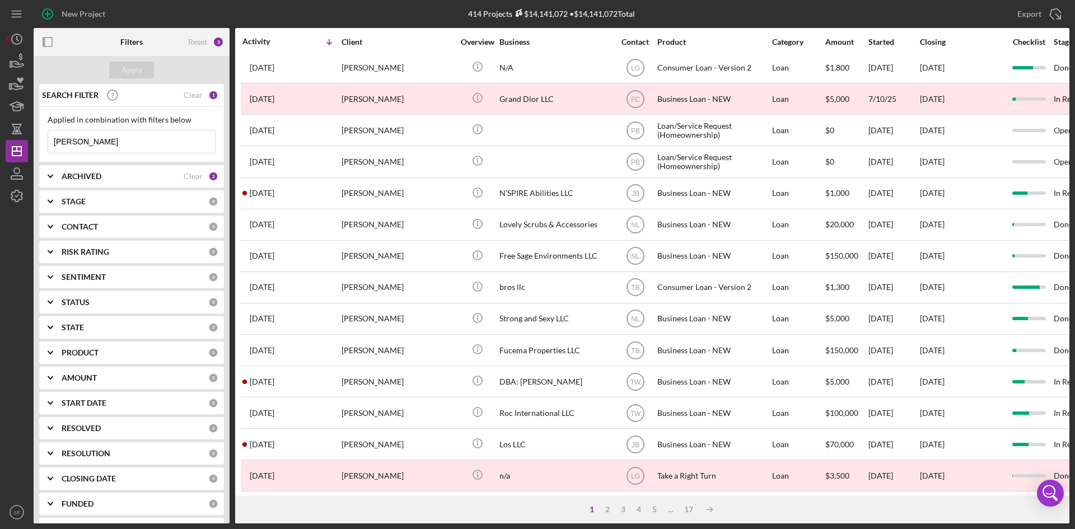
scroll to position [360, 0]
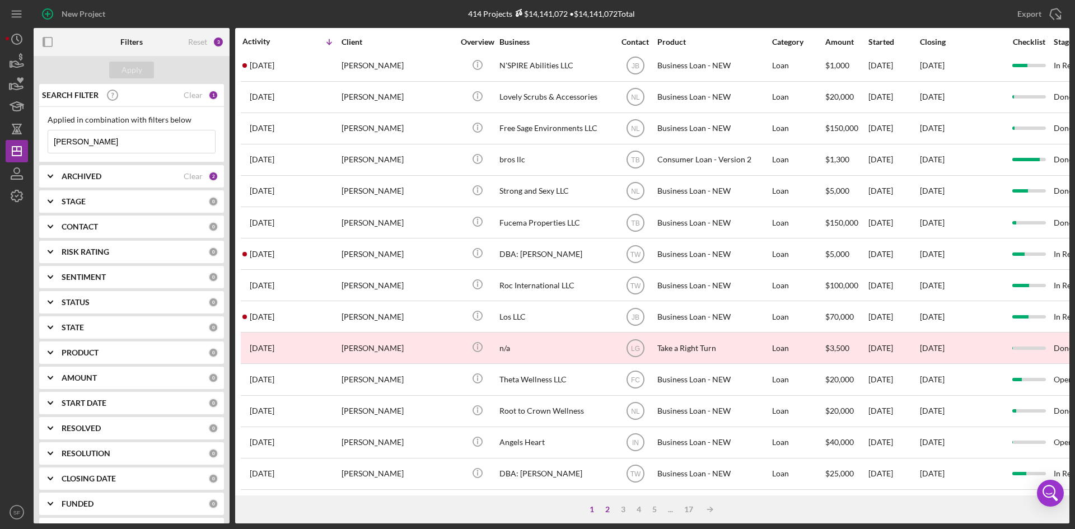
click at [610, 511] on div "2" at bounding box center [608, 509] width 16 height 9
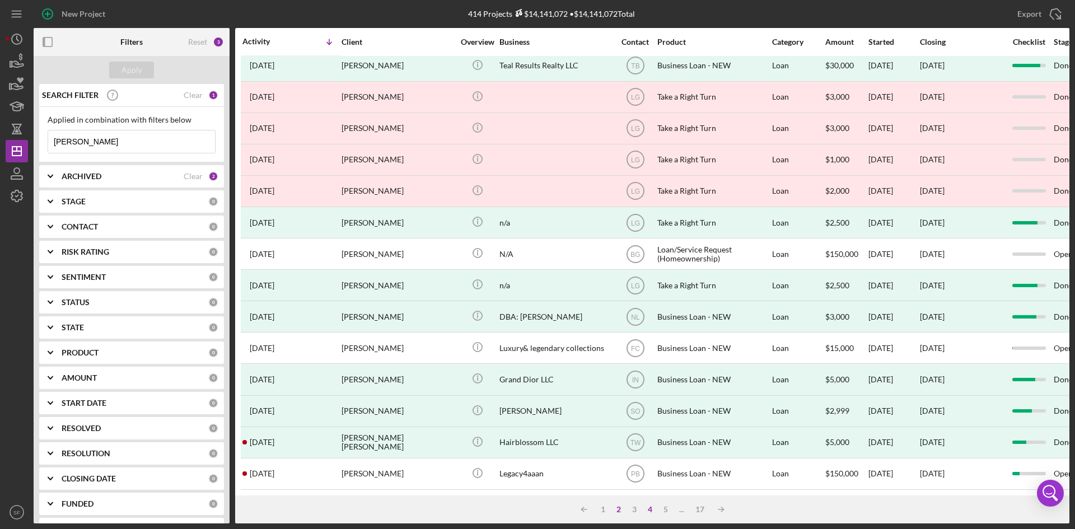
click at [650, 509] on div "4" at bounding box center [650, 509] width 16 height 9
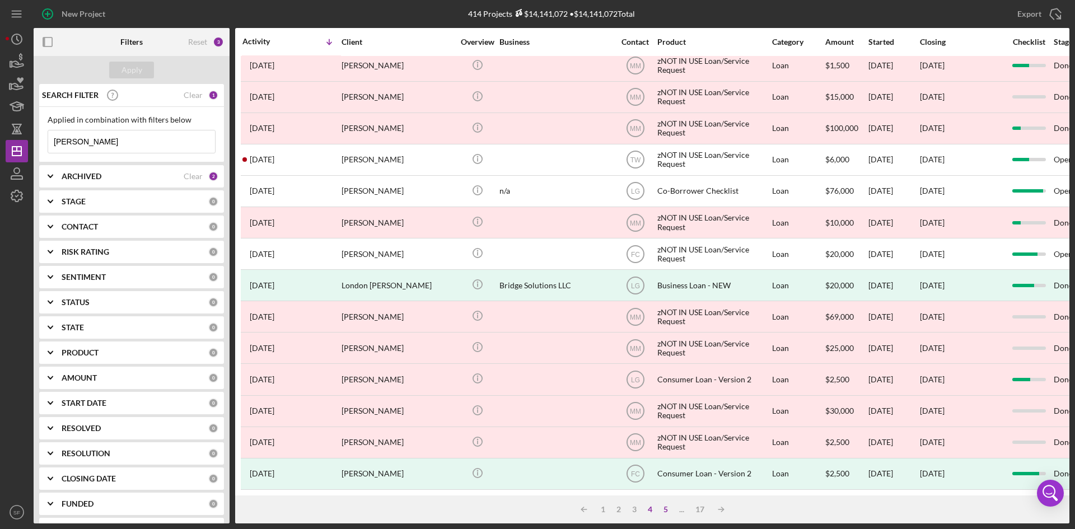
click at [665, 508] on div "5" at bounding box center [666, 509] width 16 height 9
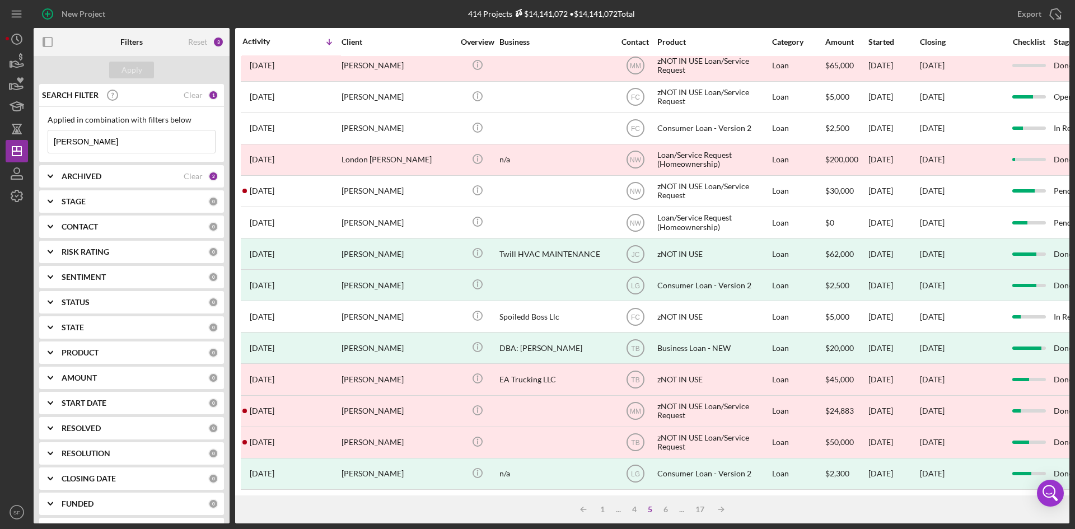
drag, startPoint x: 81, startPoint y: 140, endPoint x: 44, endPoint y: 147, distance: 38.1
click at [45, 145] on div "Applied in combination with filters below [PERSON_NAME] Icon/Menu Close" at bounding box center [131, 134] width 185 height 55
type input "[PERSON_NAME]"
click at [603, 512] on div "1" at bounding box center [603, 509] width 16 height 9
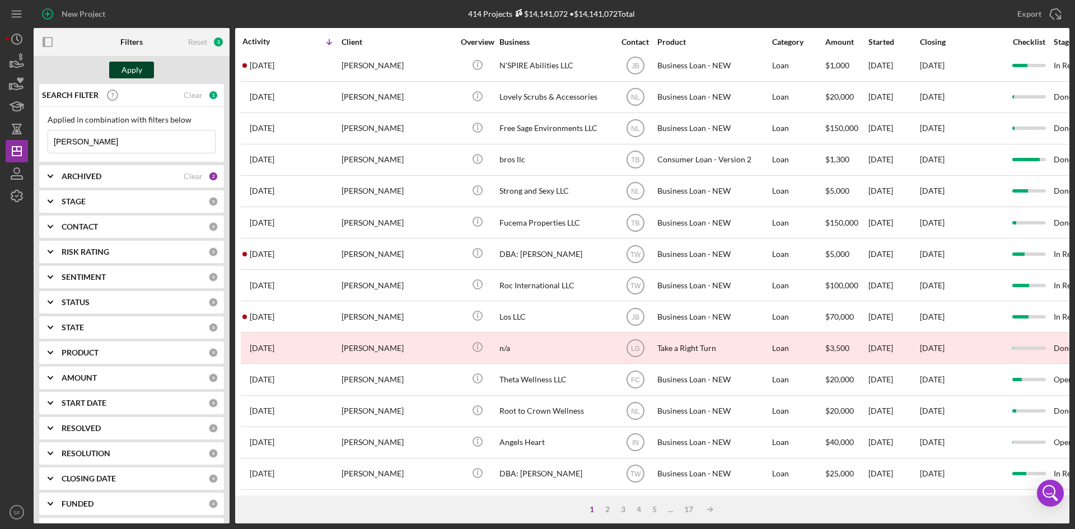
click at [125, 69] on div "Apply" at bounding box center [132, 70] width 21 height 17
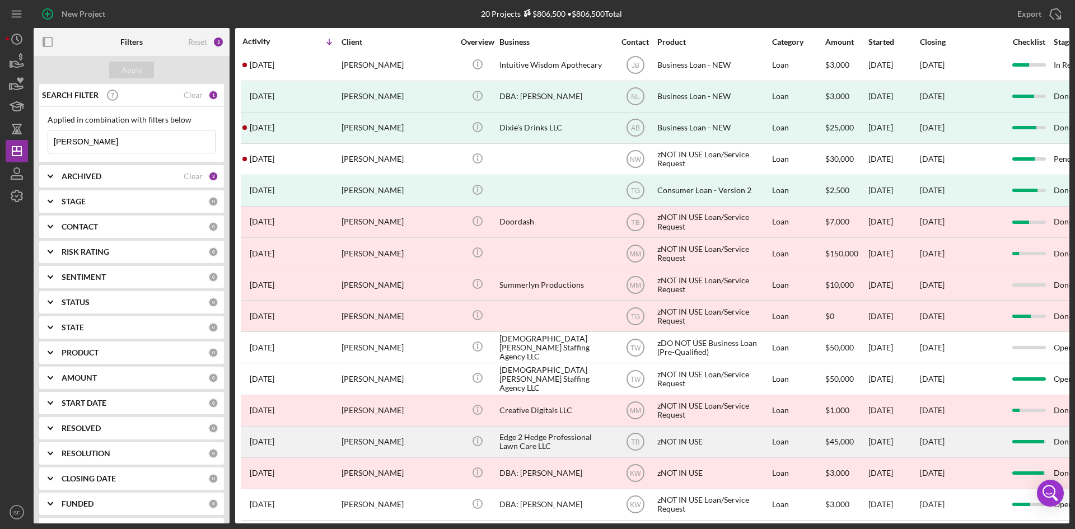
scroll to position [0, 0]
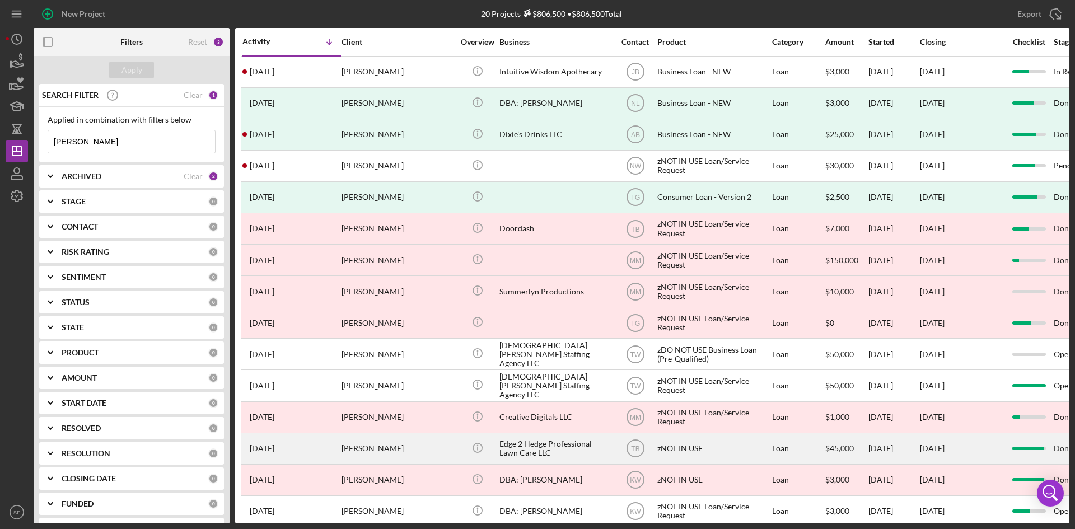
click at [373, 452] on div "[PERSON_NAME]" at bounding box center [398, 449] width 112 height 30
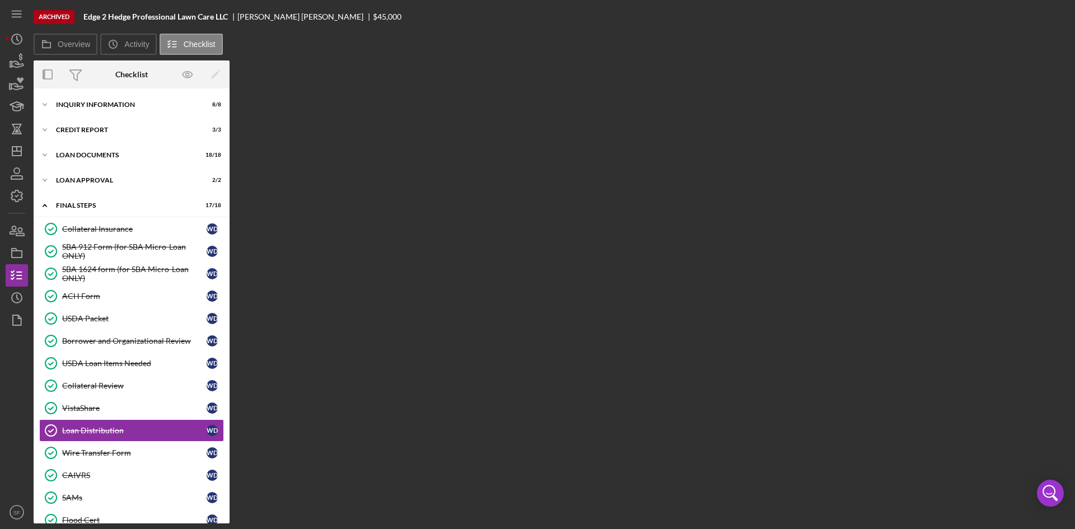
scroll to position [125, 0]
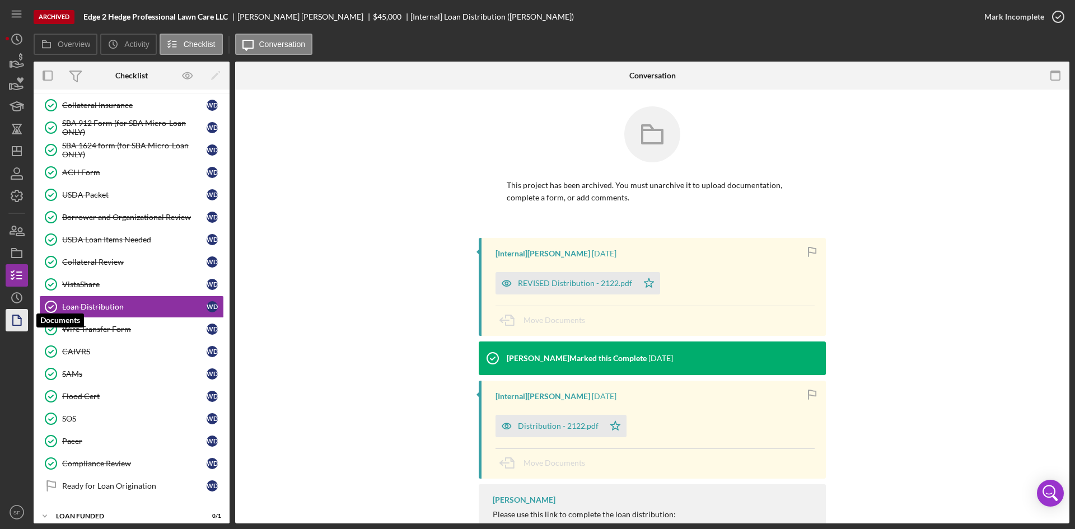
click at [15, 321] on icon "button" at bounding box center [17, 320] width 28 height 28
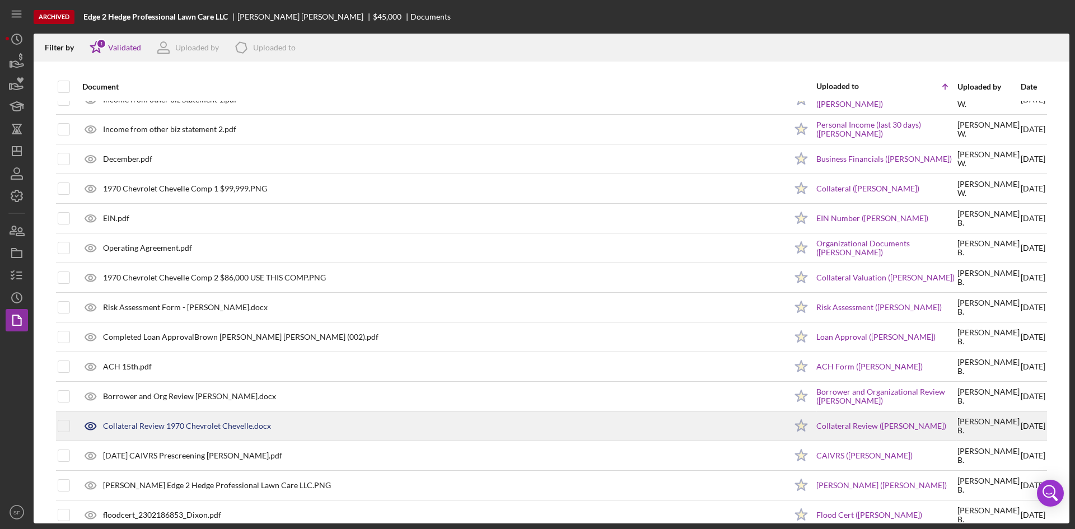
scroll to position [301, 0]
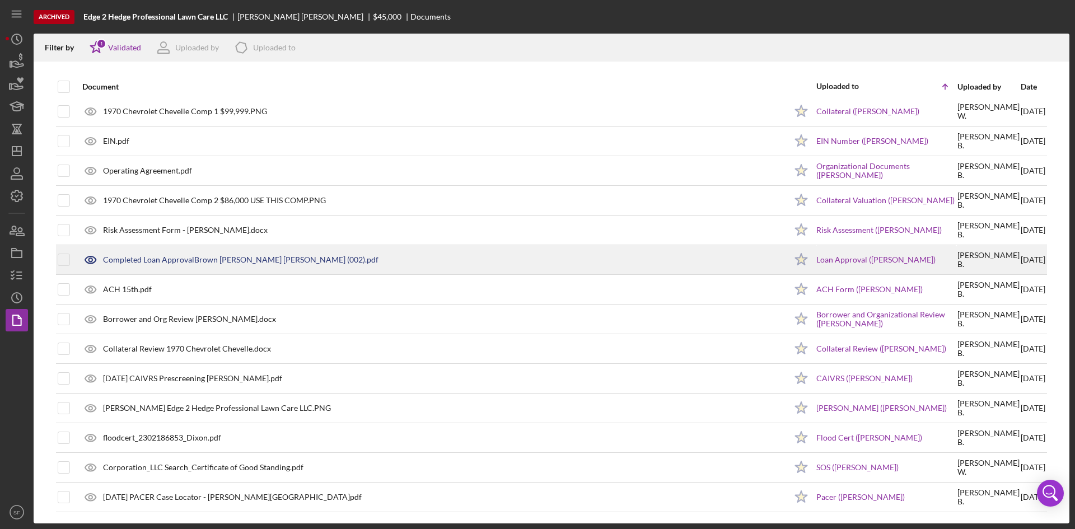
click at [236, 258] on div "Completed Loan ApprovalBrown [PERSON_NAME] [PERSON_NAME] (002).pdf" at bounding box center [240, 259] width 275 height 9
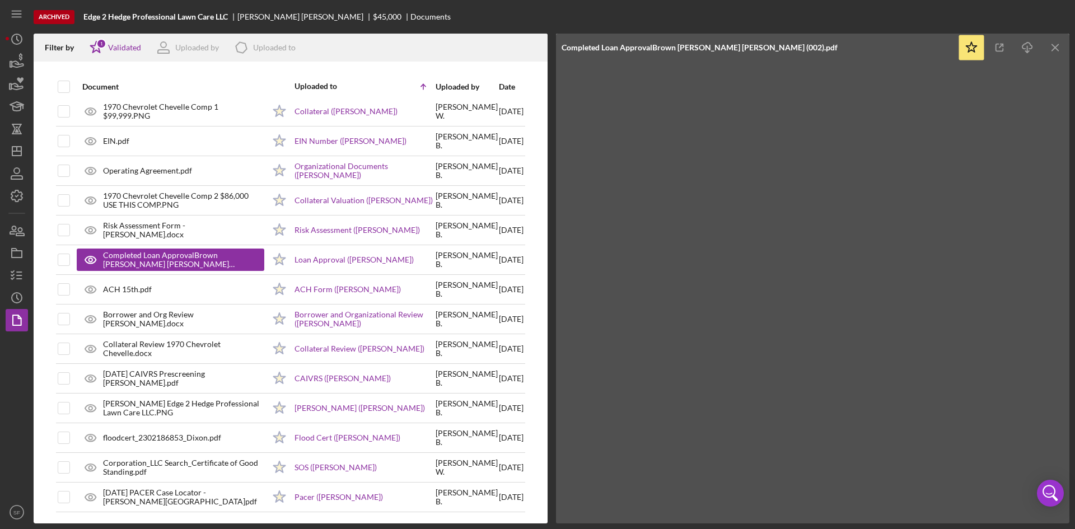
scroll to position [77, 0]
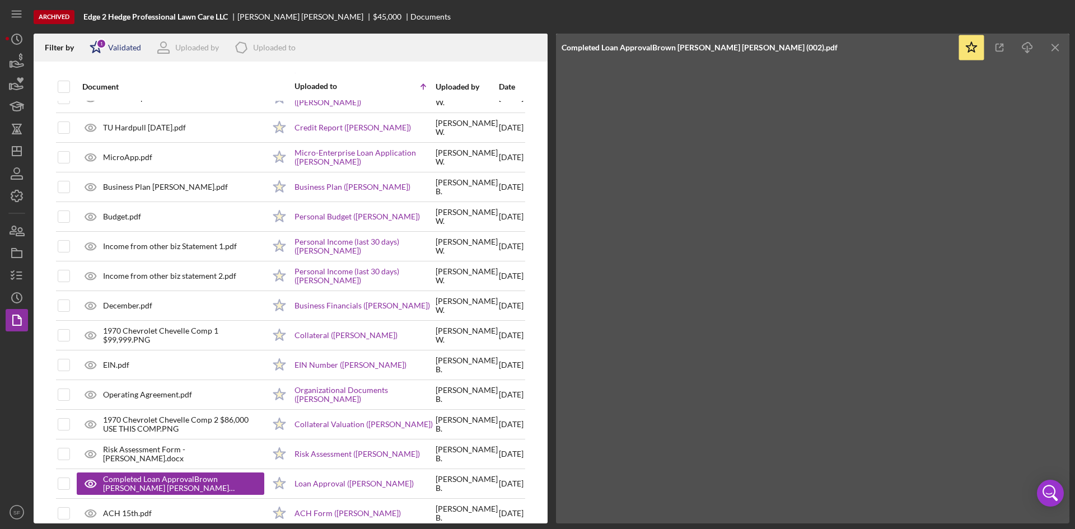
click at [120, 45] on div "Validated" at bounding box center [124, 47] width 33 height 9
click at [123, 110] on div "Not validated" at bounding box center [130, 106] width 47 height 9
checkbox input "true"
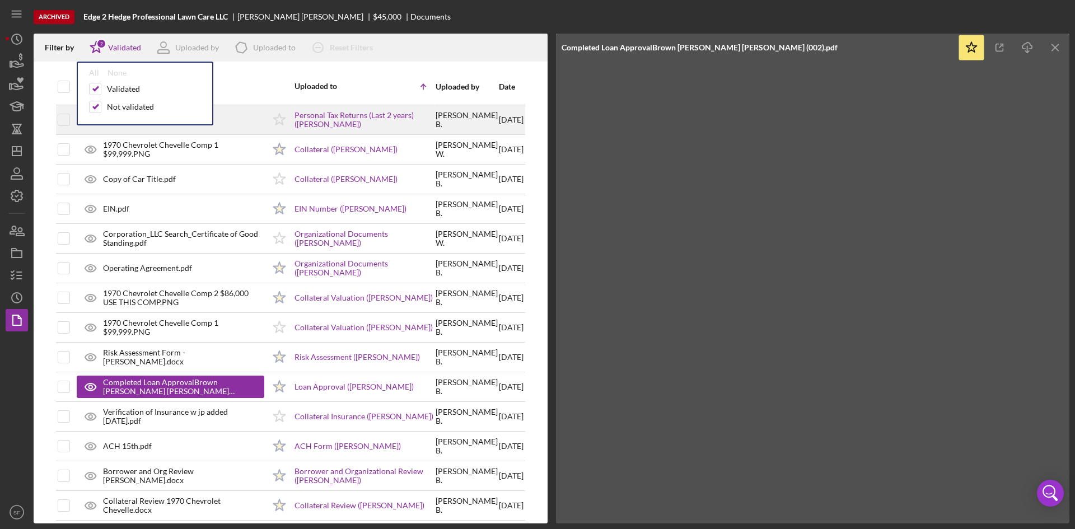
scroll to position [806, 0]
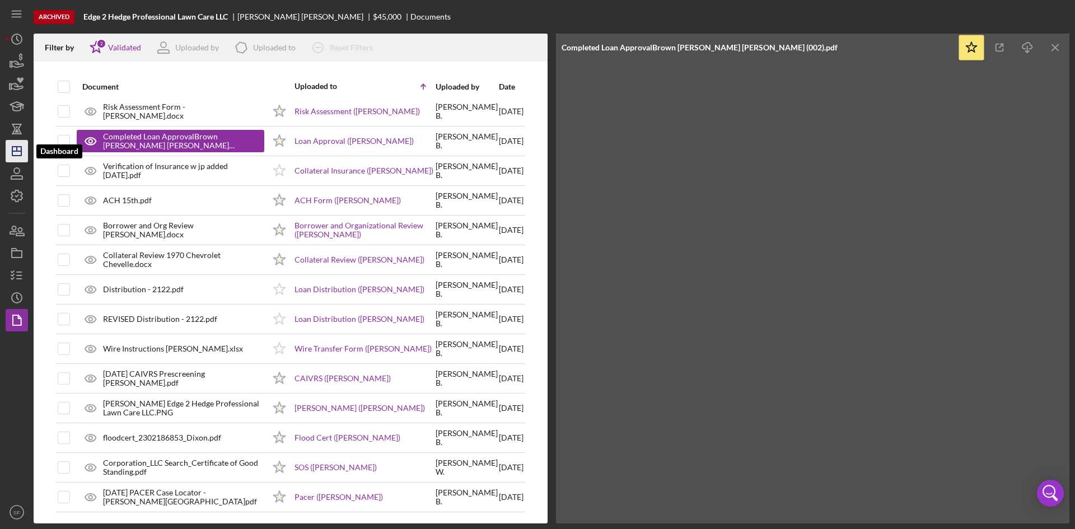
click at [18, 154] on icon "Icon/Dashboard" at bounding box center [17, 151] width 28 height 28
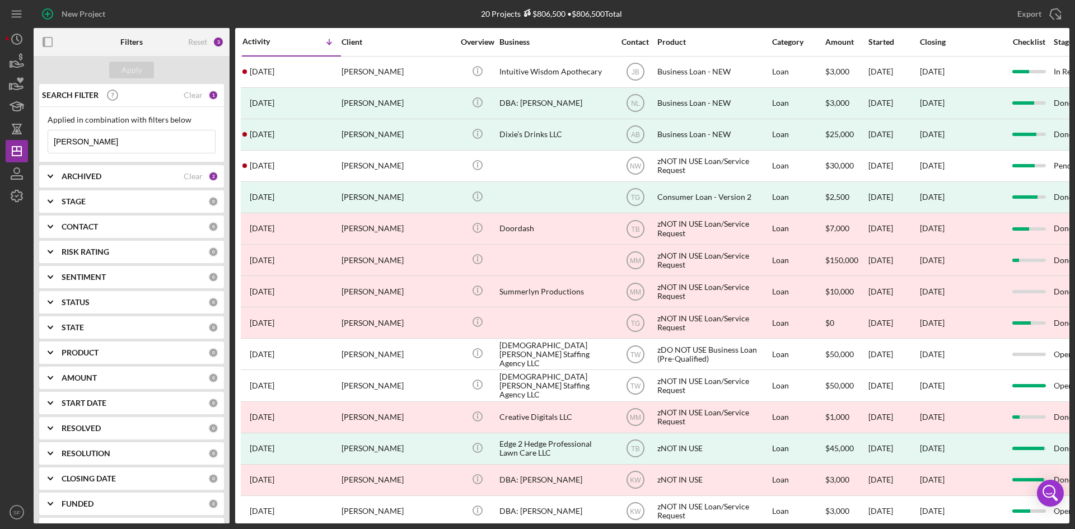
click at [115, 136] on input "[PERSON_NAME]" at bounding box center [131, 141] width 167 height 22
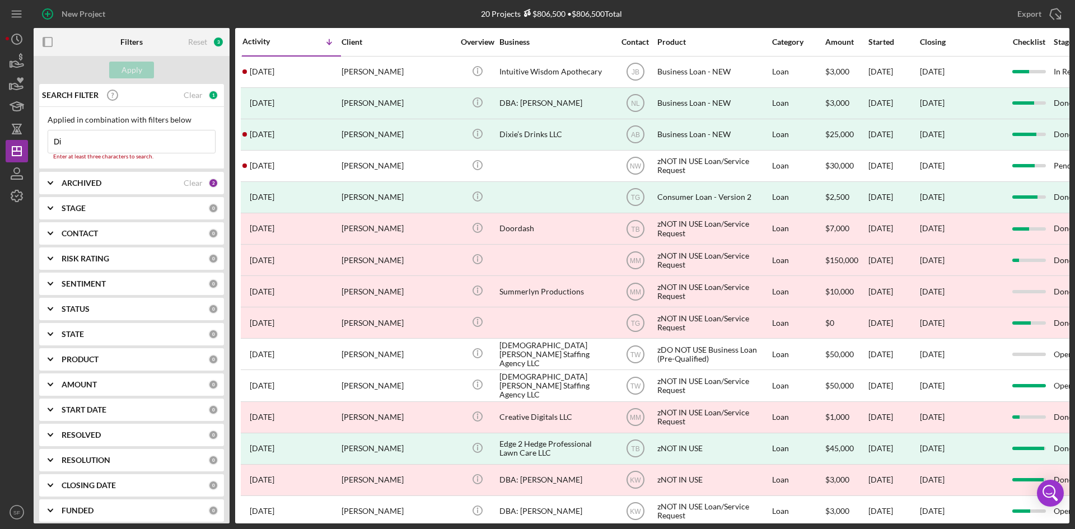
type input "D"
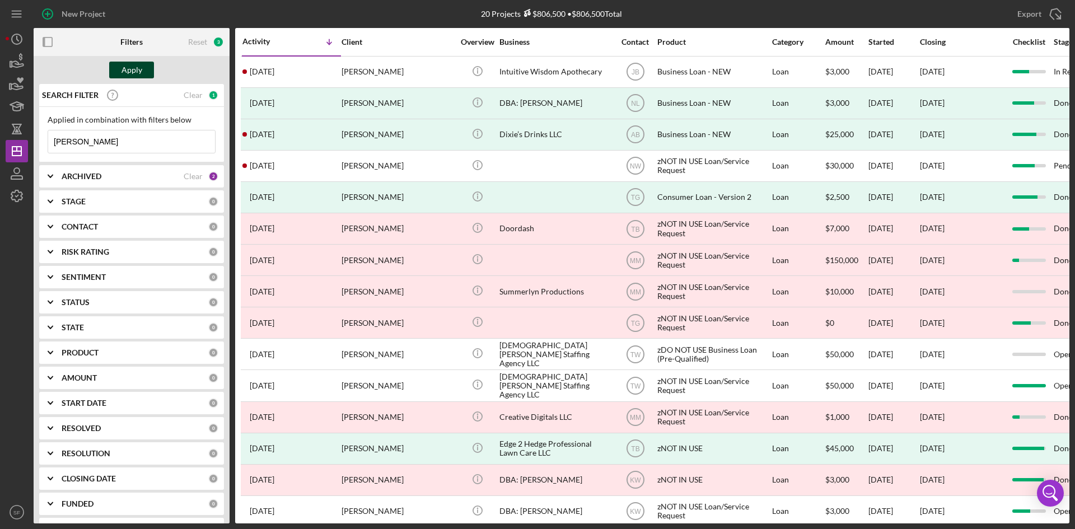
click at [139, 62] on div "Apply" at bounding box center [132, 70] width 21 height 17
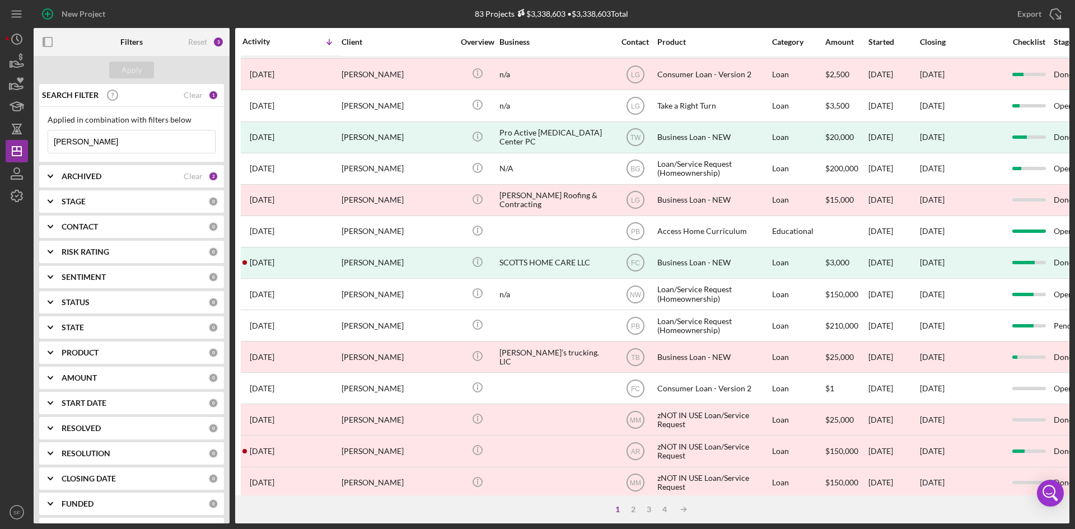
scroll to position [360, 0]
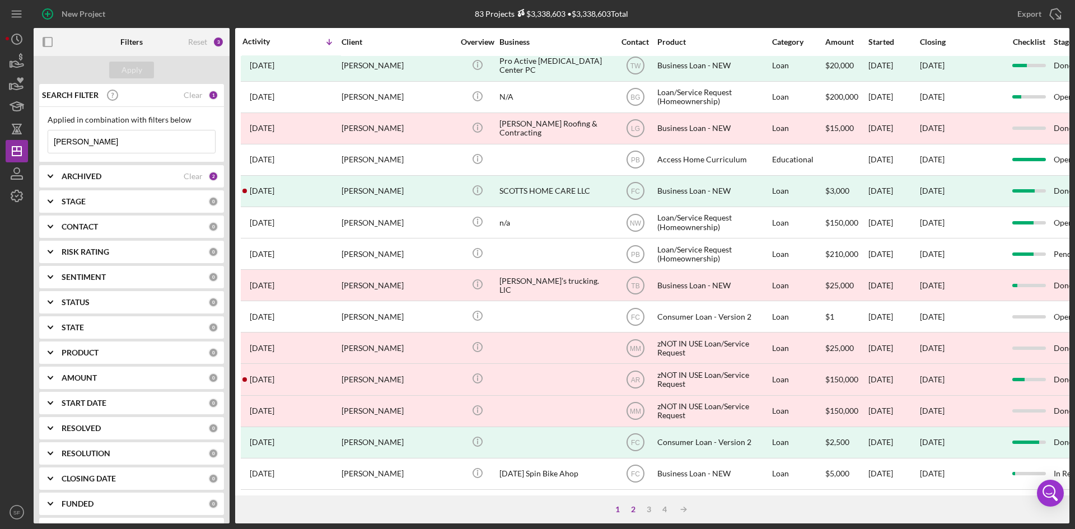
click at [629, 510] on div "2" at bounding box center [633, 509] width 16 height 9
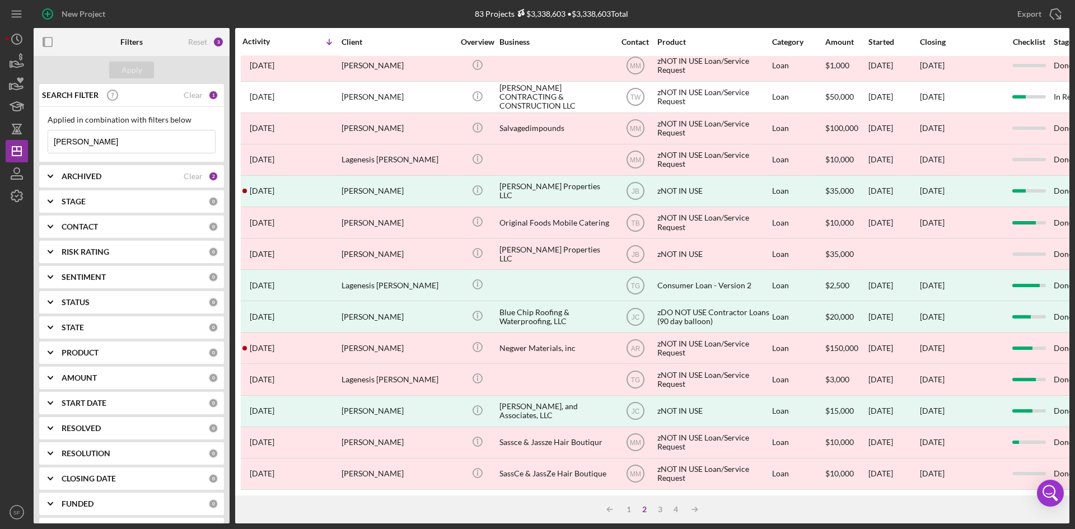
drag, startPoint x: 72, startPoint y: 141, endPoint x: 40, endPoint y: 143, distance: 32.6
click at [40, 143] on div "Applied in combination with filters below [PERSON_NAME] Icon/Menu Close" at bounding box center [131, 134] width 185 height 55
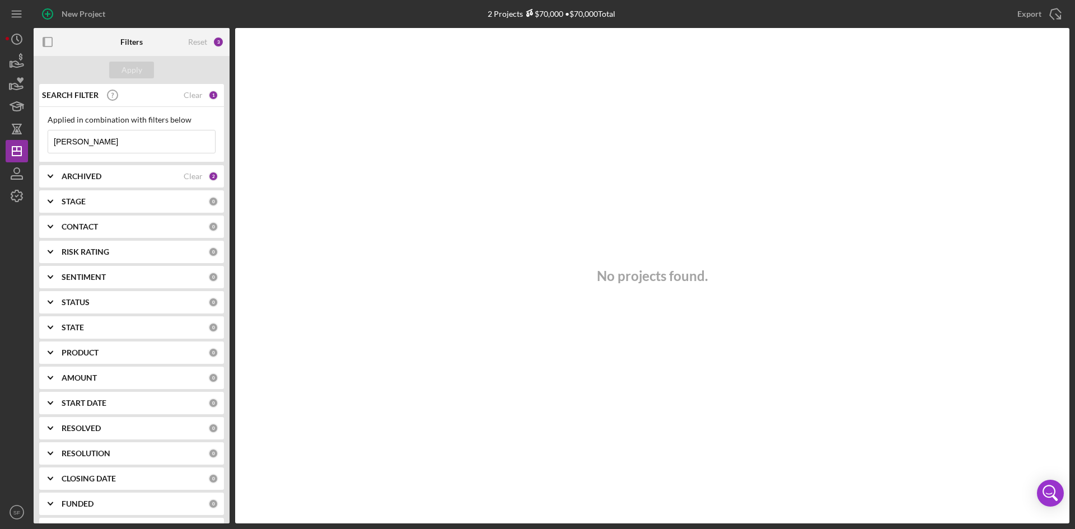
type input "[PERSON_NAME]"
drag, startPoint x: 136, startPoint y: 147, endPoint x: 105, endPoint y: 160, distance: 32.7
click at [8, 146] on div "New Project 2 Projects $70,000 • $70,000 Total [PERSON_NAME] Export Icon/Export…" at bounding box center [538, 262] width 1064 height 524
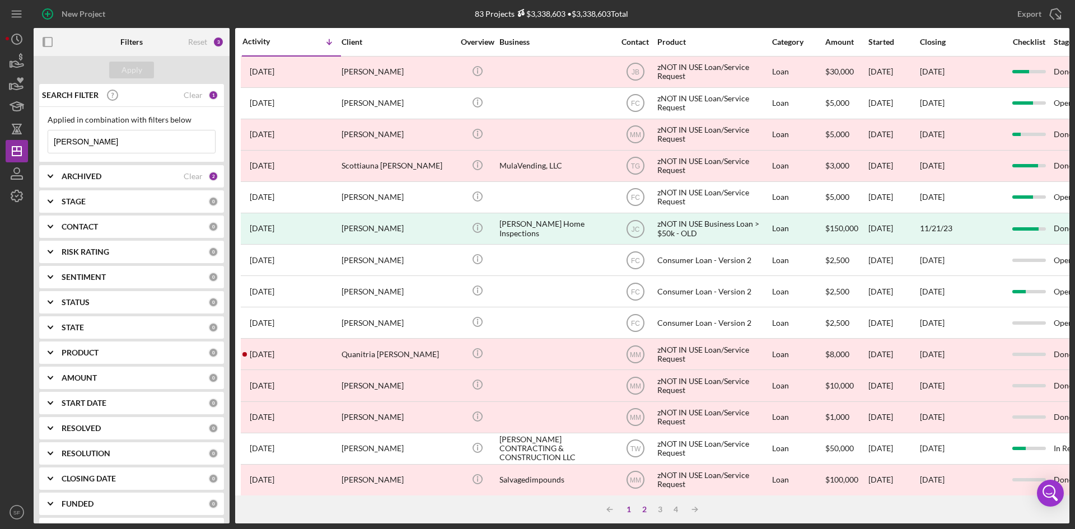
type input "[PERSON_NAME]"
click at [628, 513] on div "1" at bounding box center [629, 509] width 16 height 9
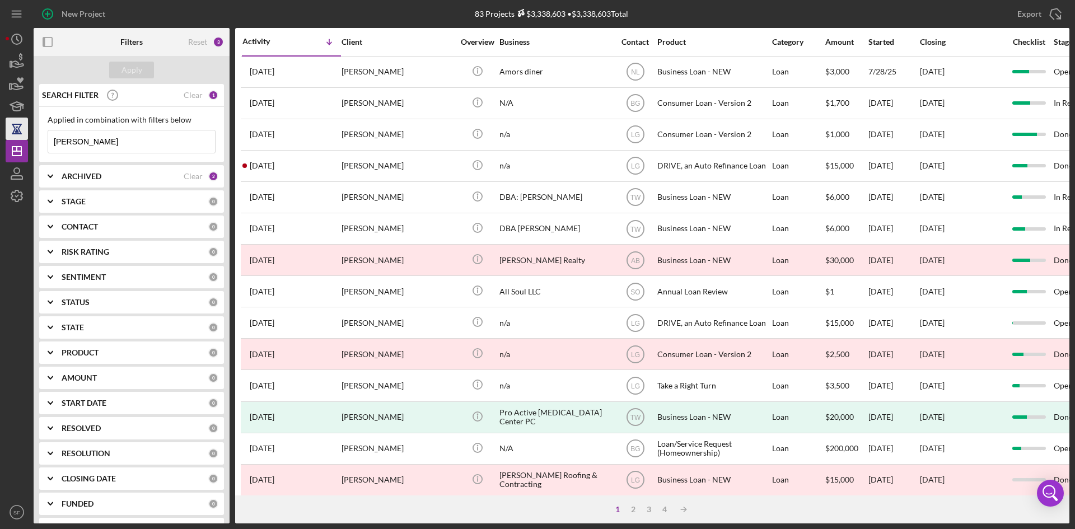
drag, startPoint x: 83, startPoint y: 136, endPoint x: 22, endPoint y: 137, distance: 61.6
click at [22, 137] on div "New Project 83 Projects $3,338,603 • $3,338,603 Total [PERSON_NAME] Export Icon…" at bounding box center [538, 262] width 1064 height 524
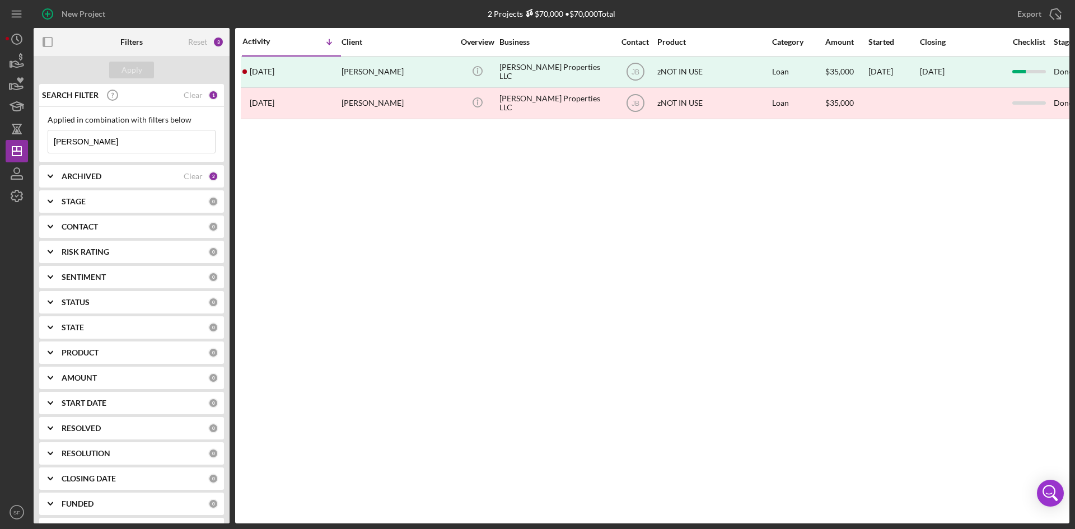
type input "[PERSON_NAME]"
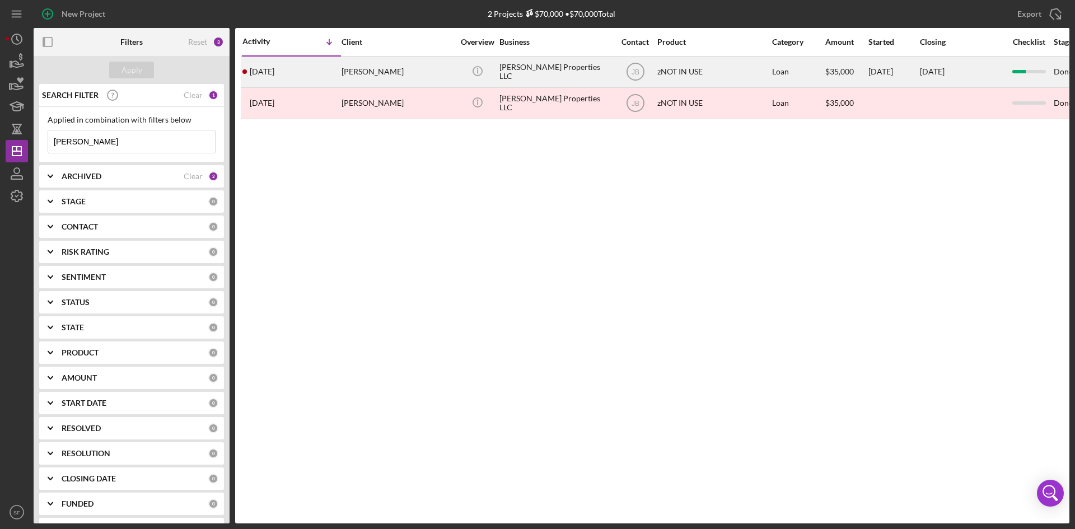
click at [387, 68] on div "[PERSON_NAME]" at bounding box center [398, 72] width 112 height 30
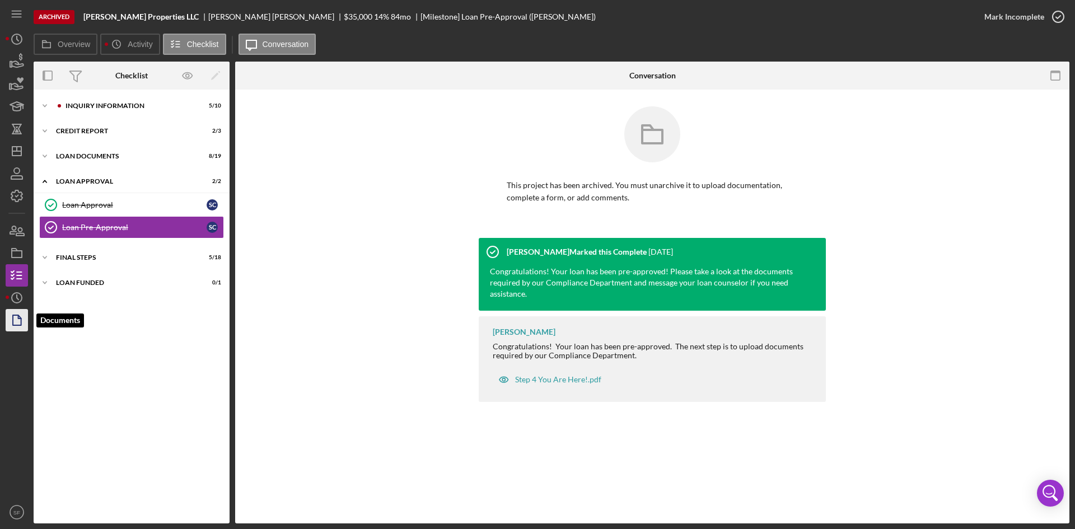
click at [15, 324] on icon "button" at bounding box center [17, 320] width 28 height 28
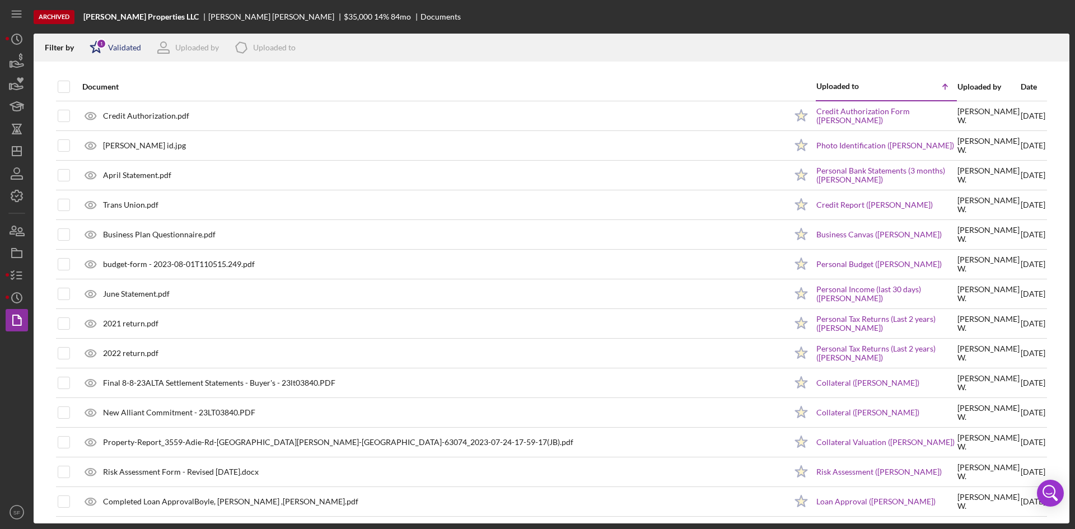
click at [119, 50] on div "Validated" at bounding box center [124, 47] width 33 height 9
click at [114, 108] on div "Not validated" at bounding box center [130, 106] width 47 height 9
checkbox input "true"
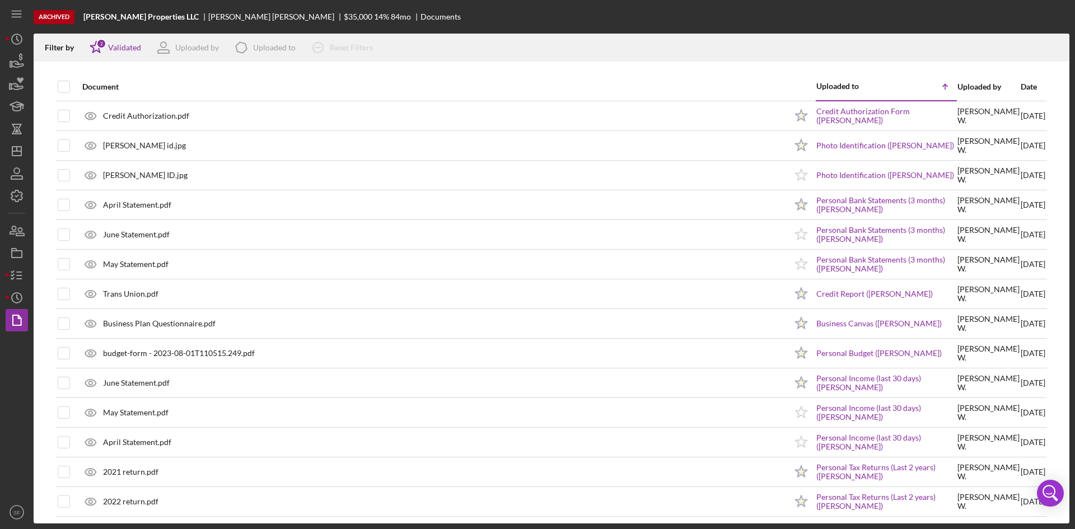
click at [417, 75] on div "Document" at bounding box center [434, 86] width 704 height 27
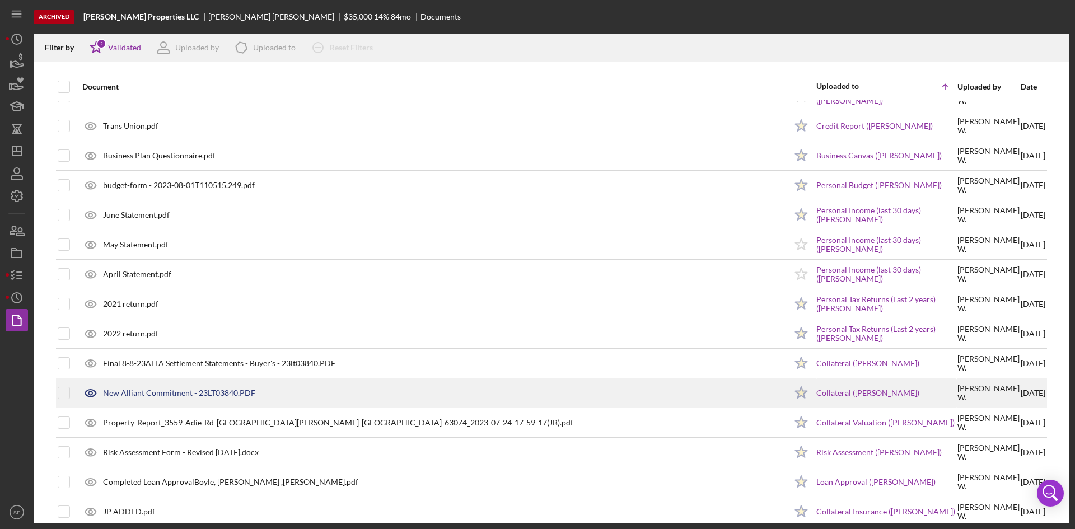
scroll to position [280, 0]
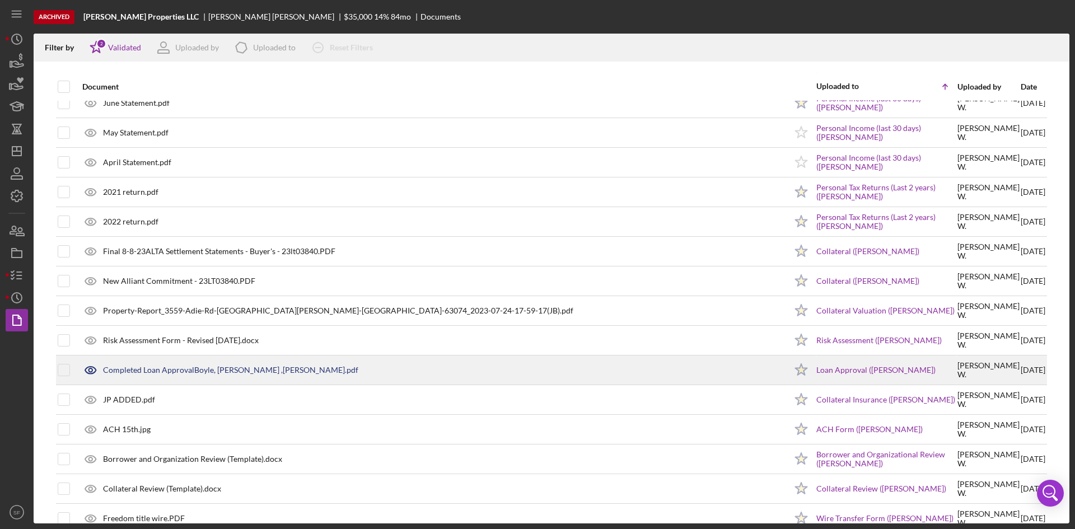
click at [251, 367] on div "Completed Loan ApprovalBoyle, [PERSON_NAME] ,[PERSON_NAME].pdf" at bounding box center [230, 370] width 255 height 9
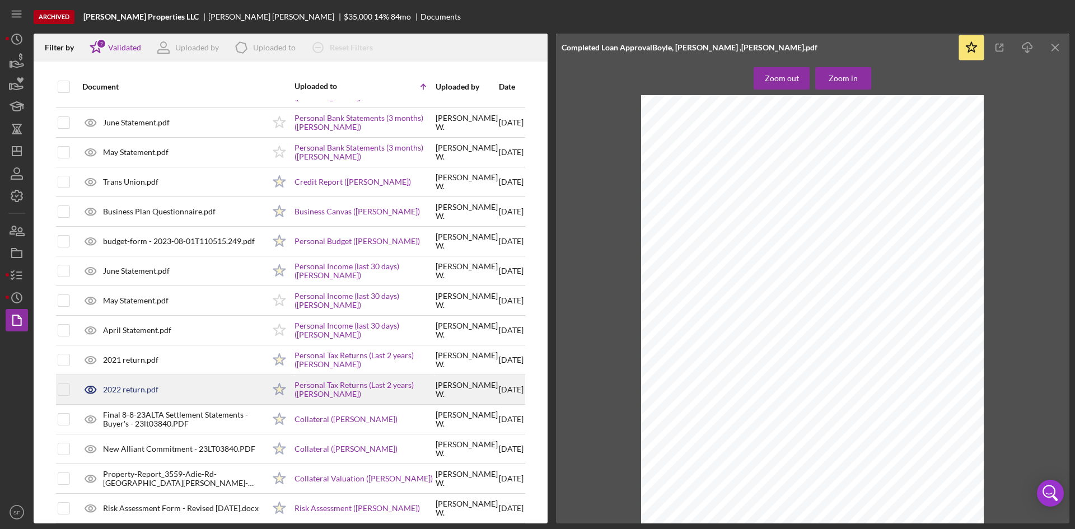
scroll to position [224, 0]
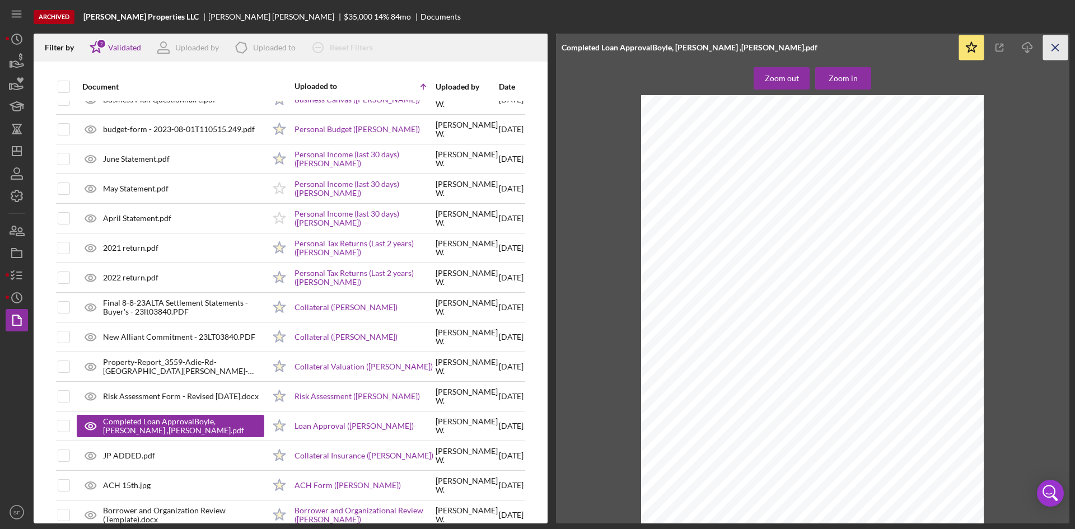
click at [1054, 50] on icon "Icon/Menu Close" at bounding box center [1055, 47] width 25 height 25
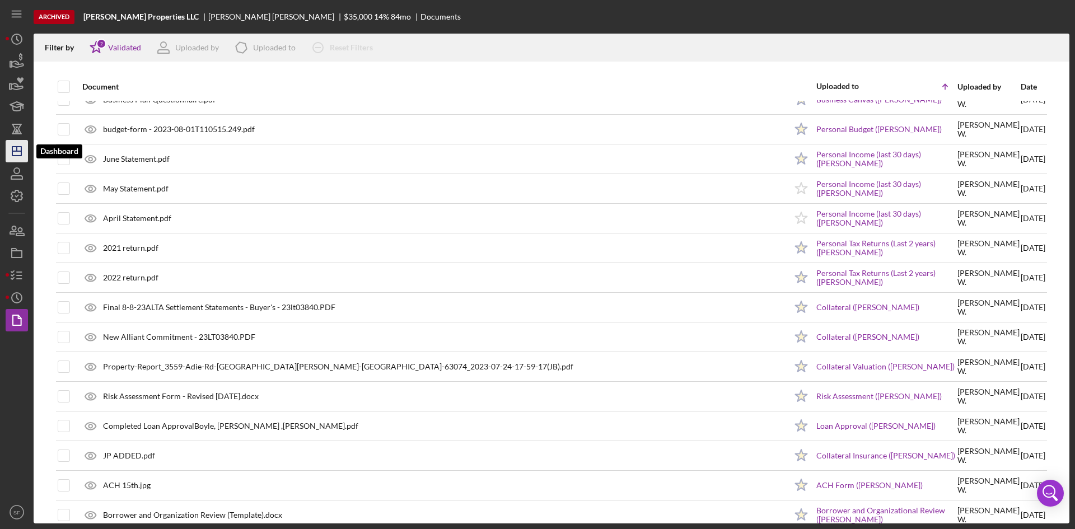
click at [19, 154] on icon "Icon/Dashboard" at bounding box center [17, 151] width 28 height 28
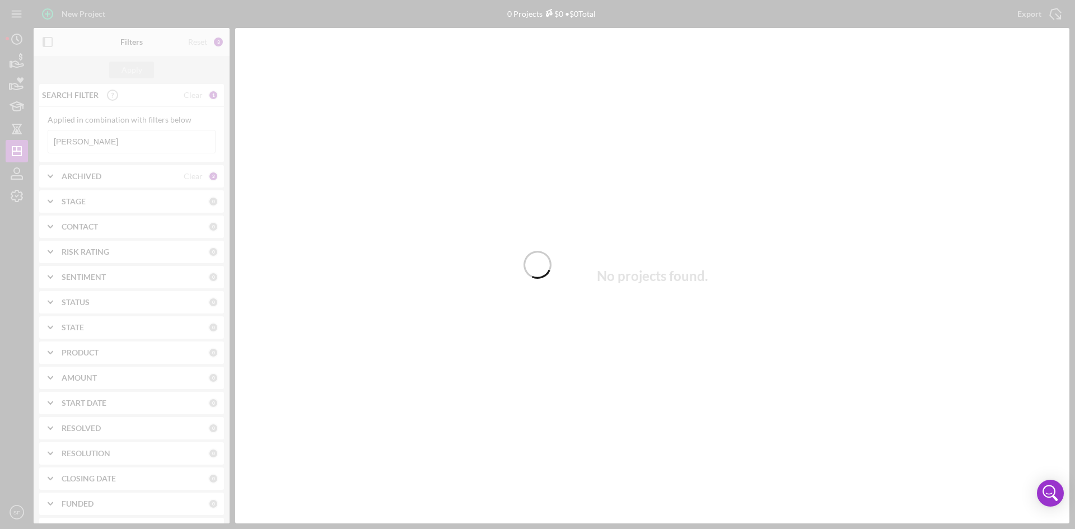
click at [124, 149] on div at bounding box center [537, 264] width 1075 height 529
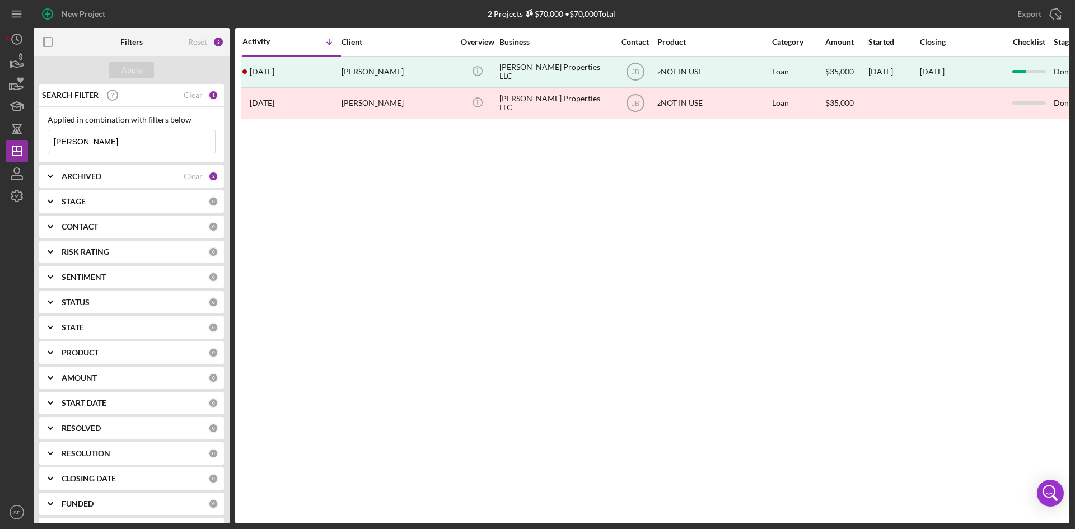
drag, startPoint x: 123, startPoint y: 147, endPoint x: 53, endPoint y: 149, distance: 70.6
click at [53, 149] on input "[PERSON_NAME]" at bounding box center [131, 141] width 167 height 22
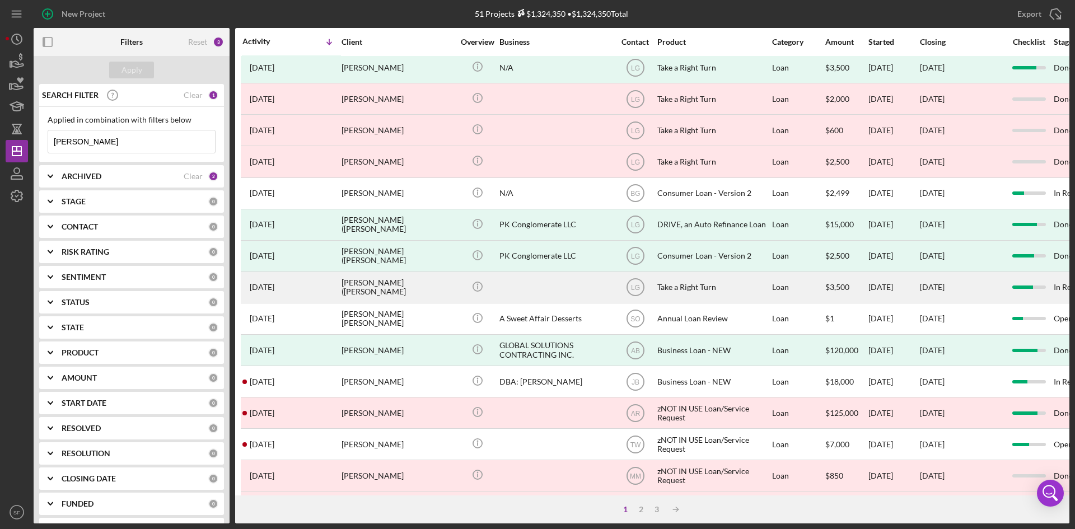
scroll to position [360, 0]
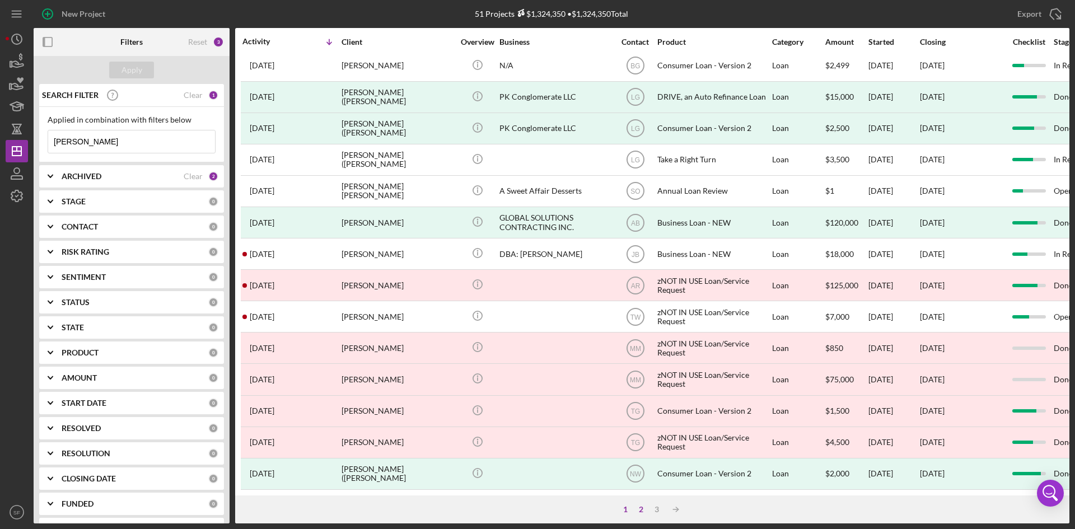
type input "[PERSON_NAME]"
click at [643, 512] on div "2" at bounding box center [641, 509] width 16 height 9
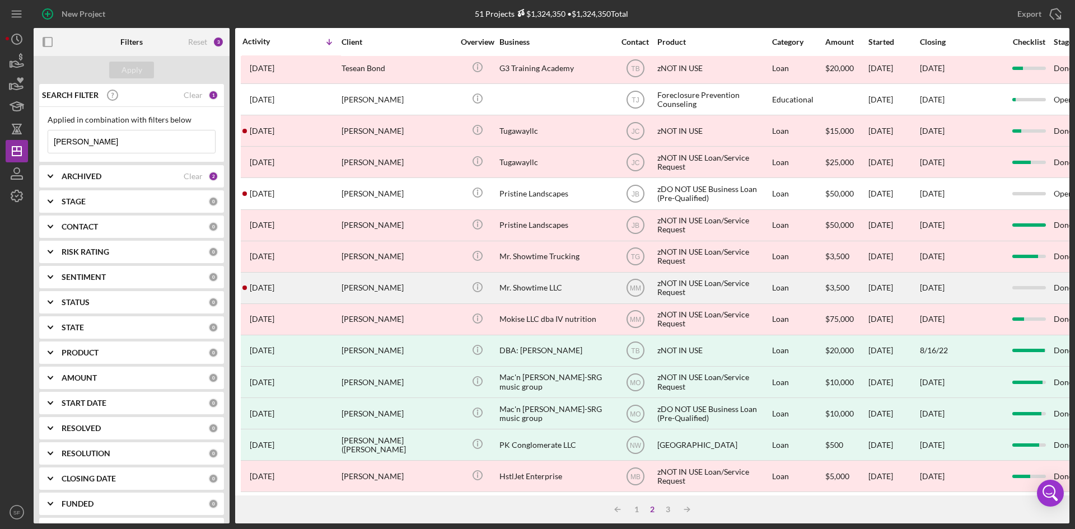
scroll to position [0, 0]
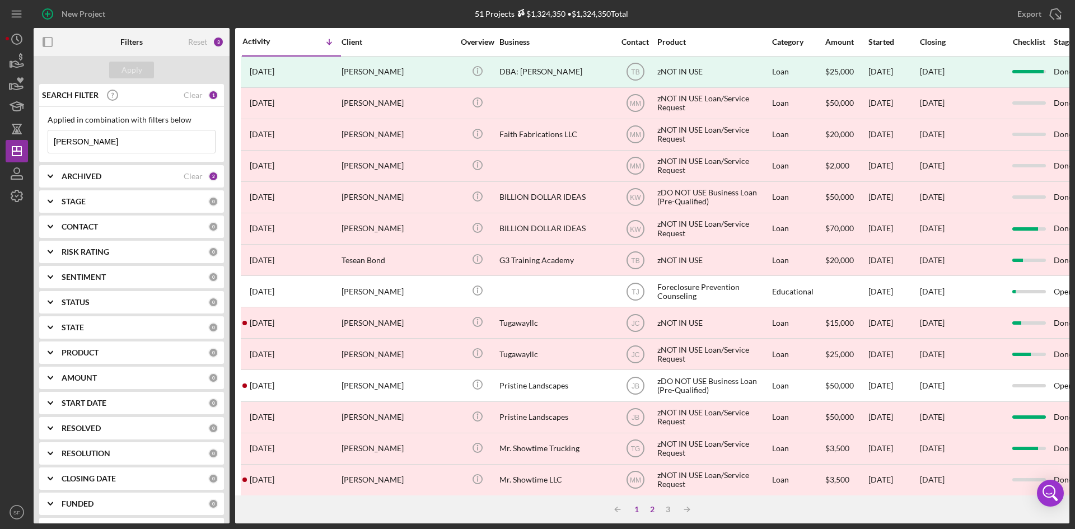
click at [638, 511] on div "1" at bounding box center [637, 509] width 16 height 9
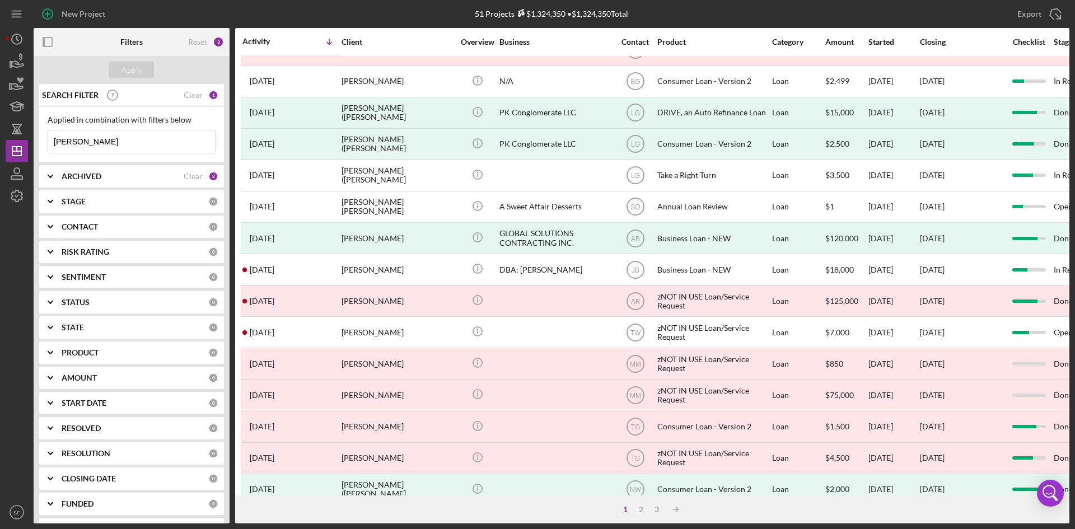
scroll to position [360, 0]
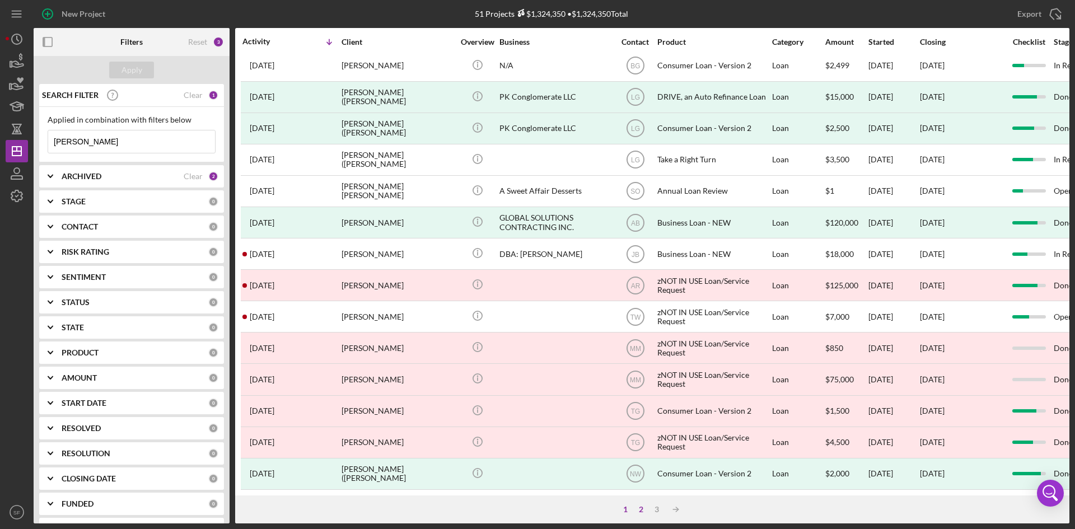
click at [643, 513] on div "2" at bounding box center [641, 509] width 16 height 9
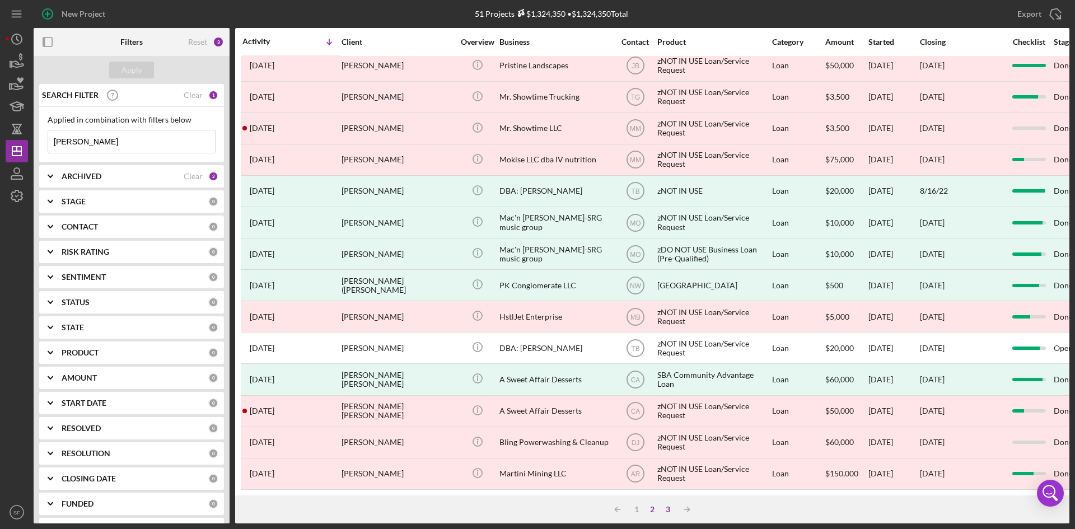
click at [670, 508] on div "3" at bounding box center [668, 509] width 16 height 9
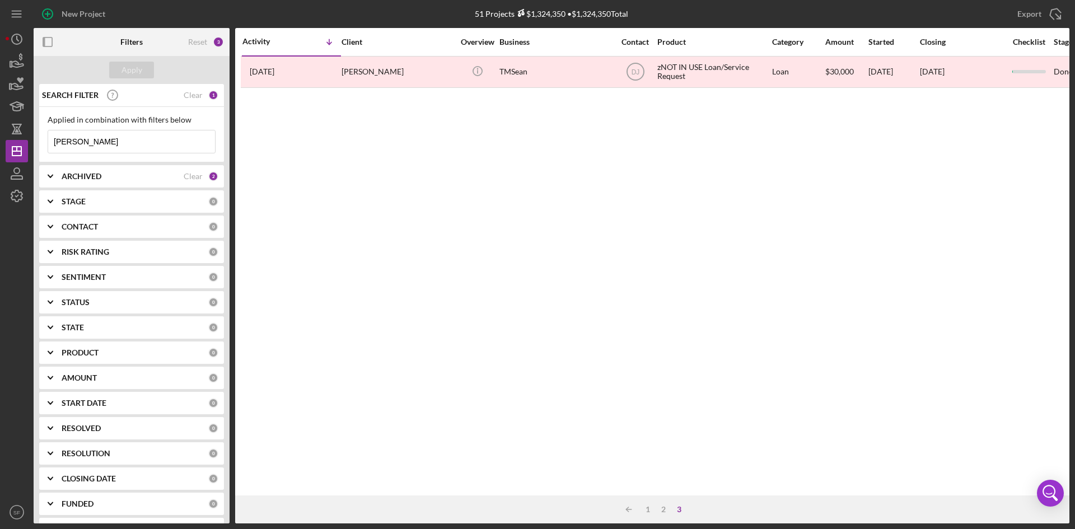
scroll to position [0, 0]
click at [660, 507] on div "2" at bounding box center [664, 509] width 16 height 9
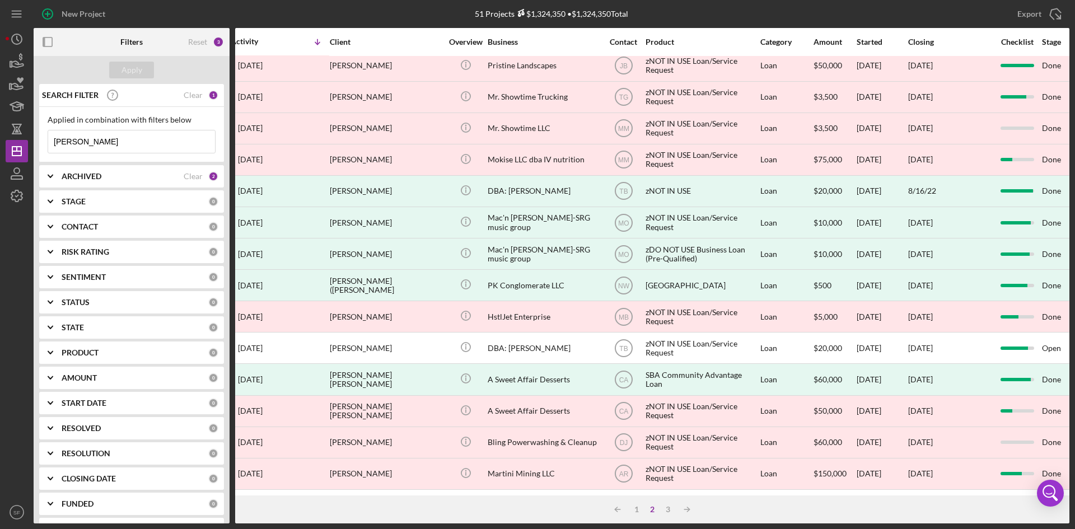
scroll to position [360, 0]
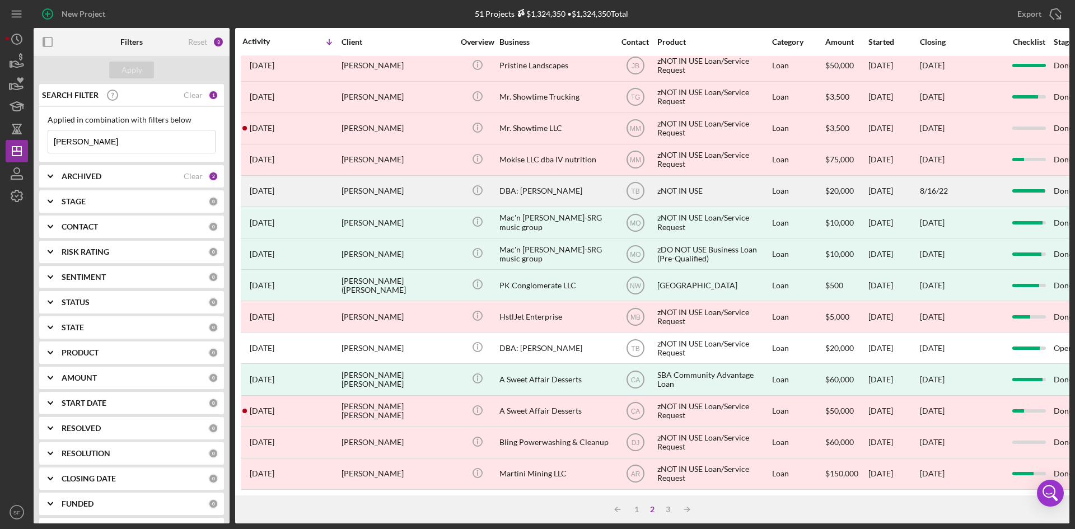
click at [347, 183] on div "[PERSON_NAME]" at bounding box center [398, 191] width 112 height 30
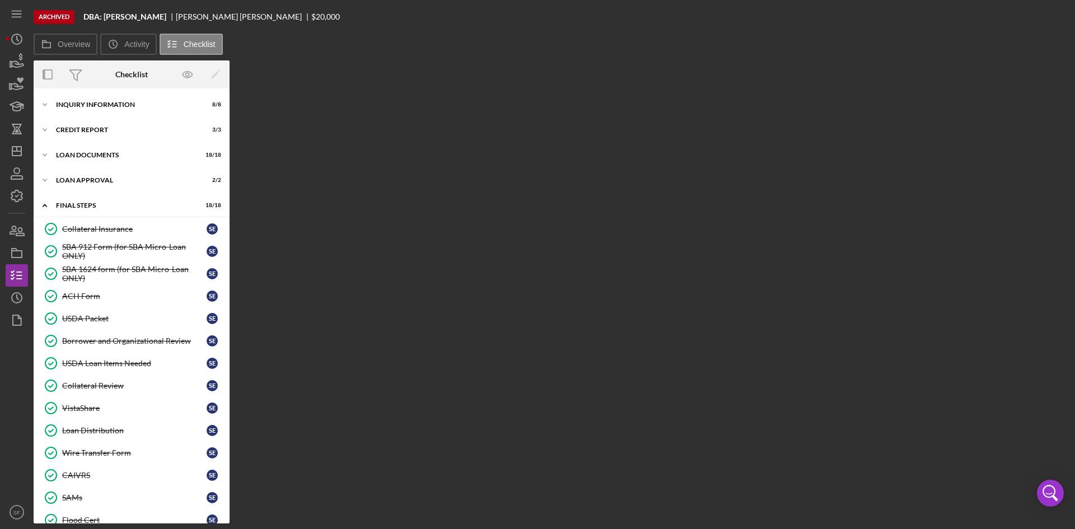
scroll to position [134, 0]
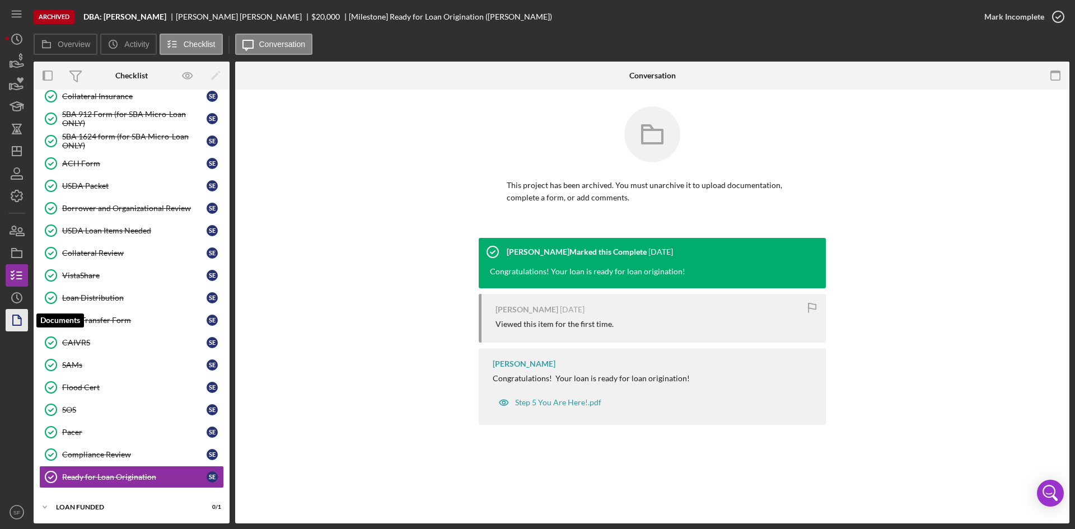
click at [18, 319] on icon "button" at bounding box center [19, 317] width 3 height 3
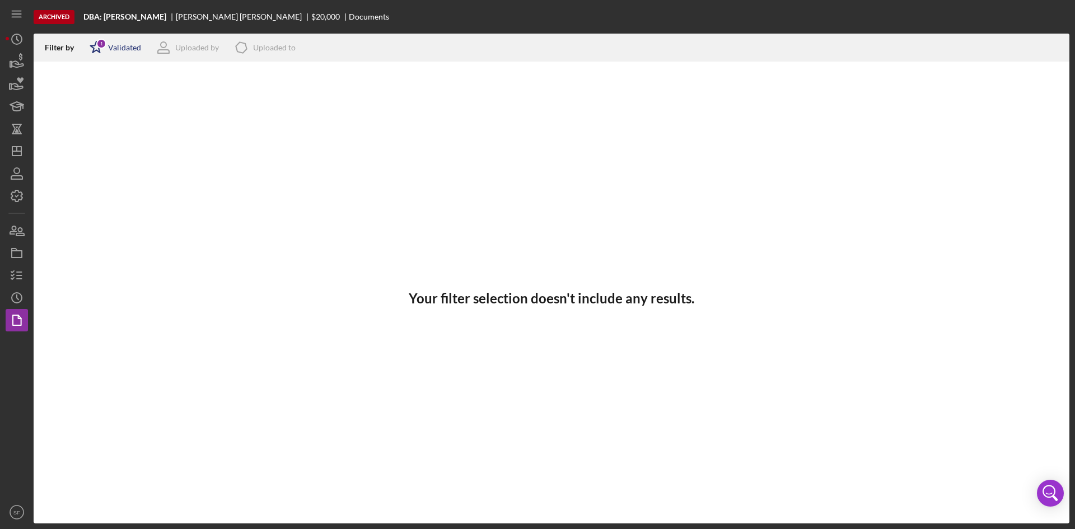
click at [124, 48] on div "Validated" at bounding box center [124, 47] width 33 height 9
click at [134, 110] on div "Not validated" at bounding box center [130, 106] width 47 height 9
checkbox input "true"
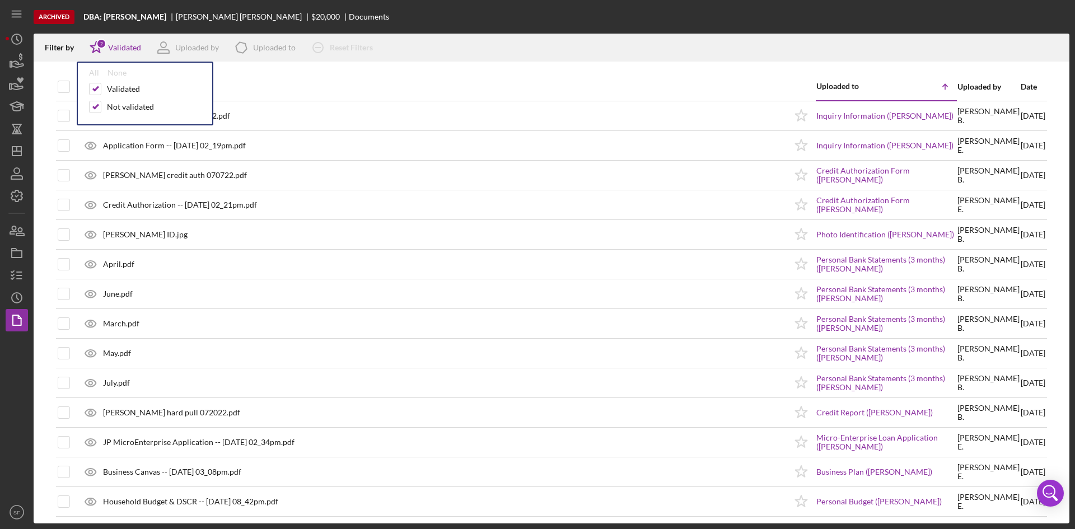
click at [480, 68] on div at bounding box center [552, 67] width 1036 height 11
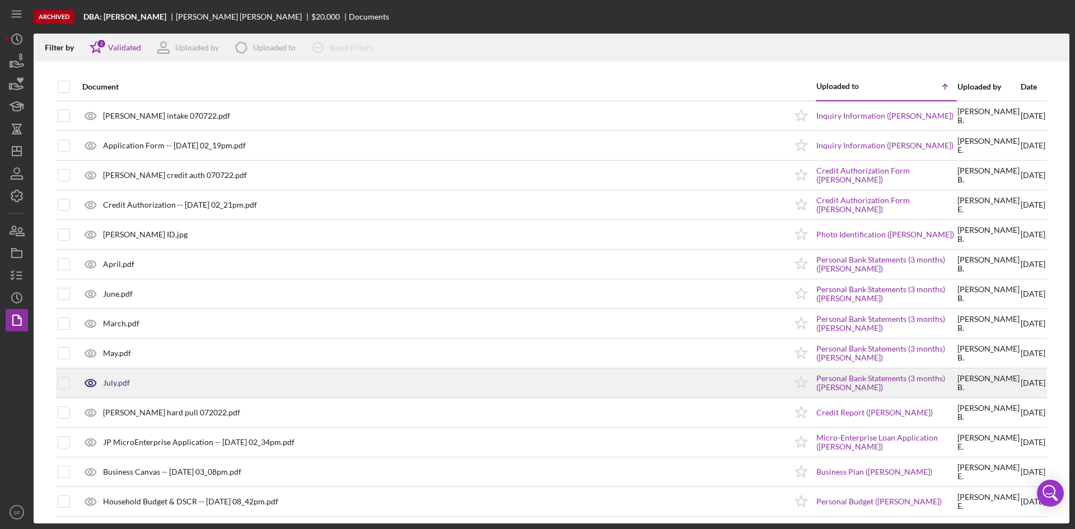
scroll to position [56, 0]
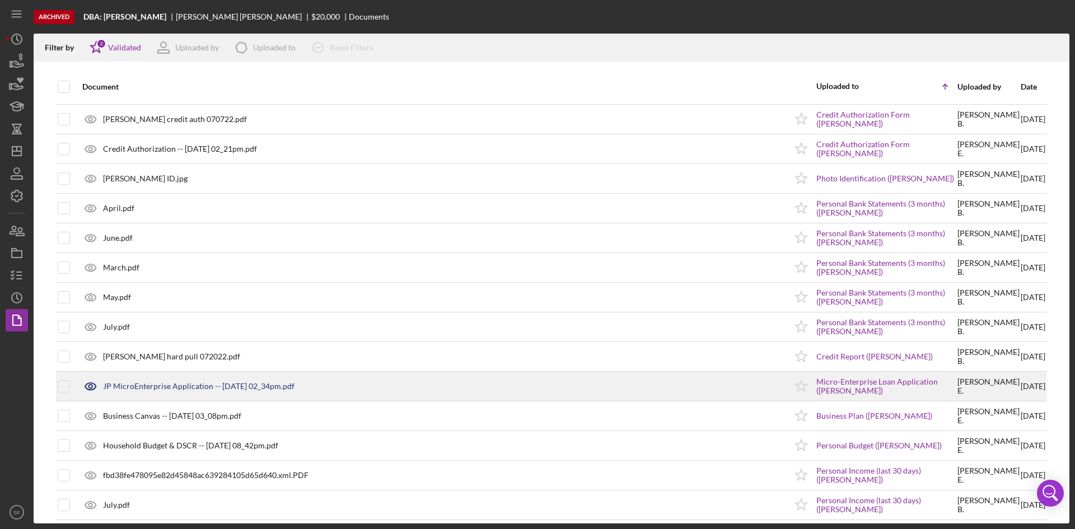
click at [227, 387] on div "JP MicroEnterprise Application -- [DATE] 02_34pm.pdf" at bounding box center [199, 386] width 192 height 9
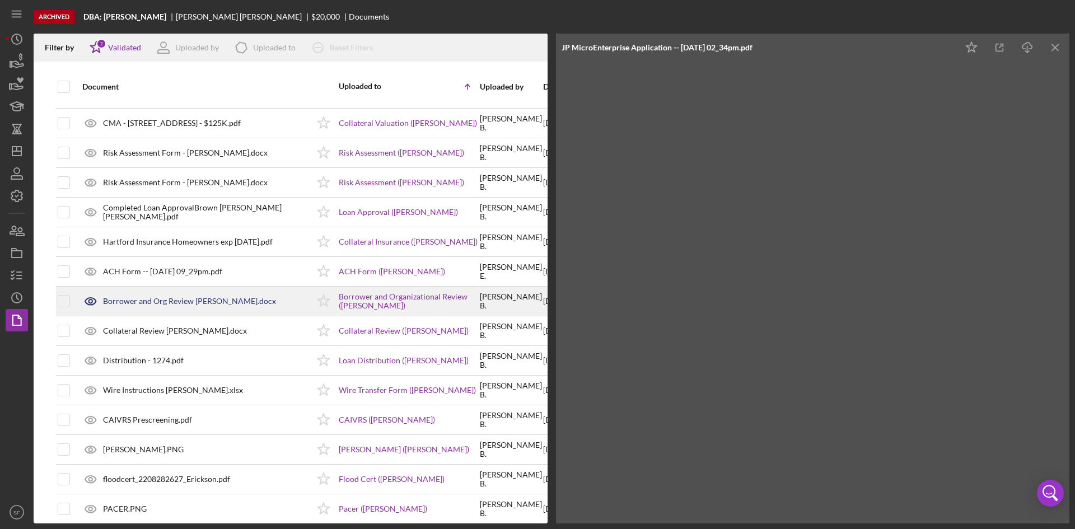
scroll to position [636, 0]
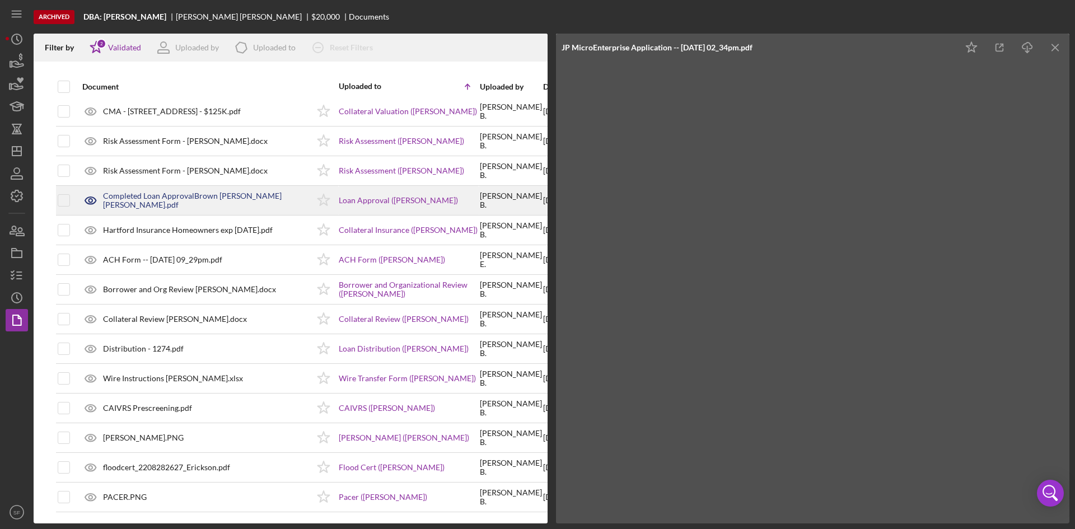
click at [214, 195] on div "Completed Loan ApprovalBrown [PERSON_NAME] [PERSON_NAME].pdf" at bounding box center [206, 201] width 206 height 18
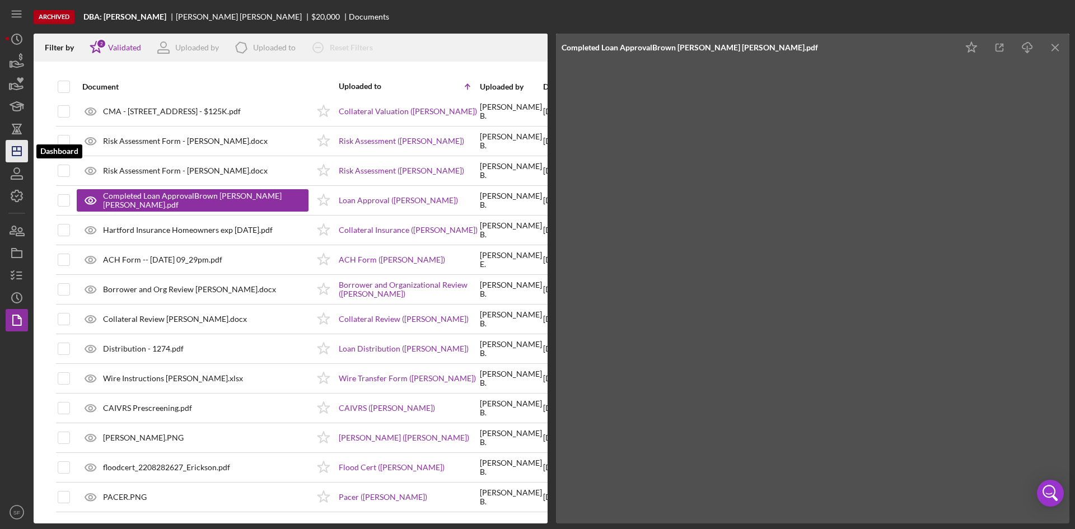
click at [12, 148] on polygon "button" at bounding box center [16, 151] width 9 height 9
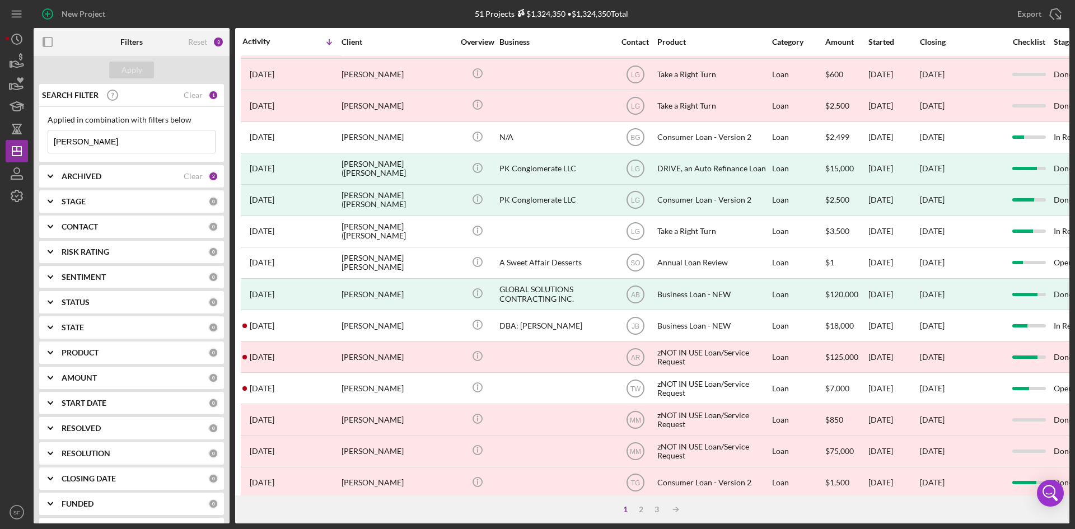
scroll to position [360, 0]
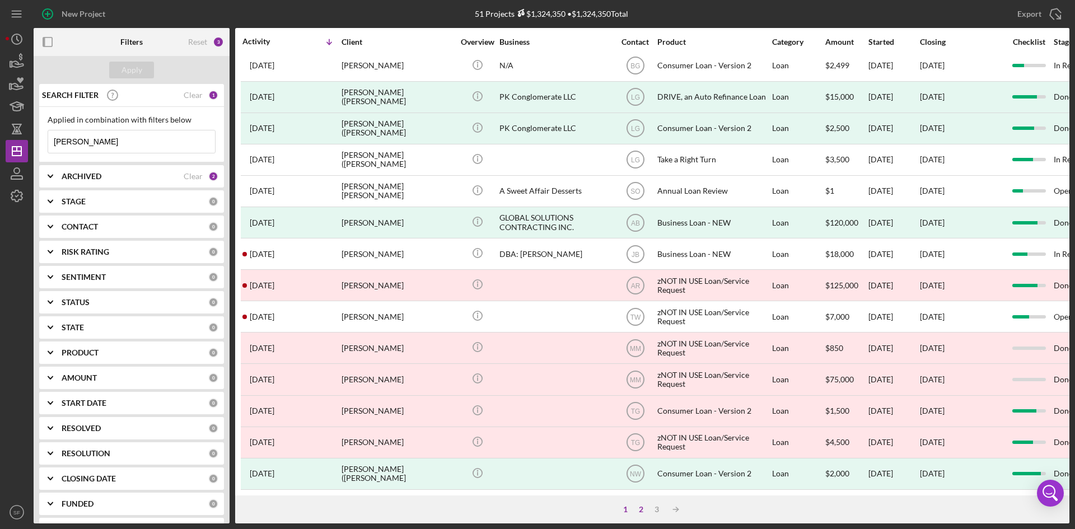
click at [642, 510] on div "2" at bounding box center [641, 509] width 16 height 9
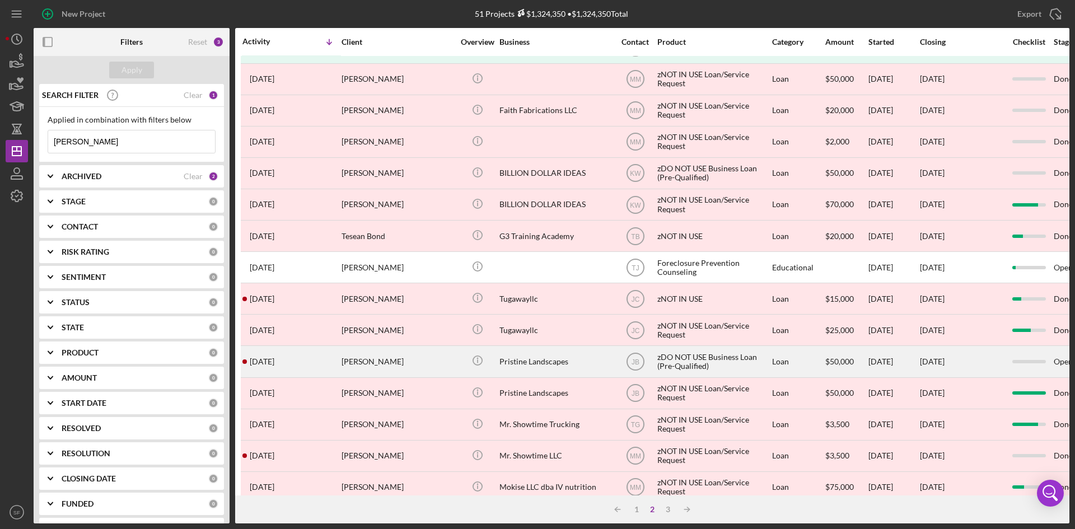
scroll to position [0, 0]
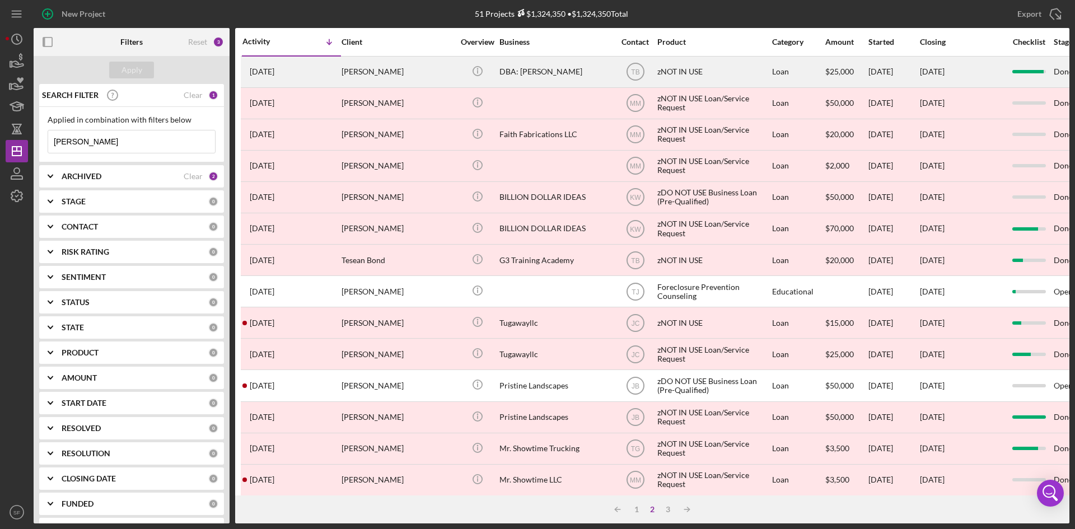
click at [412, 72] on div "[PERSON_NAME]" at bounding box center [398, 72] width 112 height 30
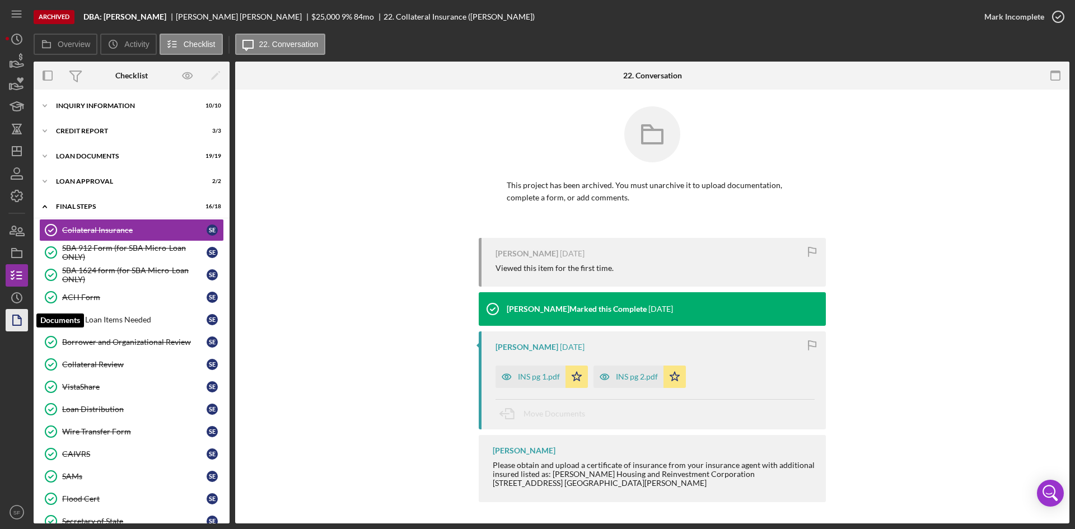
click at [16, 324] on icon "button" at bounding box center [17, 320] width 28 height 28
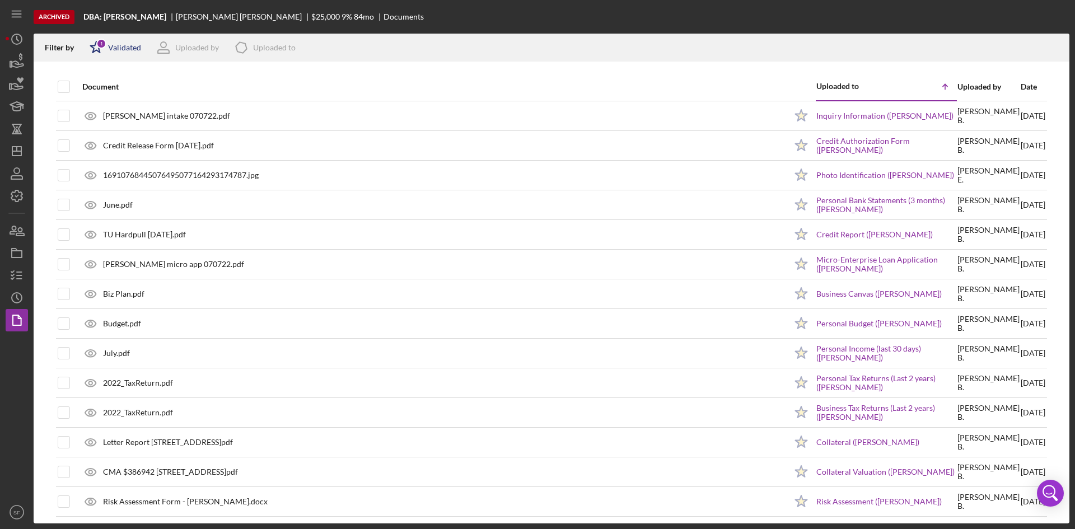
click at [118, 53] on div "Icon/Star 1 Validated" at bounding box center [111, 48] width 59 height 28
click at [117, 105] on div "Not validated" at bounding box center [130, 106] width 47 height 9
checkbox input "true"
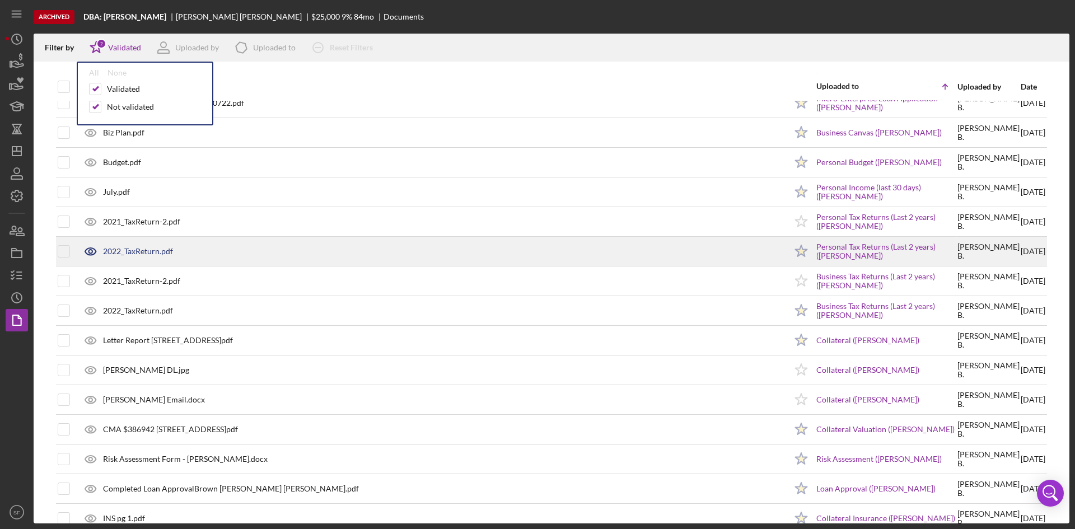
scroll to position [392, 0]
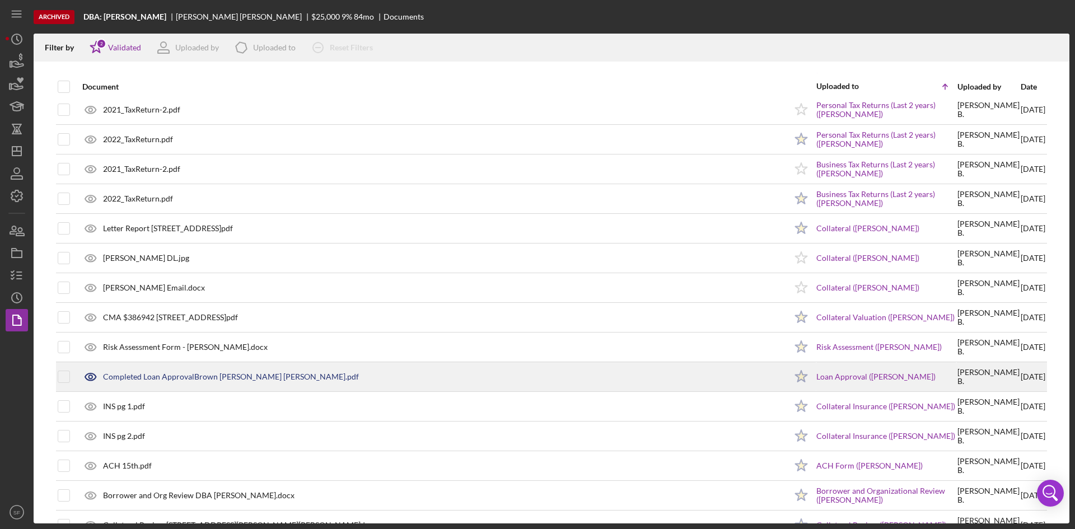
click at [251, 380] on div "Completed Loan ApprovalBrown [PERSON_NAME] [PERSON_NAME].pdf" at bounding box center [231, 376] width 256 height 9
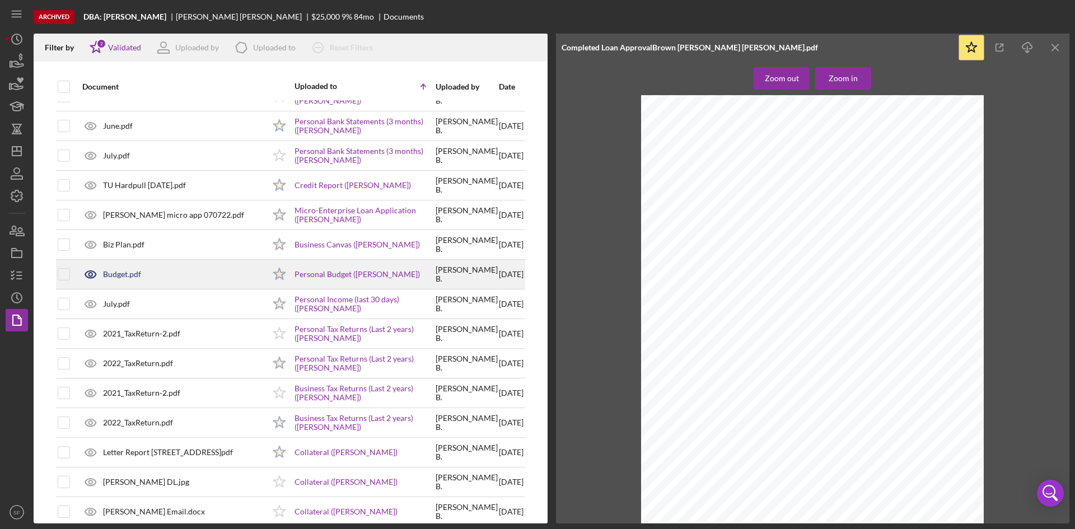
scroll to position [0, 0]
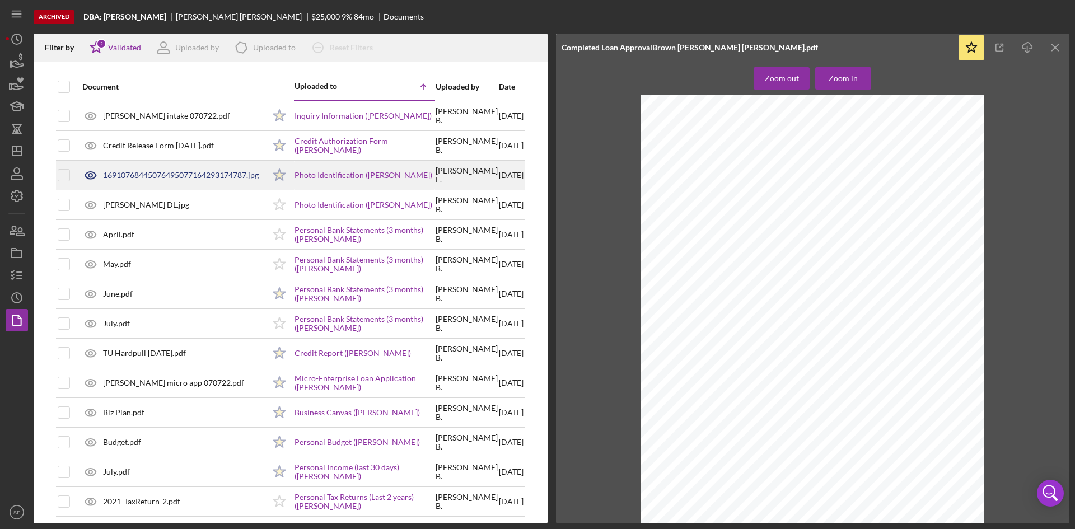
click at [192, 171] on div "16910768445076495077164293174787.jpg" at bounding box center [181, 175] width 156 height 9
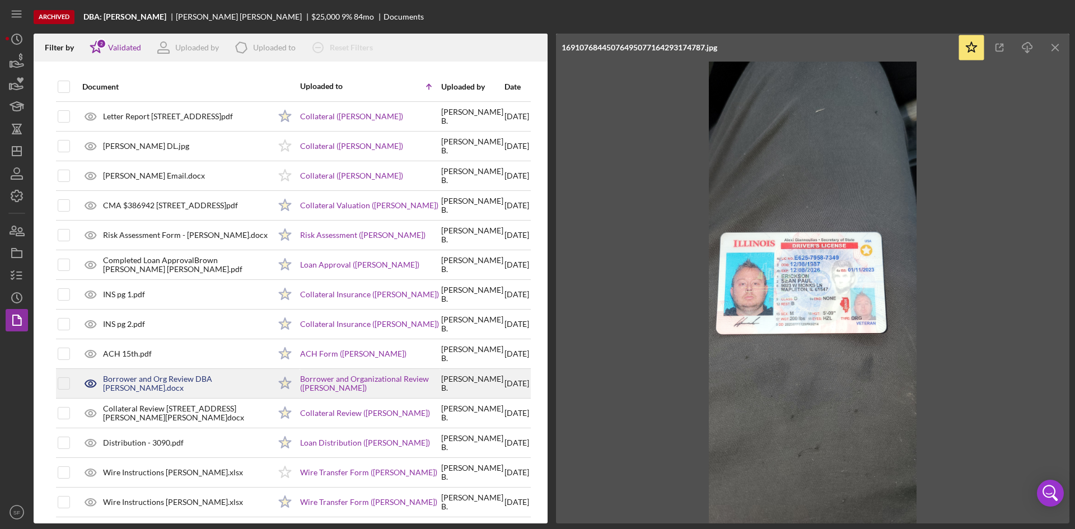
scroll to position [666, 0]
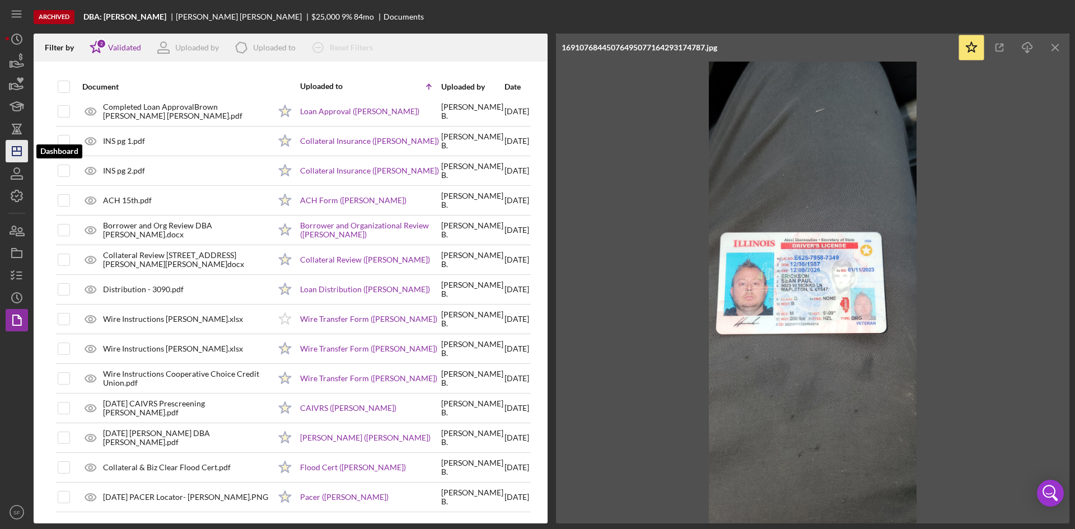
click at [17, 155] on icon "Icon/Dashboard" at bounding box center [17, 151] width 28 height 28
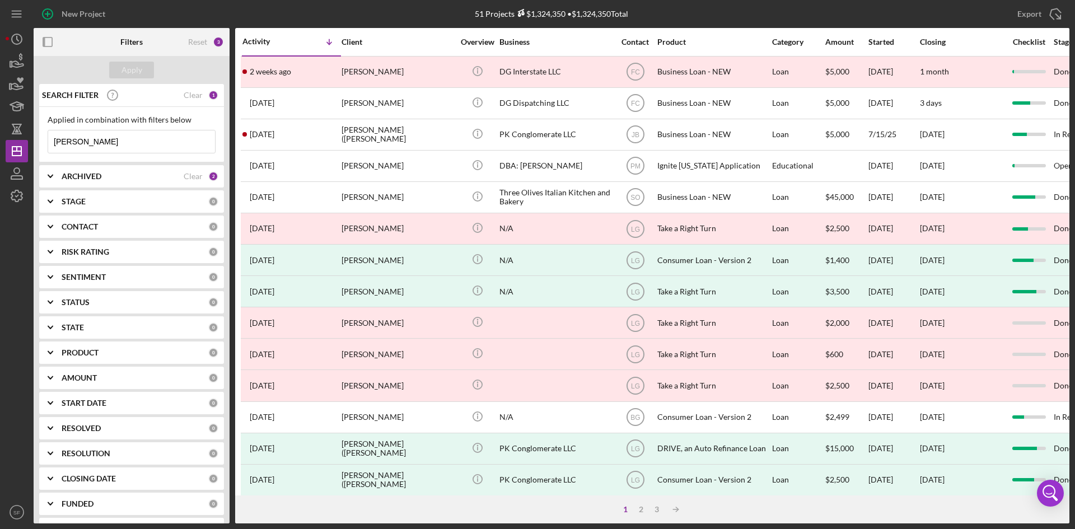
click at [623, 507] on div "1" at bounding box center [626, 509] width 16 height 9
click at [138, 136] on input "[PERSON_NAME]" at bounding box center [131, 141] width 167 height 22
drag, startPoint x: 132, startPoint y: 146, endPoint x: 31, endPoint y: 145, distance: 100.8
click at [31, 145] on div "New Project 51 Projects $1,324,350 • $1,324,350 Total [PERSON_NAME] Export Icon…" at bounding box center [538, 262] width 1064 height 524
type input "[PERSON_NAME]"
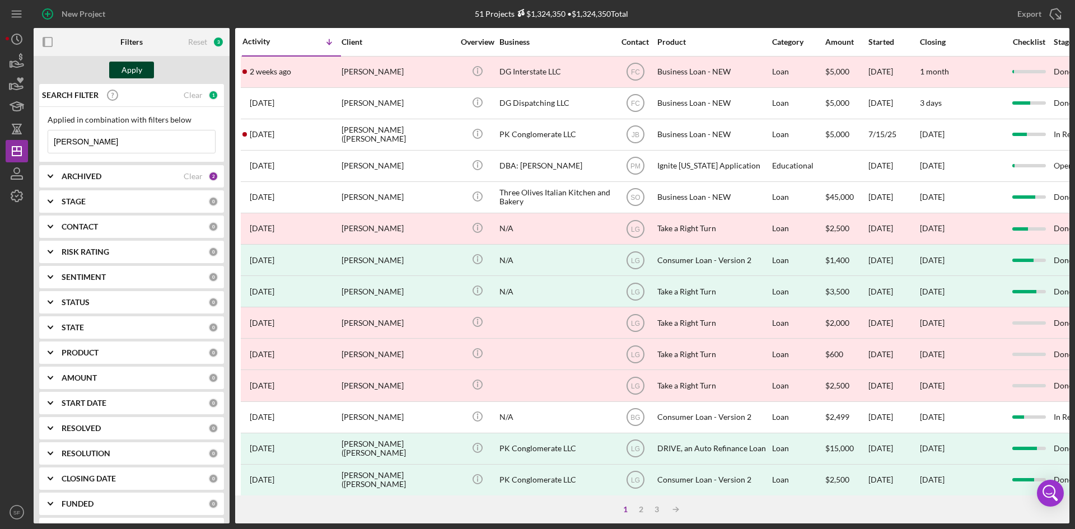
click at [148, 76] on button "Apply" at bounding box center [131, 70] width 45 height 17
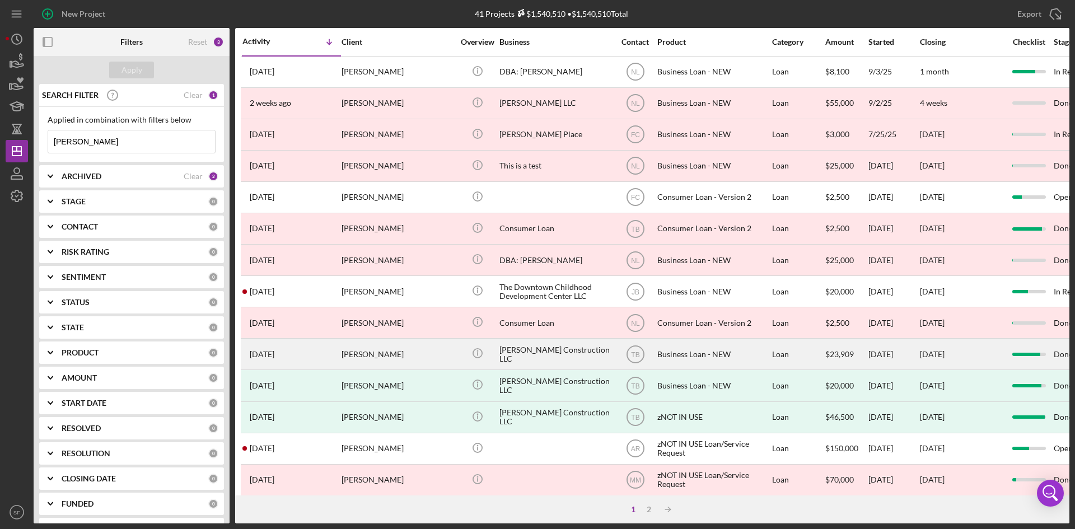
click at [457, 349] on div "Icon/Info" at bounding box center [477, 354] width 42 height 30
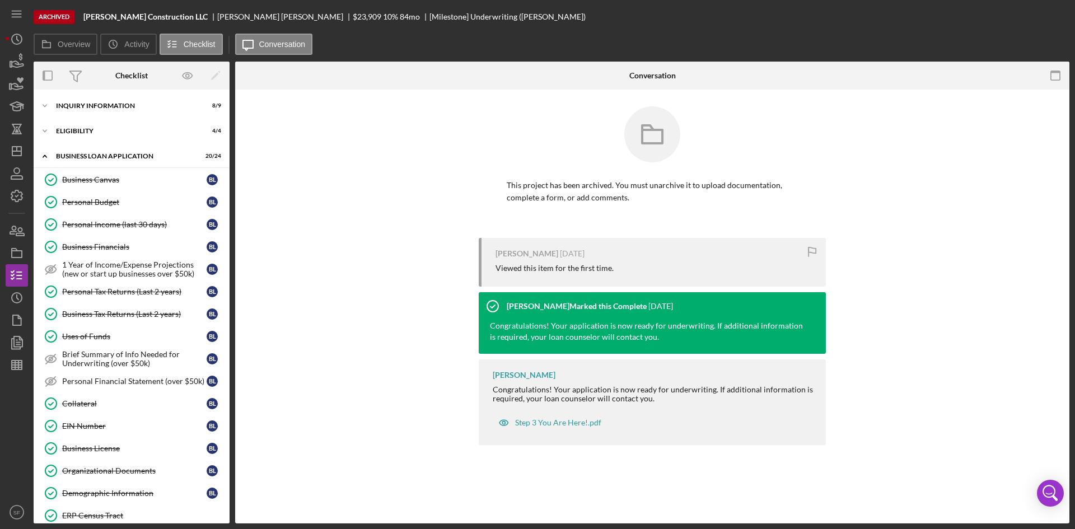
scroll to position [268, 0]
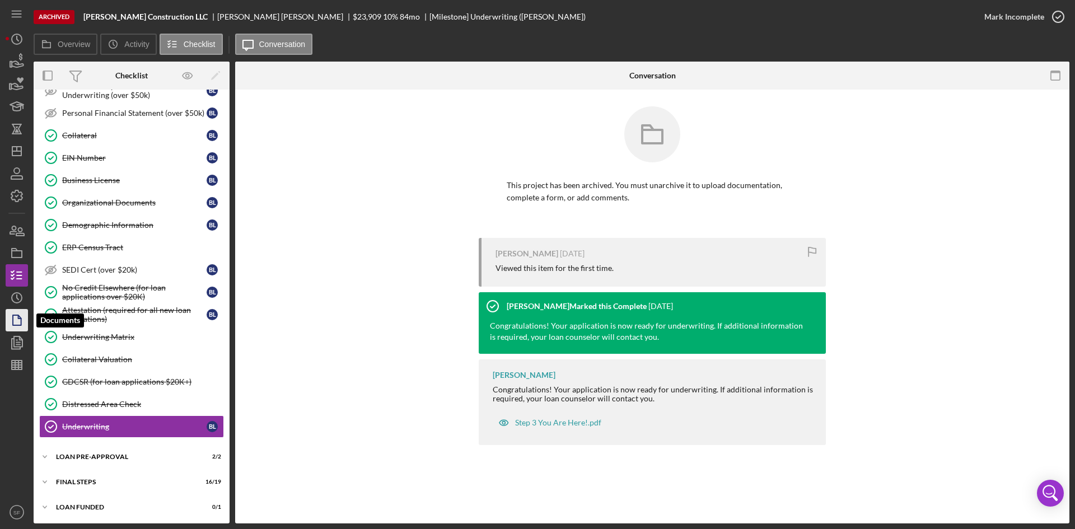
click at [24, 320] on icon "button" at bounding box center [17, 320] width 28 height 28
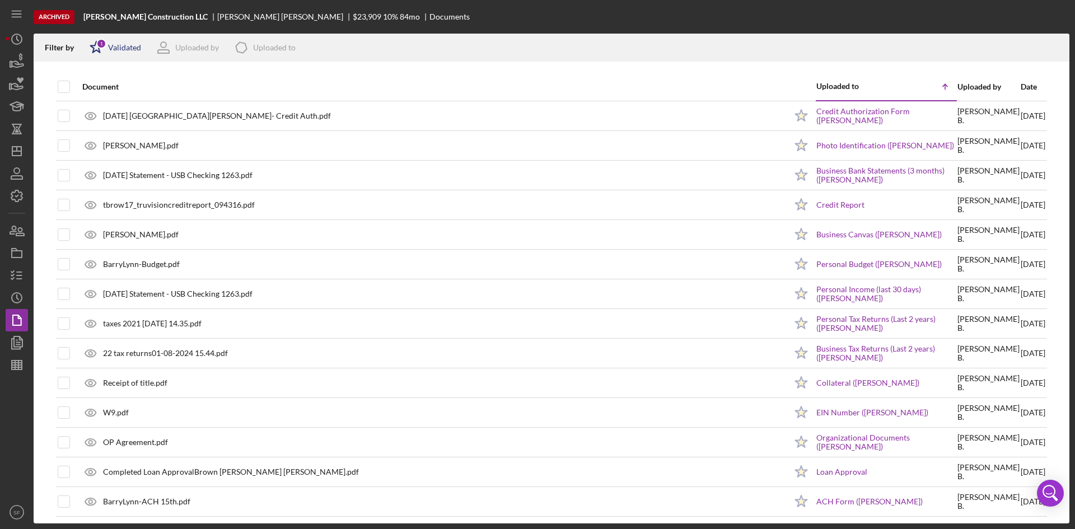
click at [115, 46] on div "Validated" at bounding box center [124, 47] width 33 height 9
click at [111, 107] on div "Not validated" at bounding box center [130, 106] width 47 height 9
checkbox input "true"
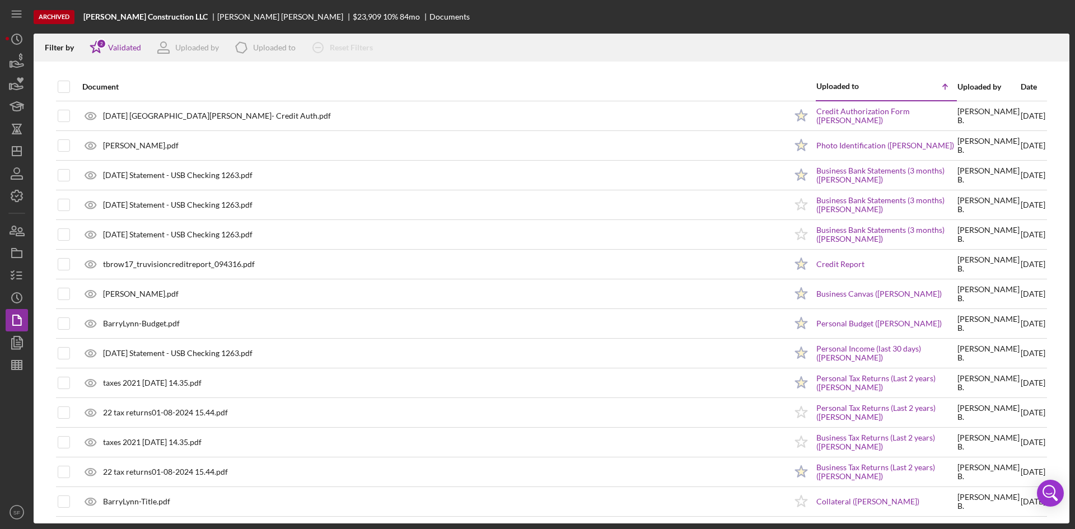
click at [319, 71] on div at bounding box center [552, 67] width 1036 height 11
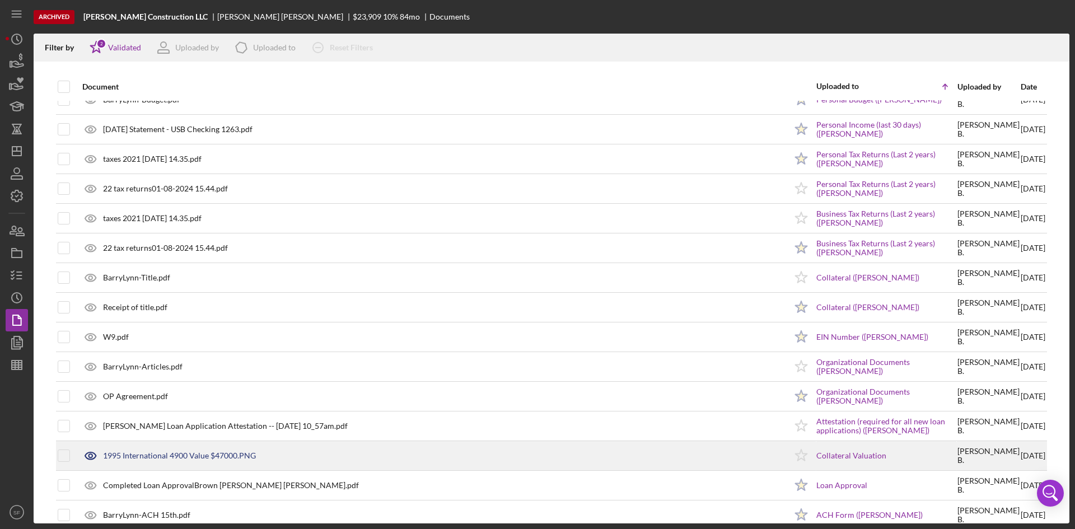
scroll to position [448, 0]
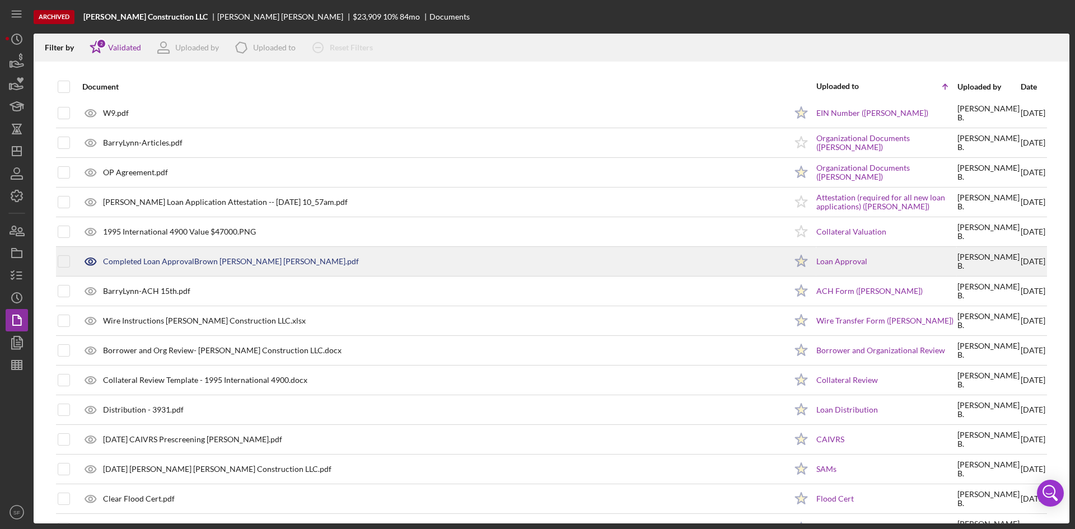
click at [125, 259] on div "Completed Loan ApprovalBrown [PERSON_NAME] [PERSON_NAME].pdf" at bounding box center [231, 261] width 256 height 9
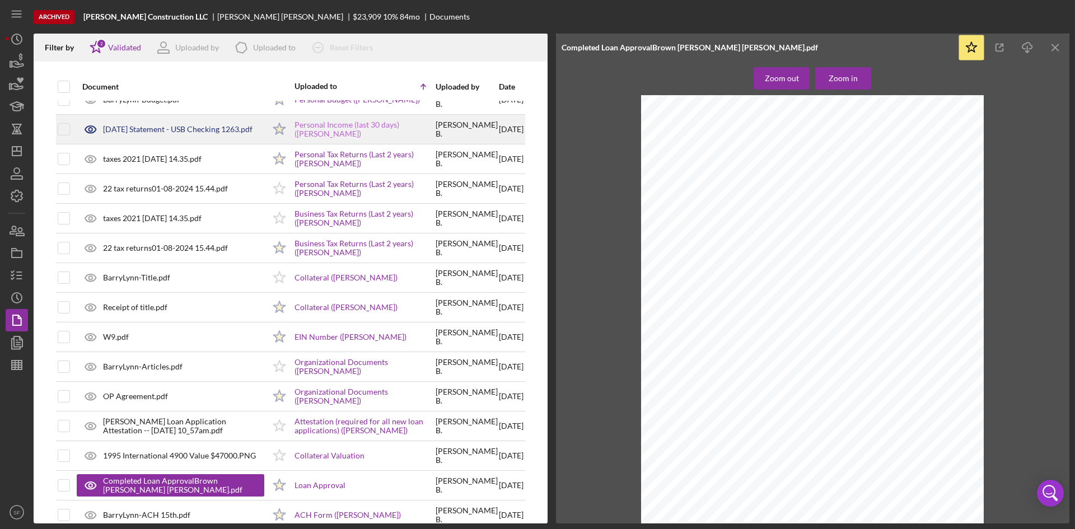
scroll to position [0, 0]
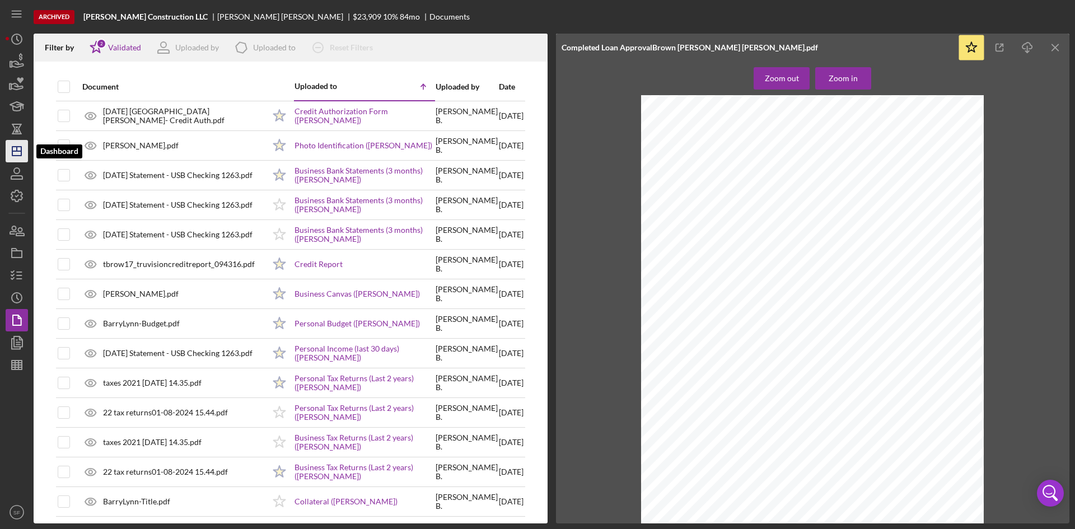
click at [18, 150] on icon "Icon/Dashboard" at bounding box center [17, 151] width 28 height 28
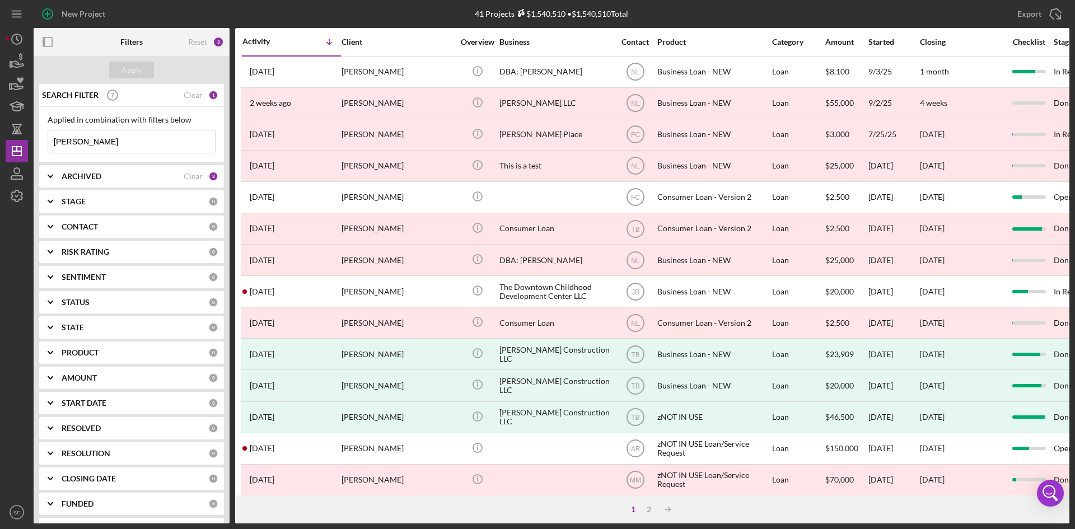
click at [129, 141] on input "[PERSON_NAME]" at bounding box center [131, 141] width 167 height 22
drag, startPoint x: 125, startPoint y: 141, endPoint x: 53, endPoint y: 133, distance: 73.2
click at [53, 133] on input "[PERSON_NAME]" at bounding box center [131, 141] width 167 height 22
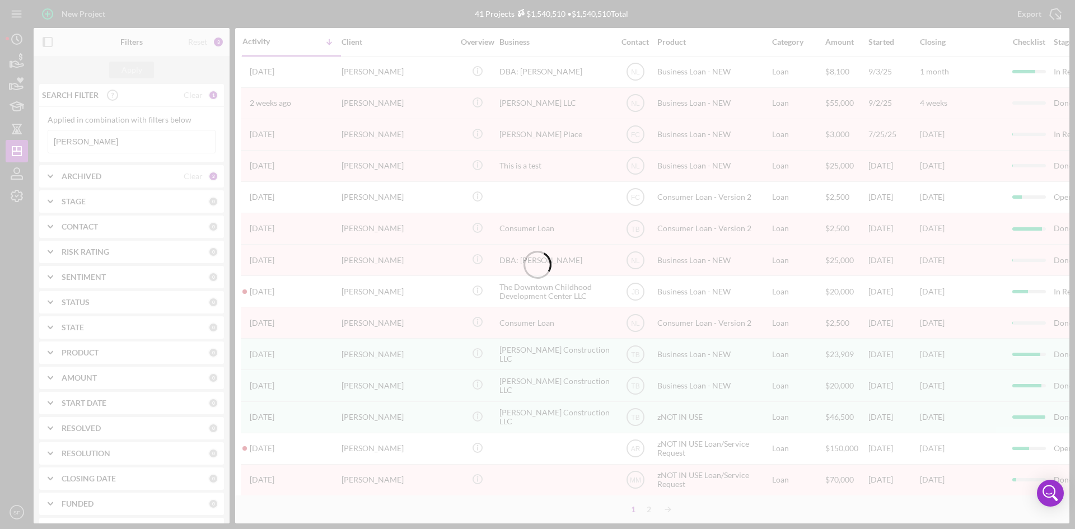
type input "[PERSON_NAME]"
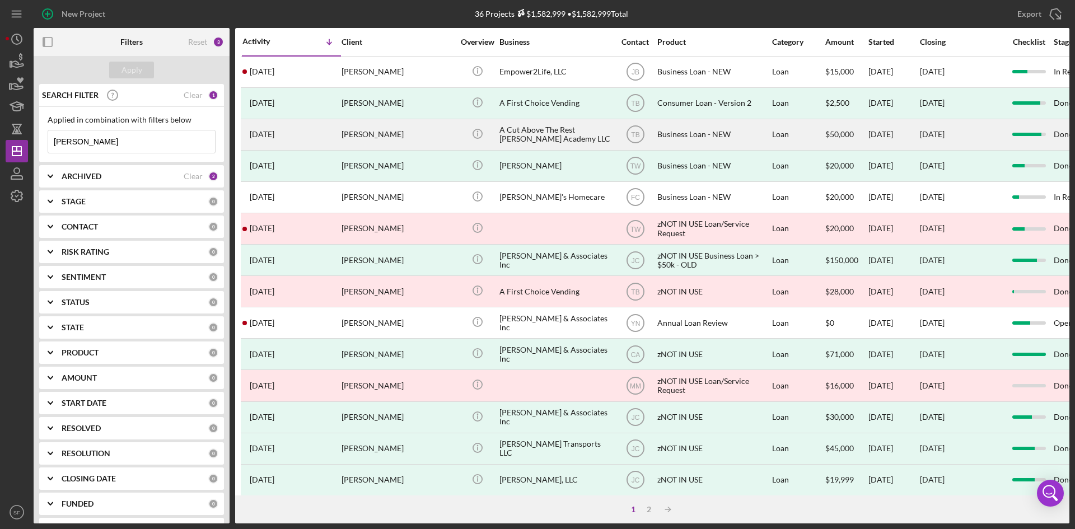
click at [368, 129] on div "[PERSON_NAME]" at bounding box center [398, 135] width 112 height 30
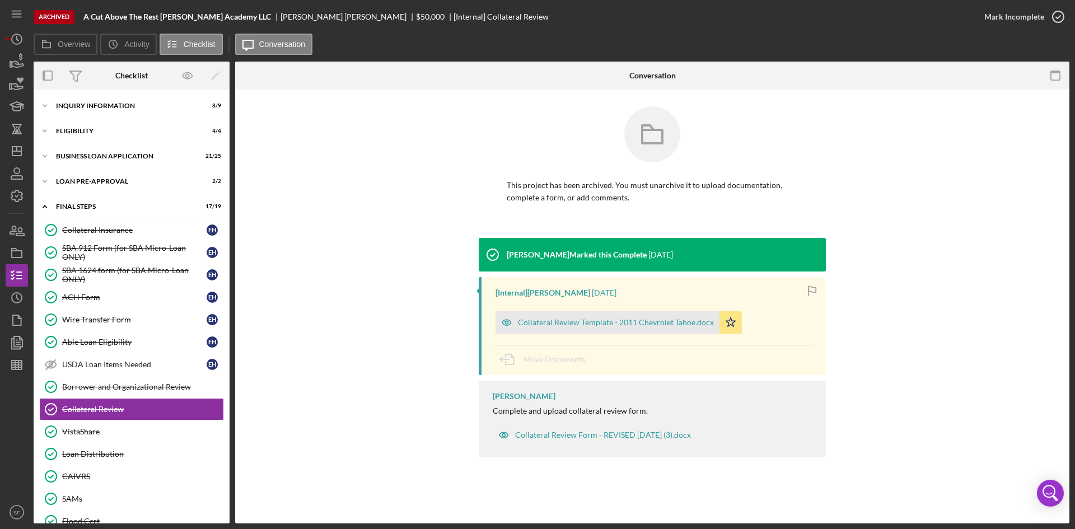
scroll to position [102, 0]
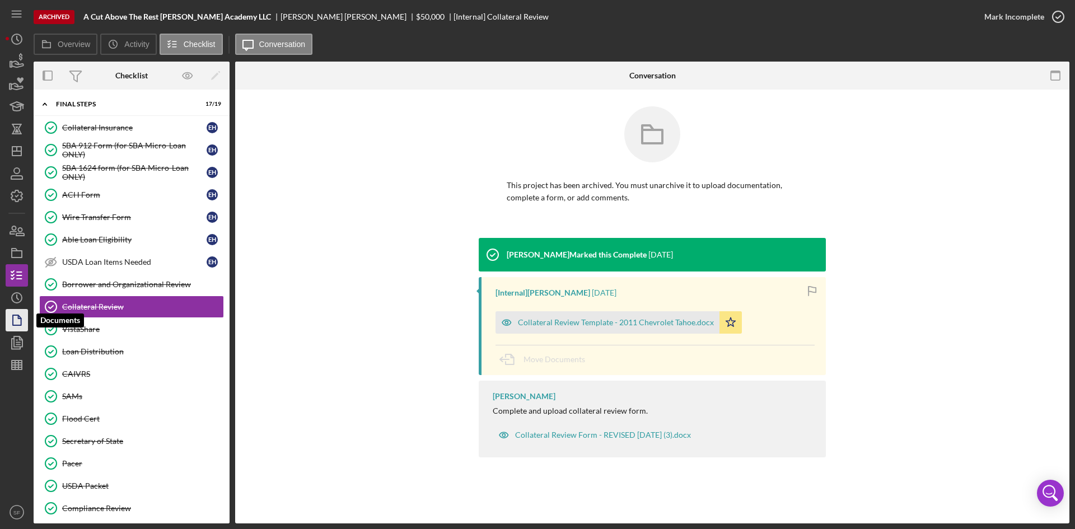
click at [15, 322] on icon "button" at bounding box center [17, 320] width 28 height 28
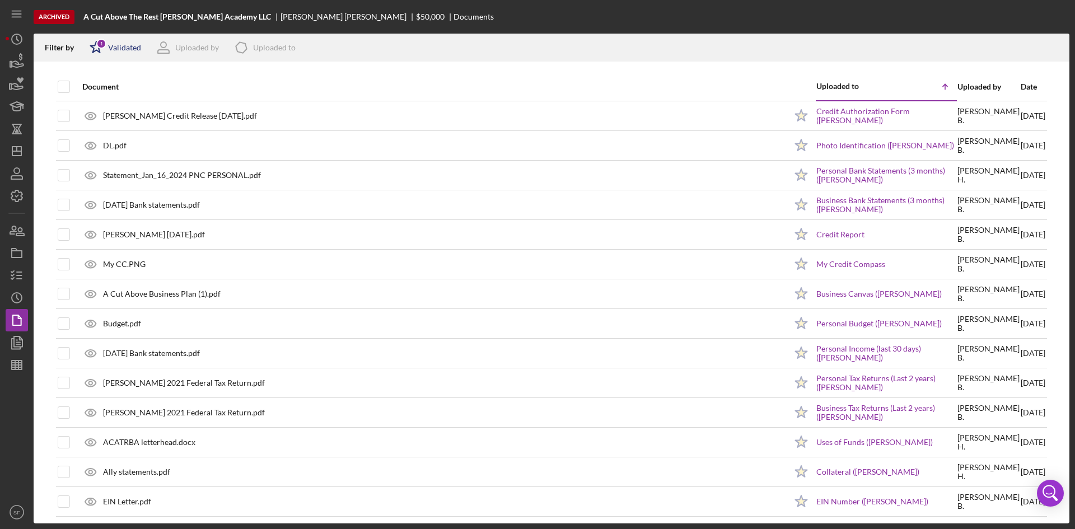
click at [123, 50] on div "Validated" at bounding box center [124, 47] width 33 height 9
click at [123, 105] on div "Not validated" at bounding box center [130, 106] width 47 height 9
checkbox input "true"
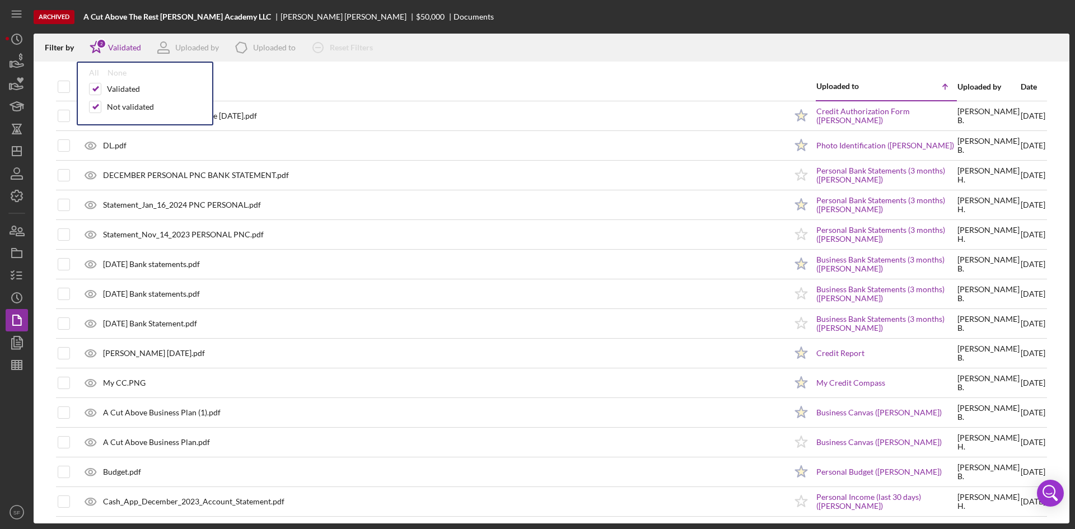
click at [382, 72] on div at bounding box center [552, 67] width 1036 height 11
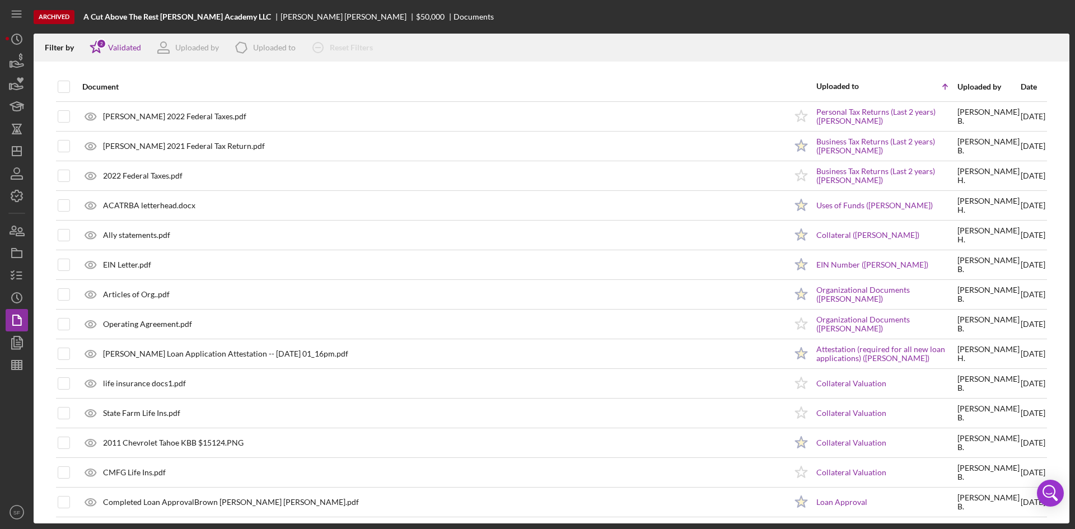
scroll to position [728, 0]
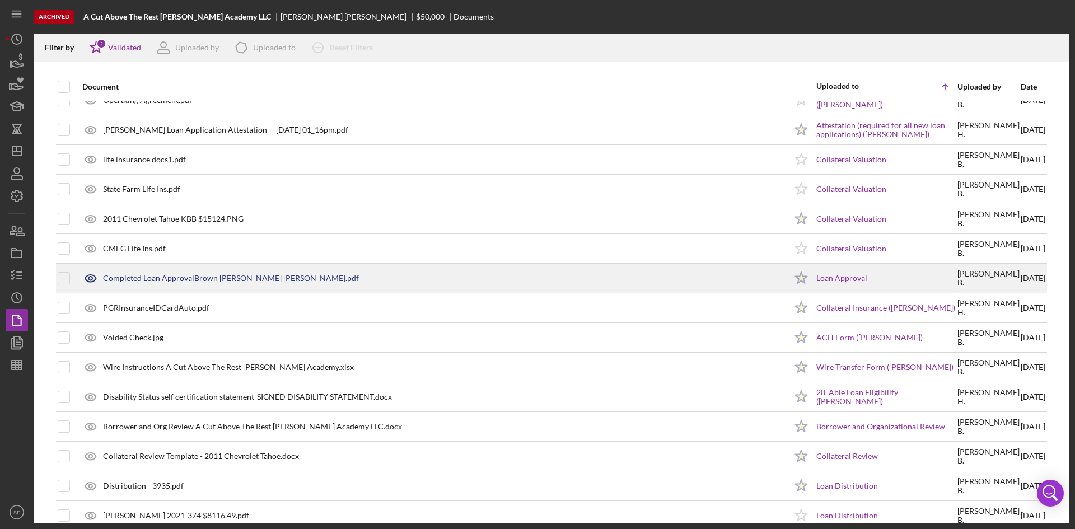
click at [135, 273] on div "Completed Loan ApprovalBrown [PERSON_NAME] [PERSON_NAME].pdf" at bounding box center [431, 278] width 709 height 28
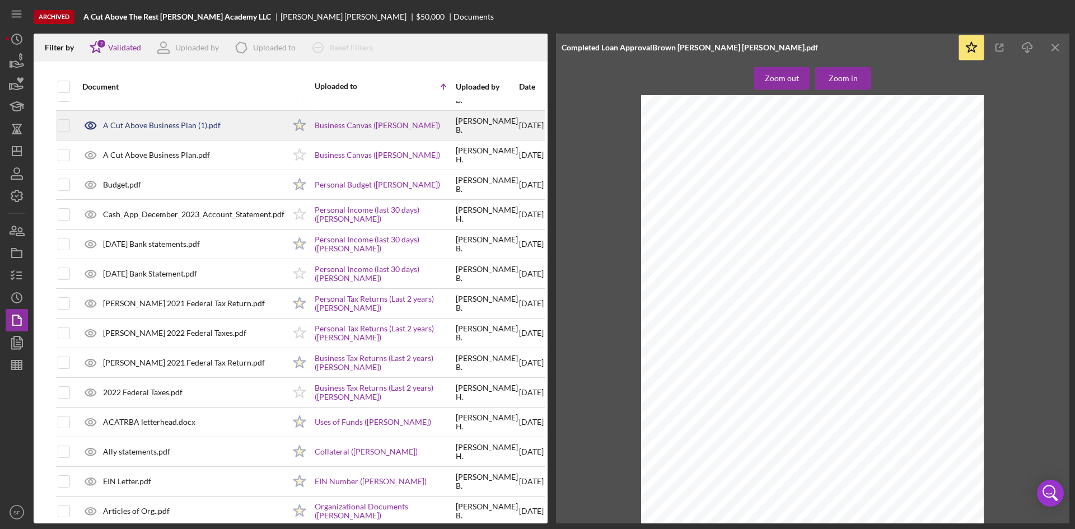
scroll to position [7, 0]
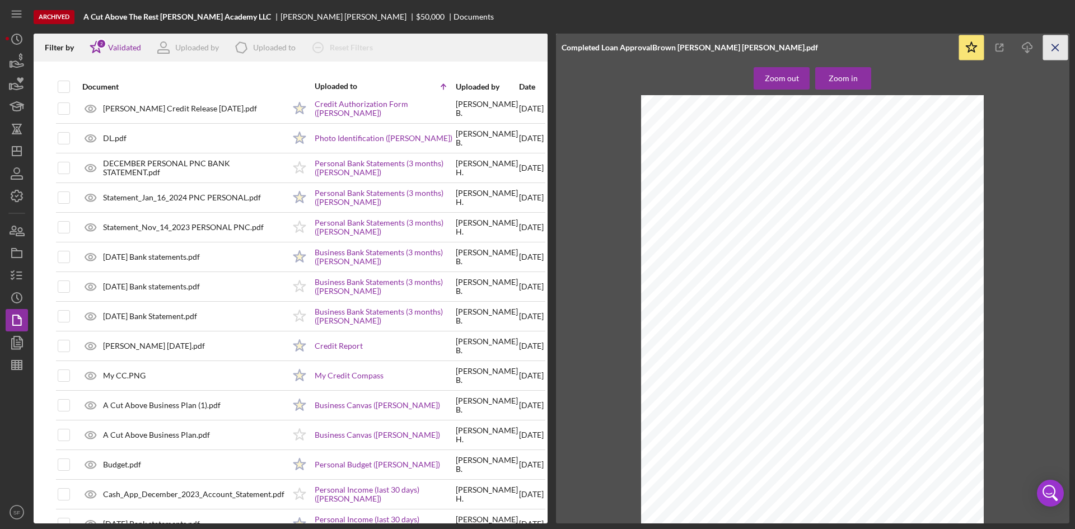
click at [1058, 44] on line "button" at bounding box center [1055, 47] width 6 height 6
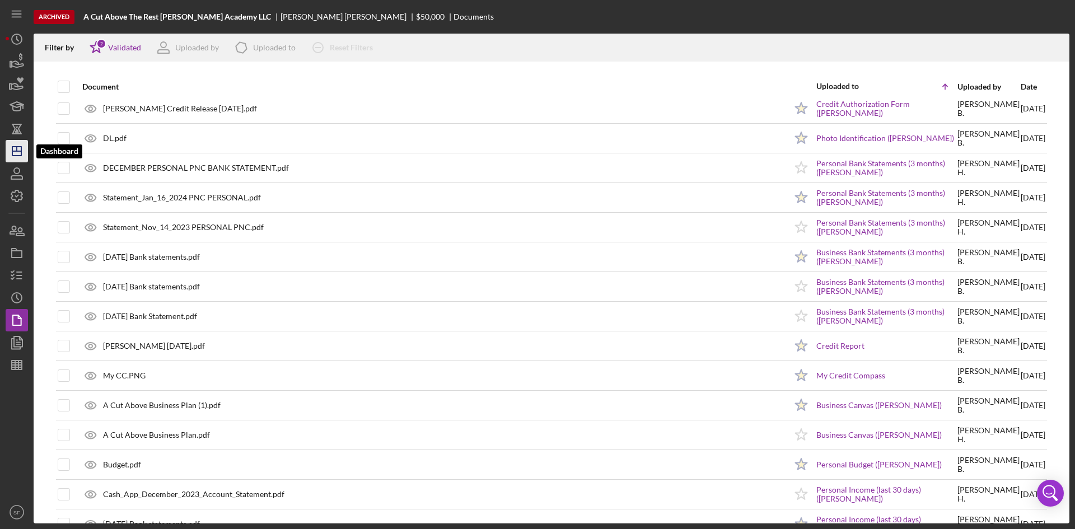
click at [9, 152] on icon "Icon/Dashboard" at bounding box center [17, 151] width 28 height 28
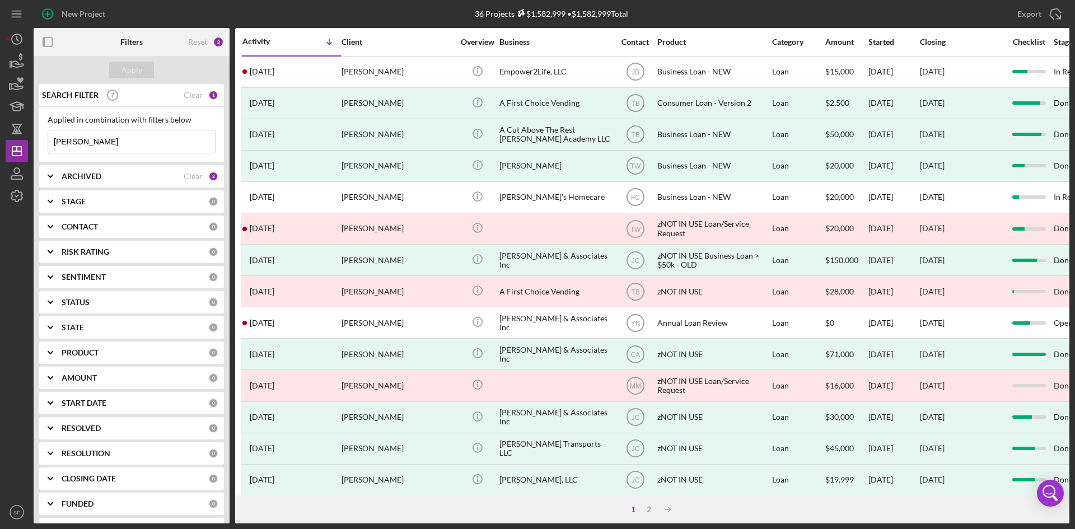
click at [102, 138] on input "[PERSON_NAME]" at bounding box center [131, 141] width 167 height 22
drag, startPoint x: 130, startPoint y: 141, endPoint x: 44, endPoint y: 143, distance: 86.2
click at [44, 142] on div "Applied in combination with filters below [PERSON_NAME] Icon/Menu Close" at bounding box center [131, 134] width 185 height 55
type input "[PERSON_NAME]"
click at [130, 71] on div "Apply" at bounding box center [132, 70] width 21 height 17
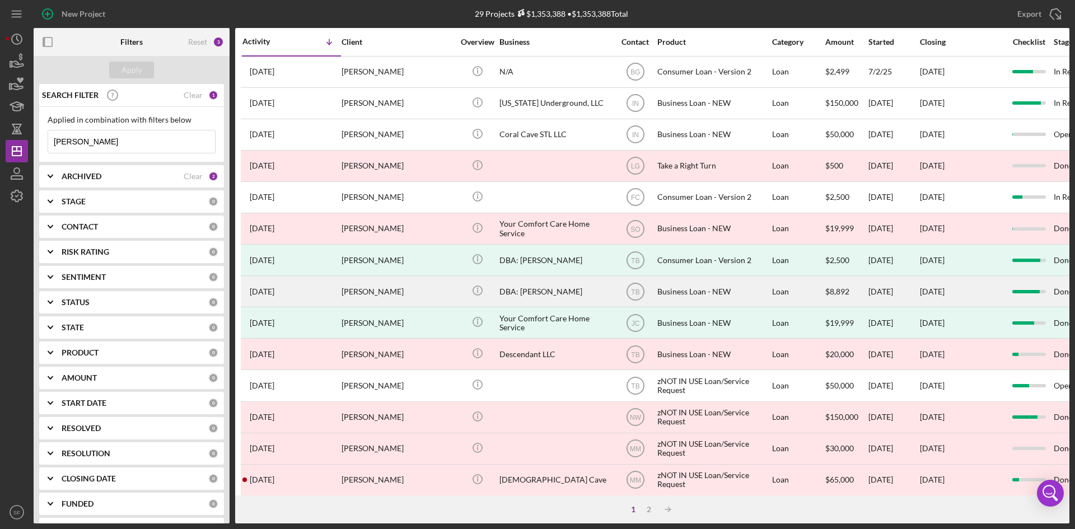
click at [372, 289] on div "[PERSON_NAME]" at bounding box center [398, 292] width 112 height 30
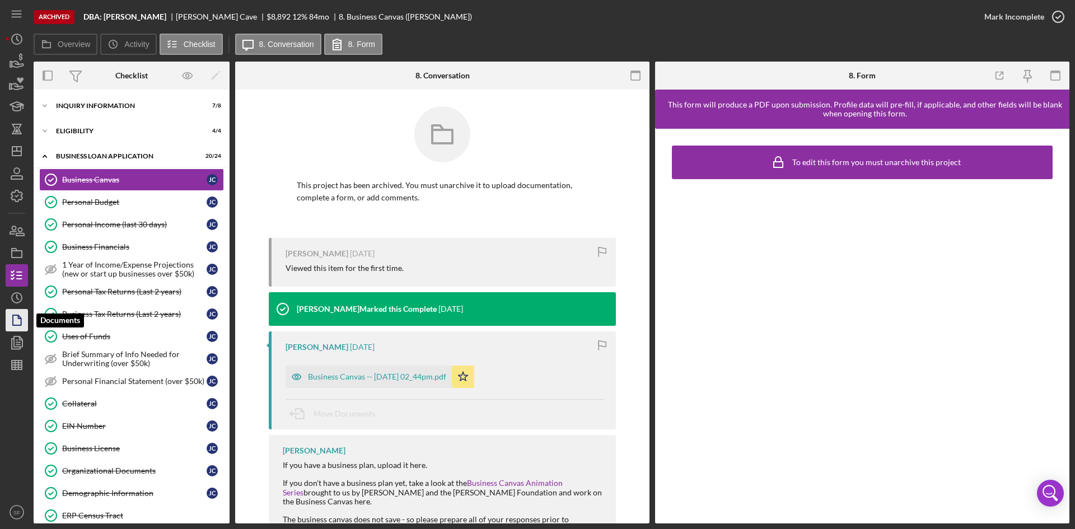
click at [20, 316] on icon "button" at bounding box center [17, 320] width 28 height 28
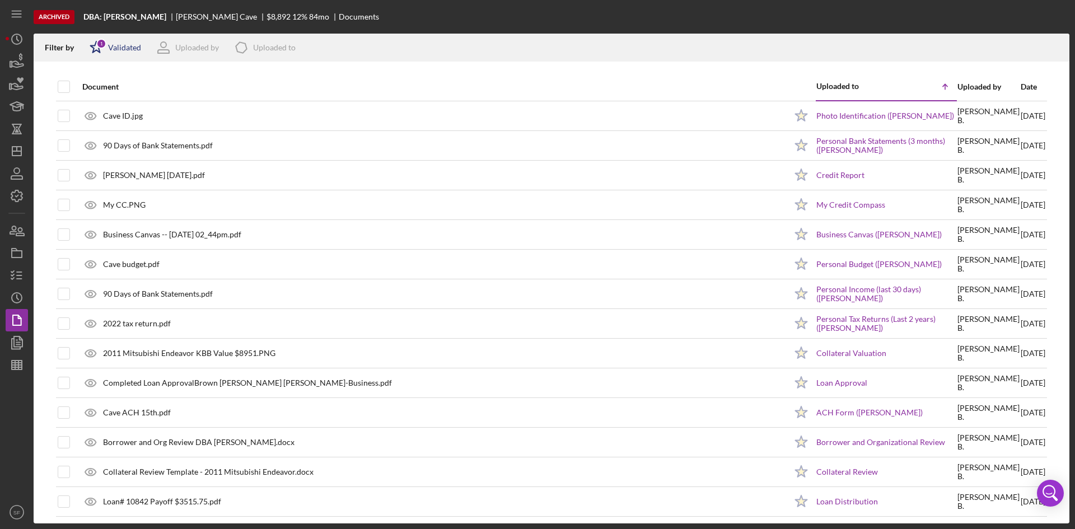
click at [116, 46] on div "Validated" at bounding box center [124, 47] width 33 height 9
click at [117, 109] on div "Not validated" at bounding box center [130, 106] width 47 height 9
checkbox input "true"
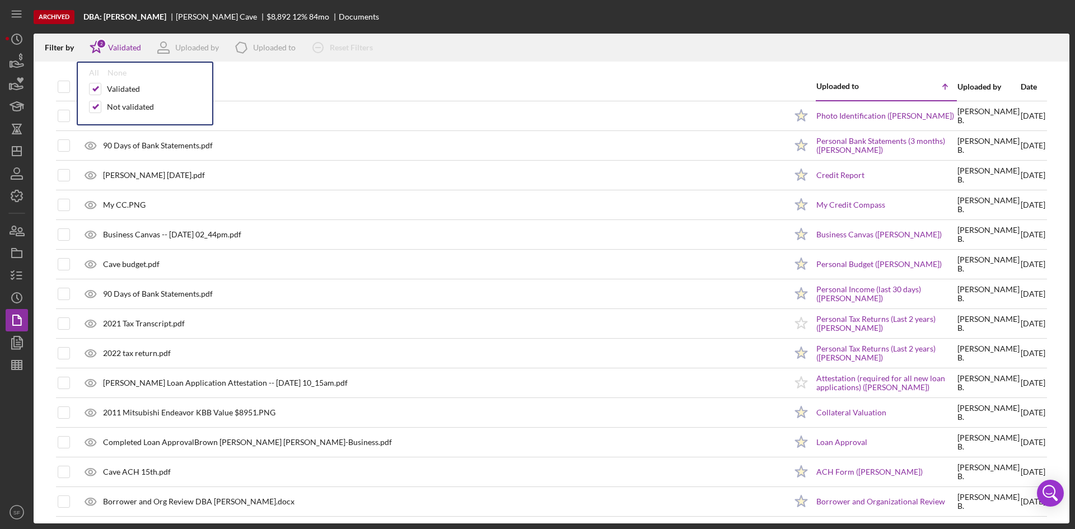
click at [534, 80] on div "Document" at bounding box center [434, 86] width 704 height 27
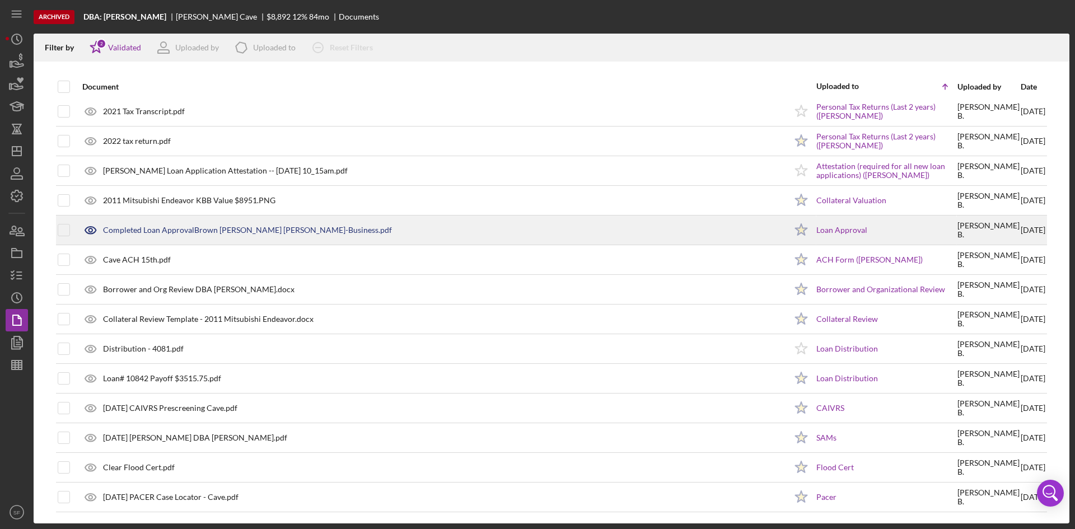
click at [222, 230] on div "Completed Loan ApprovalBrown [PERSON_NAME] [PERSON_NAME]-Business.pdf" at bounding box center [247, 230] width 289 height 9
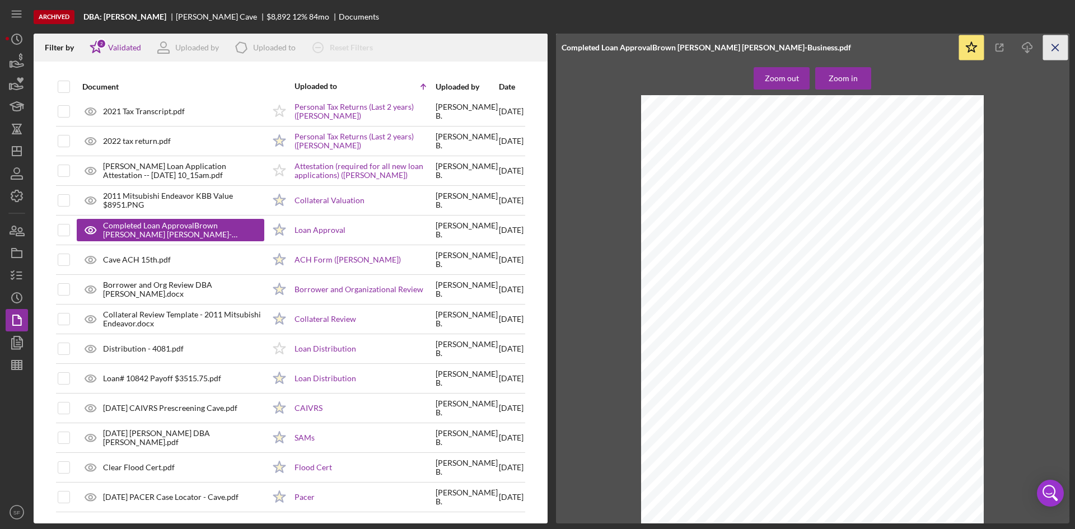
click at [1059, 41] on icon "Icon/Menu Close" at bounding box center [1055, 47] width 25 height 25
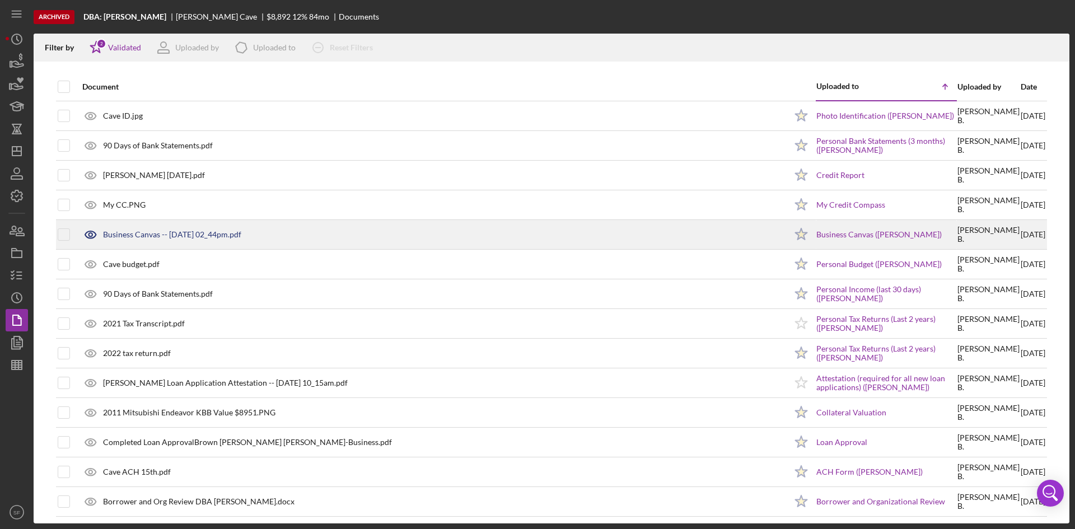
scroll to position [168, 0]
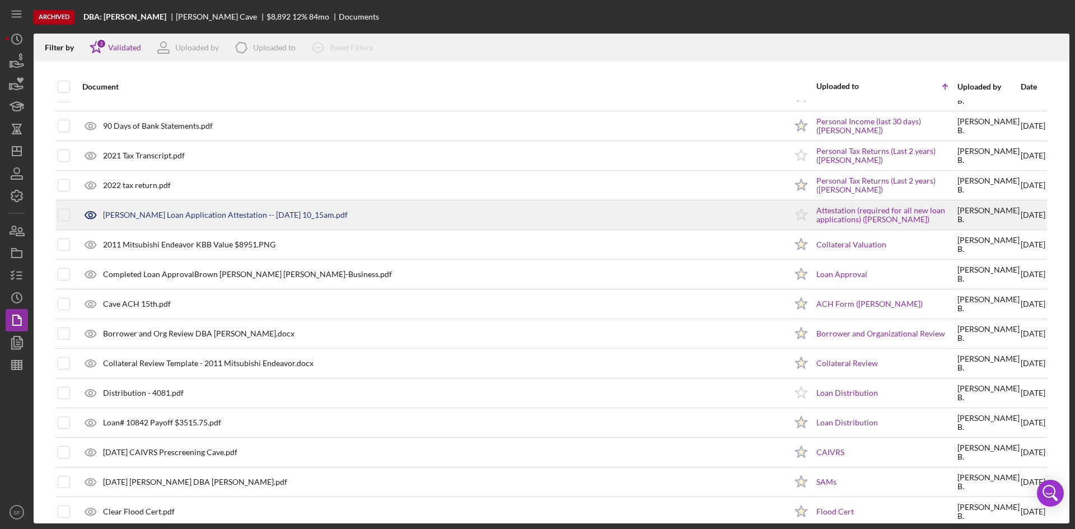
click at [143, 218] on div "[PERSON_NAME] Loan Application Attestation -- [DATE] 10_15am.pdf" at bounding box center [225, 215] width 245 height 9
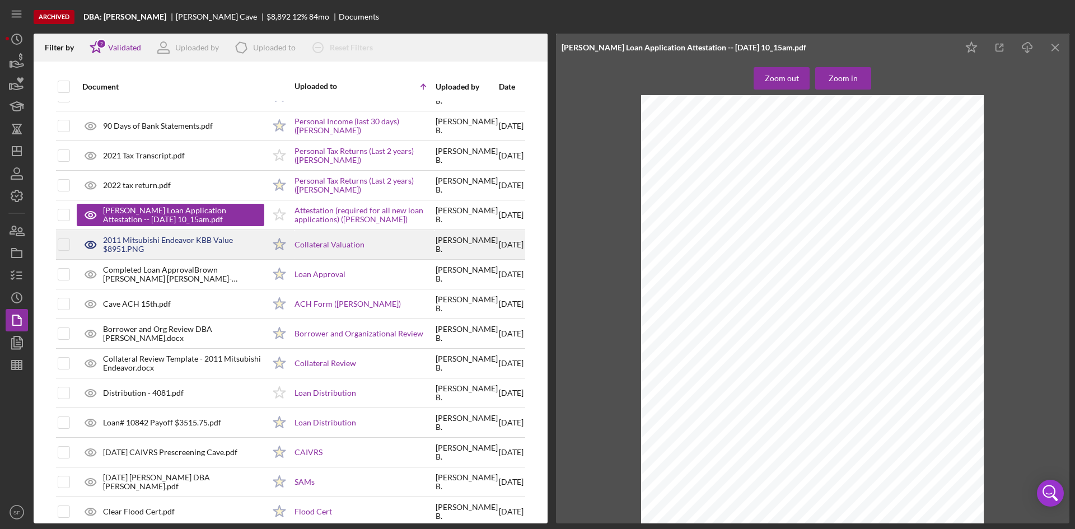
click at [144, 247] on div "2011 Mitsubishi Endeavor KBB Value $8951.PNG" at bounding box center [183, 245] width 161 height 18
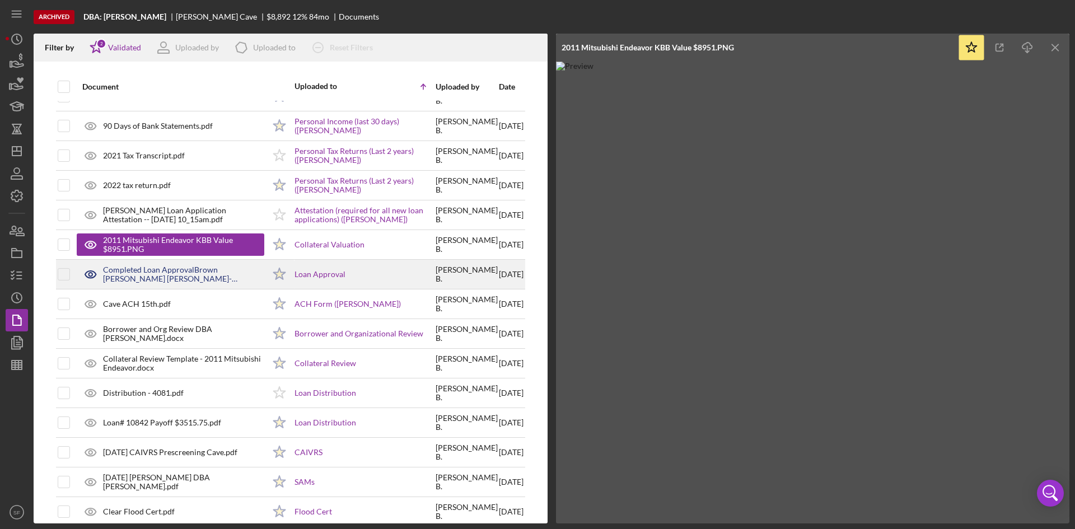
click at [149, 277] on div "Completed Loan ApprovalBrown [PERSON_NAME] [PERSON_NAME]-Business.pdf" at bounding box center [183, 274] width 161 height 18
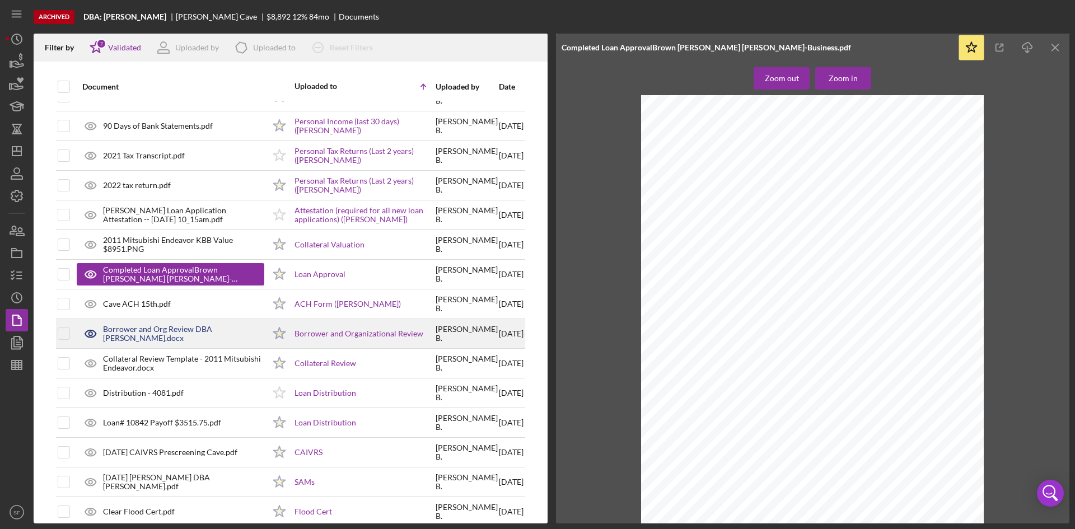
click at [149, 340] on div "Borrower and Org Review DBA [PERSON_NAME].docx" at bounding box center [183, 334] width 161 height 18
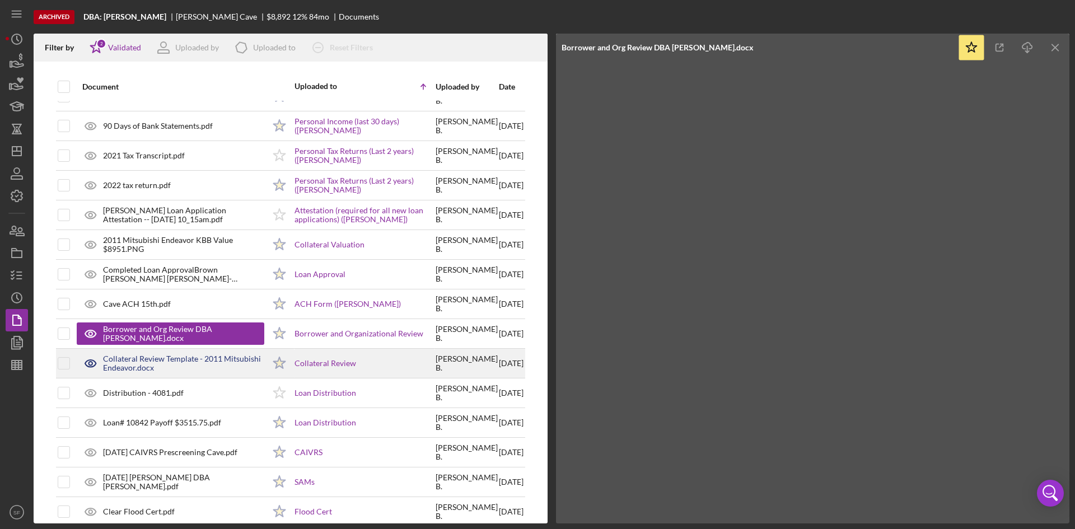
click at [153, 361] on div "Collateral Review Template - 2011 Mitsubishi Endeavor.docx" at bounding box center [183, 363] width 161 height 18
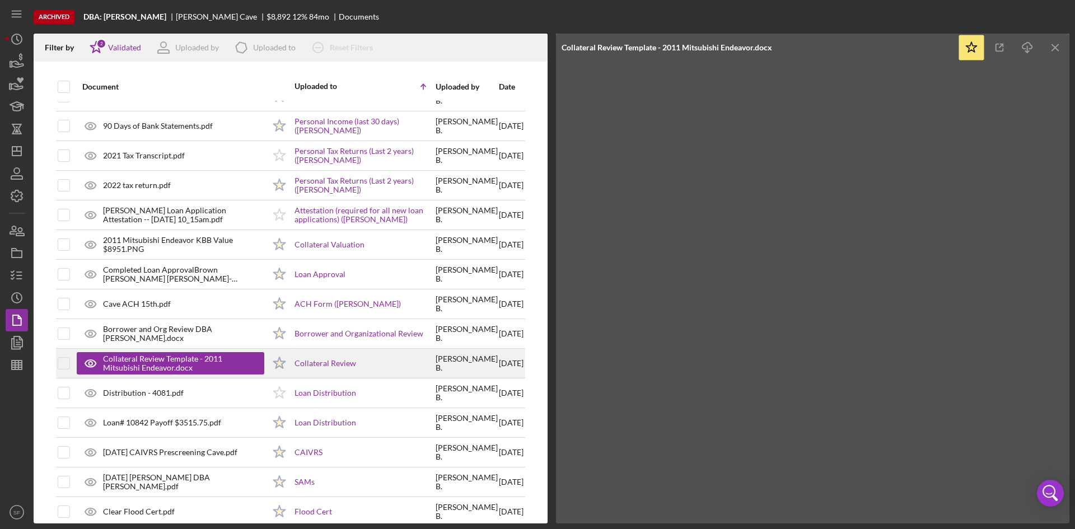
scroll to position [212, 0]
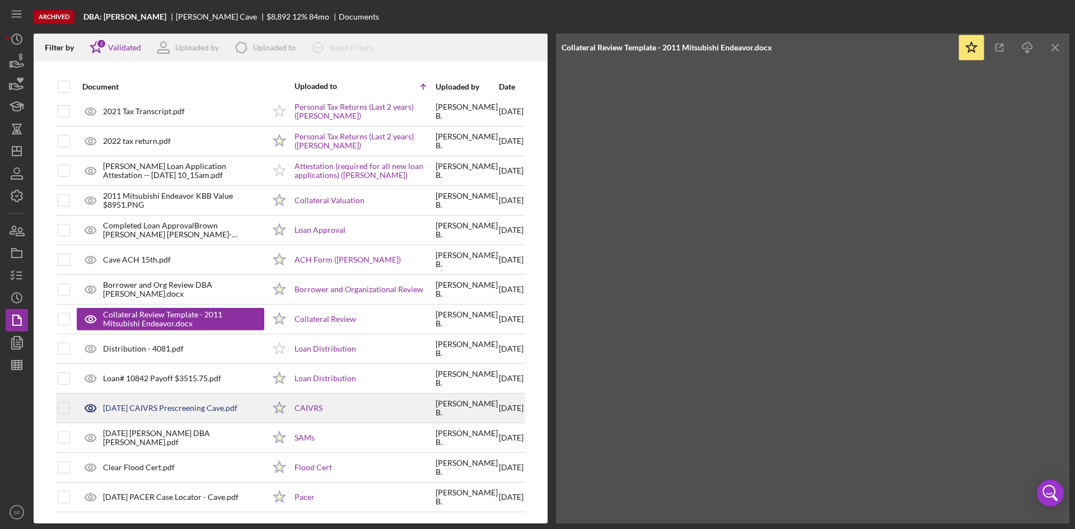
click at [116, 412] on div "[DATE] CAIVRS Prescreening Cave.pdf" at bounding box center [170, 408] width 134 height 9
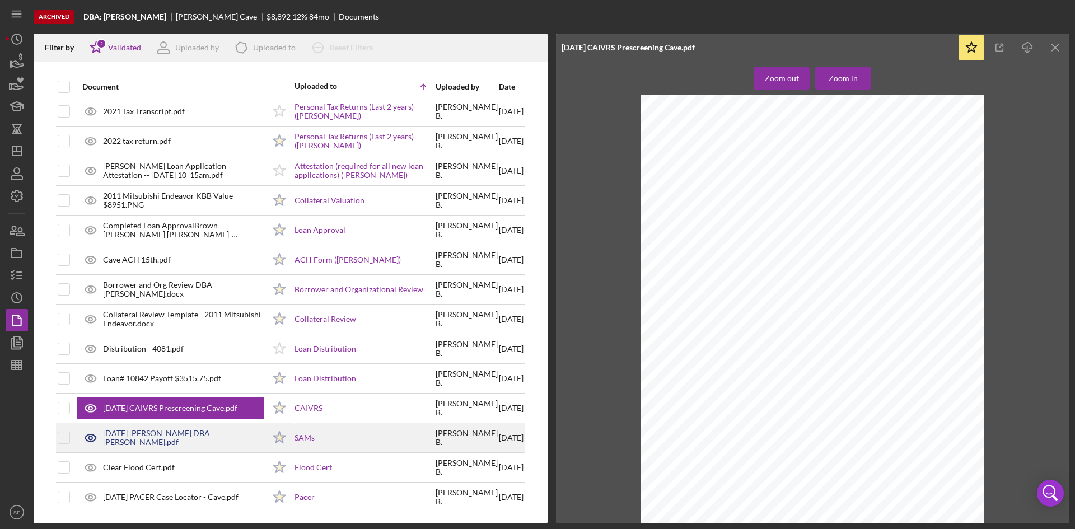
click at [134, 436] on div "[DATE] [PERSON_NAME] DBA [PERSON_NAME].pdf" at bounding box center [183, 438] width 161 height 18
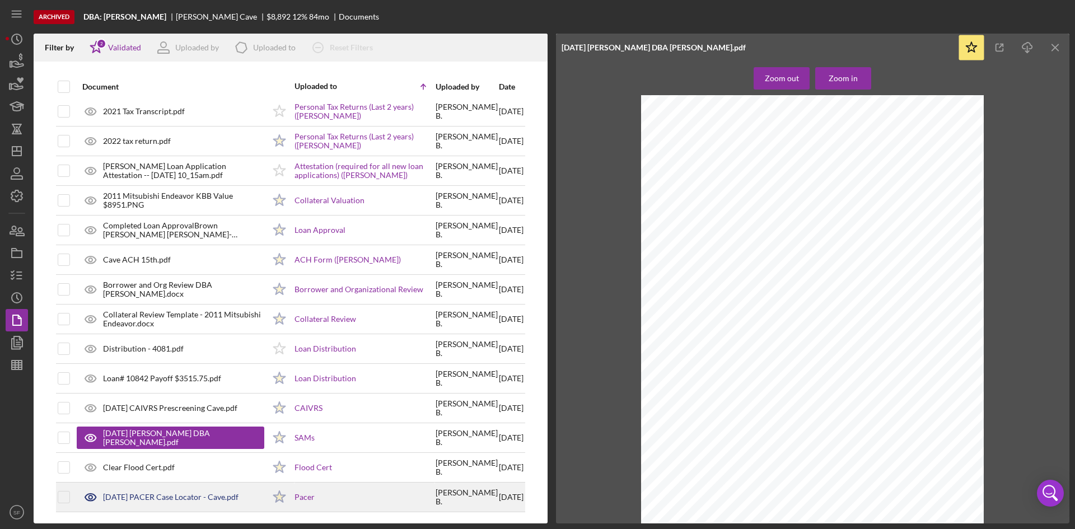
click at [151, 493] on div "[DATE] PACER Case Locator - Cave.pdf" at bounding box center [171, 497] width 136 height 9
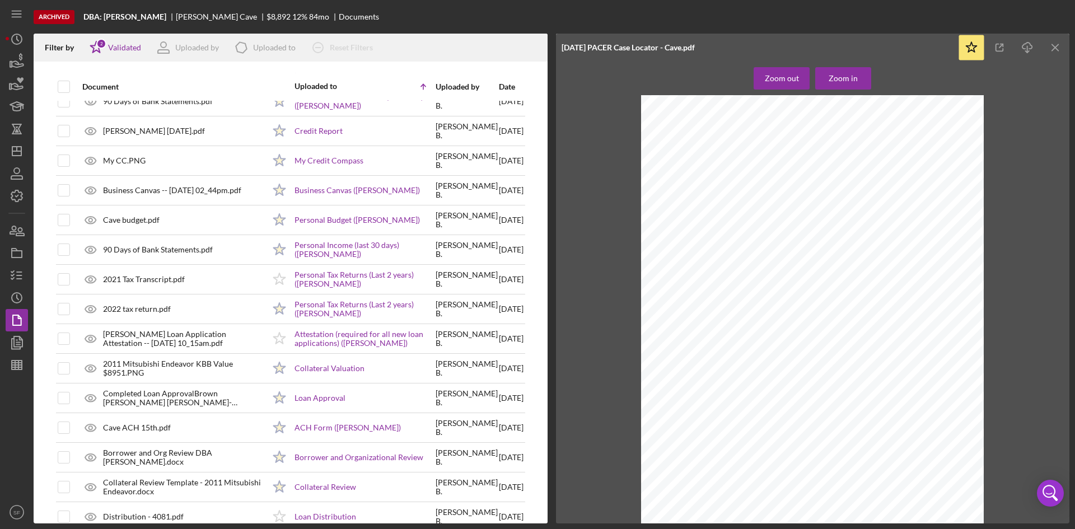
scroll to position [0, 0]
